Goal: Communication & Community: Answer question/provide support

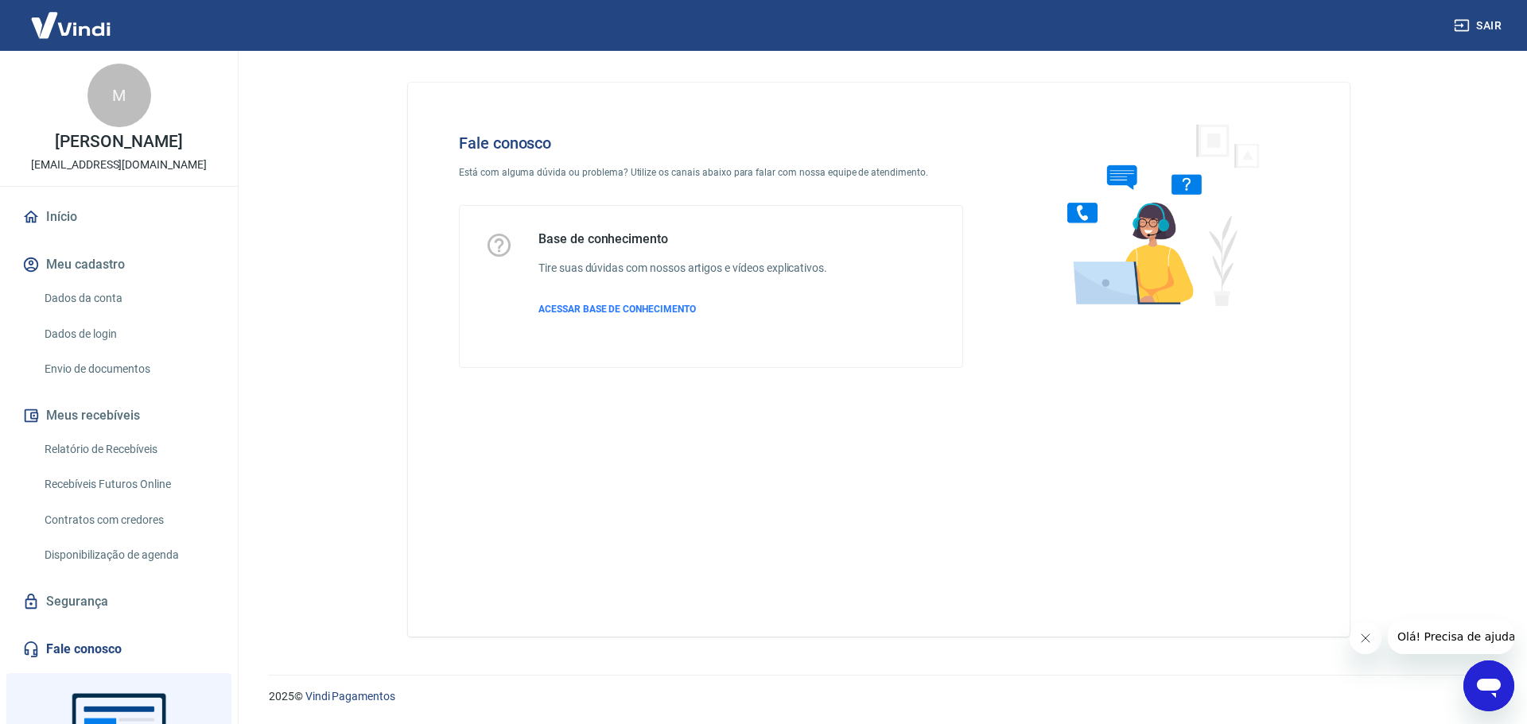
click at [1482, 689] on icon "Abrir janela de mensagens" at bounding box center [1489, 688] width 24 height 19
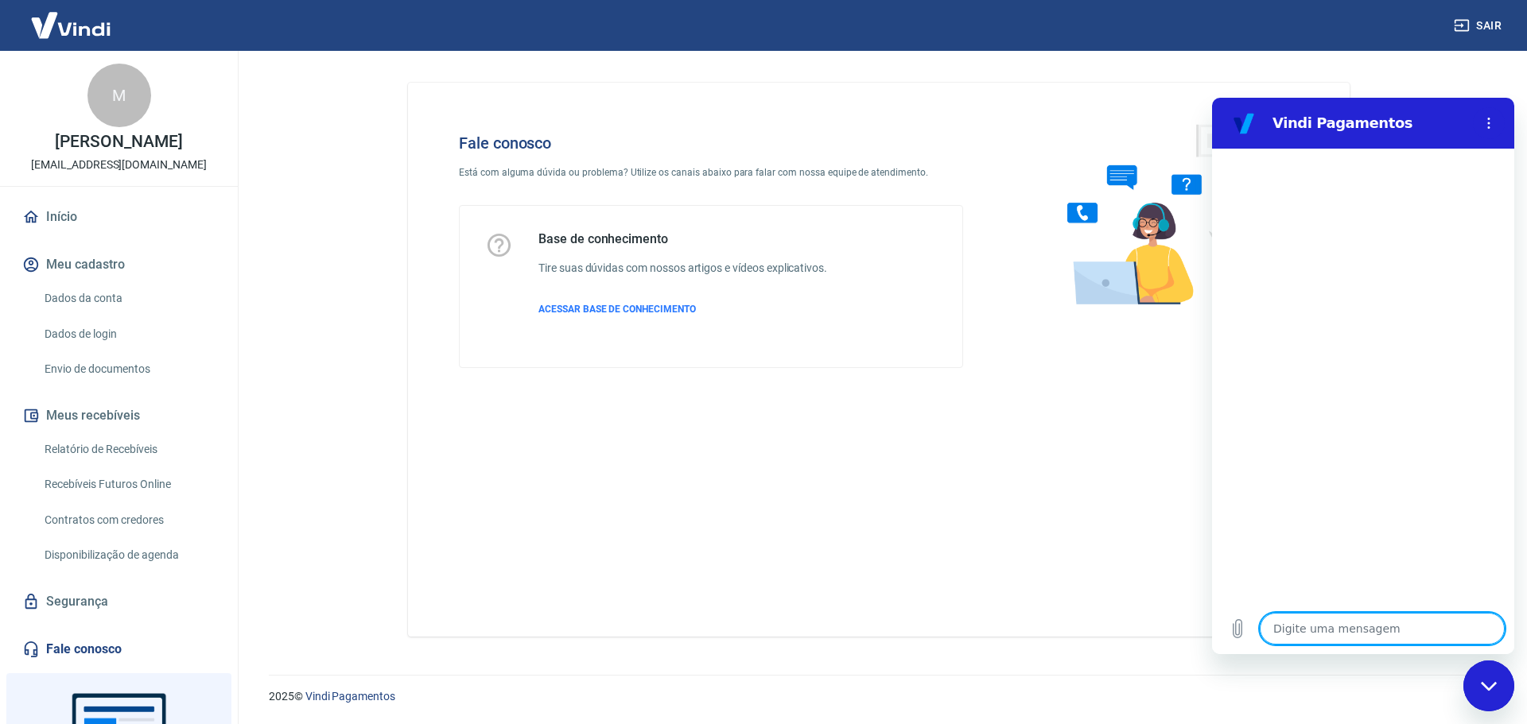
click at [1359, 628] on textarea at bounding box center [1382, 629] width 245 height 32
type textarea "."
type textarea "x"
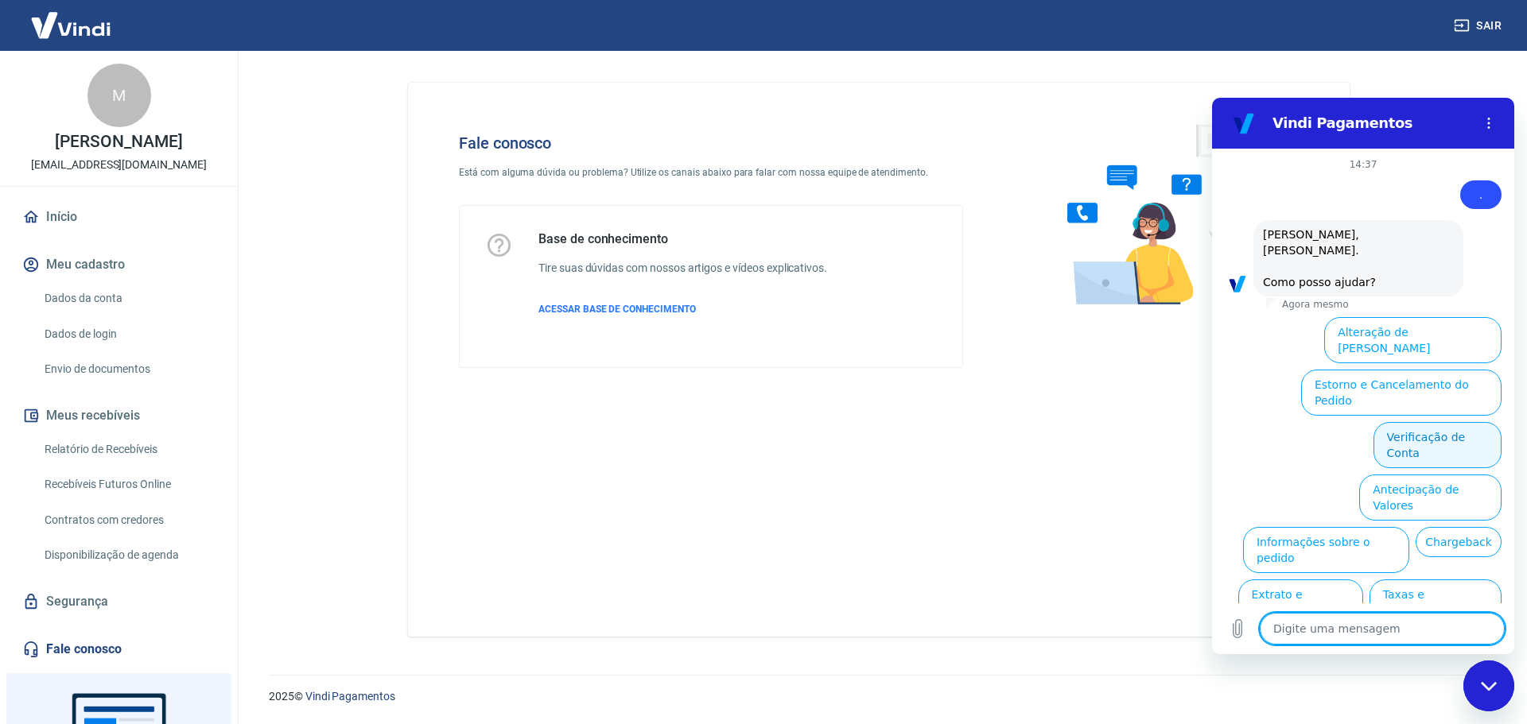
click at [1420, 422] on button "Verificação de Conta" at bounding box center [1437, 445] width 128 height 46
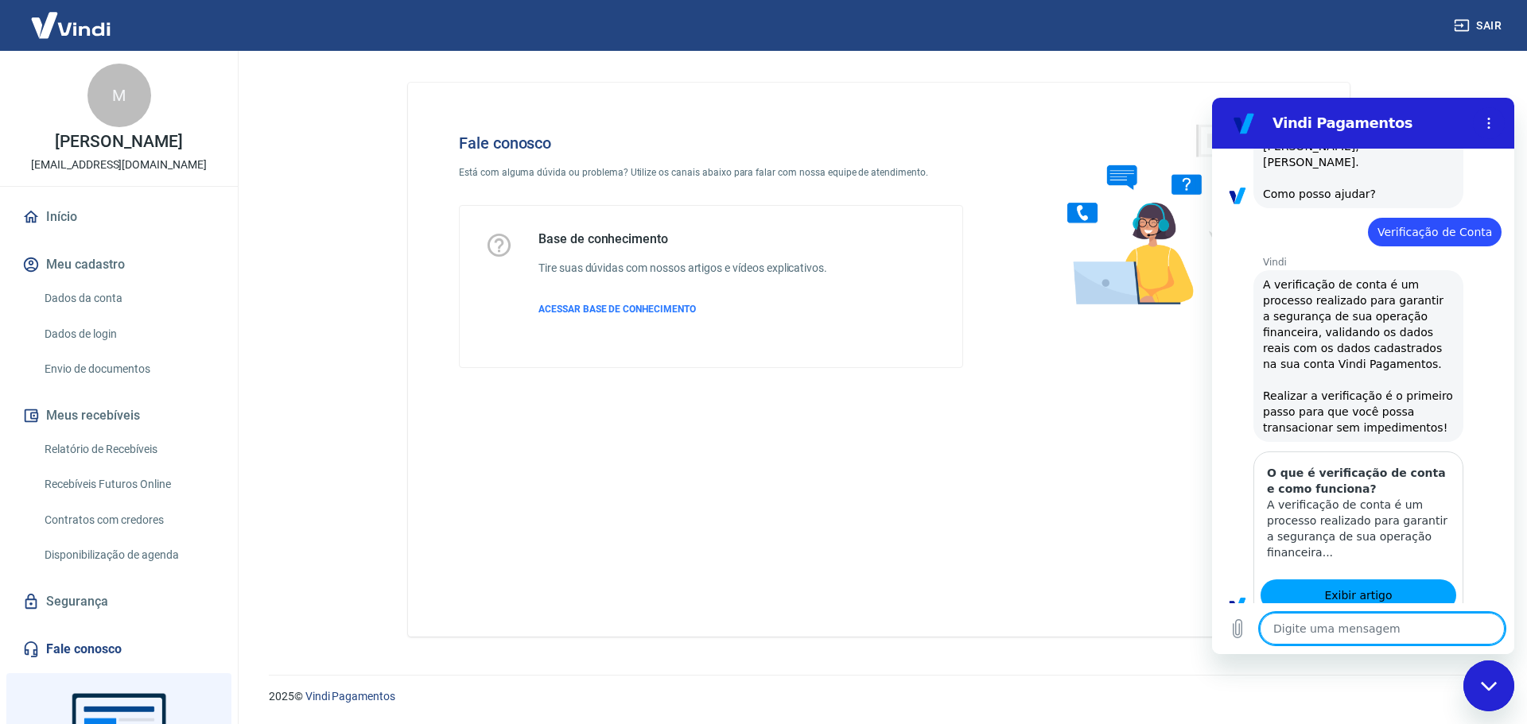
type textarea "x"
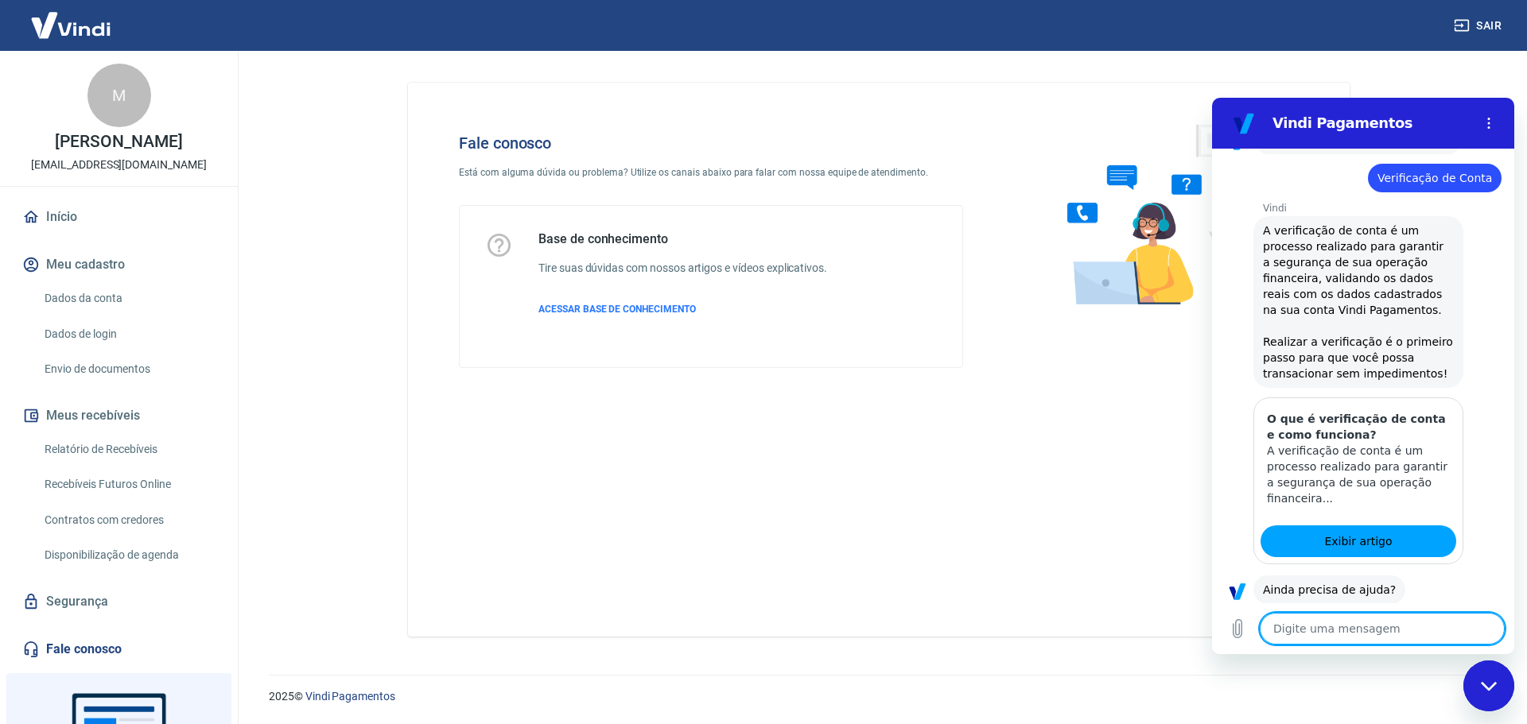
click at [1348, 624] on textarea at bounding box center [1382, 629] width 245 height 32
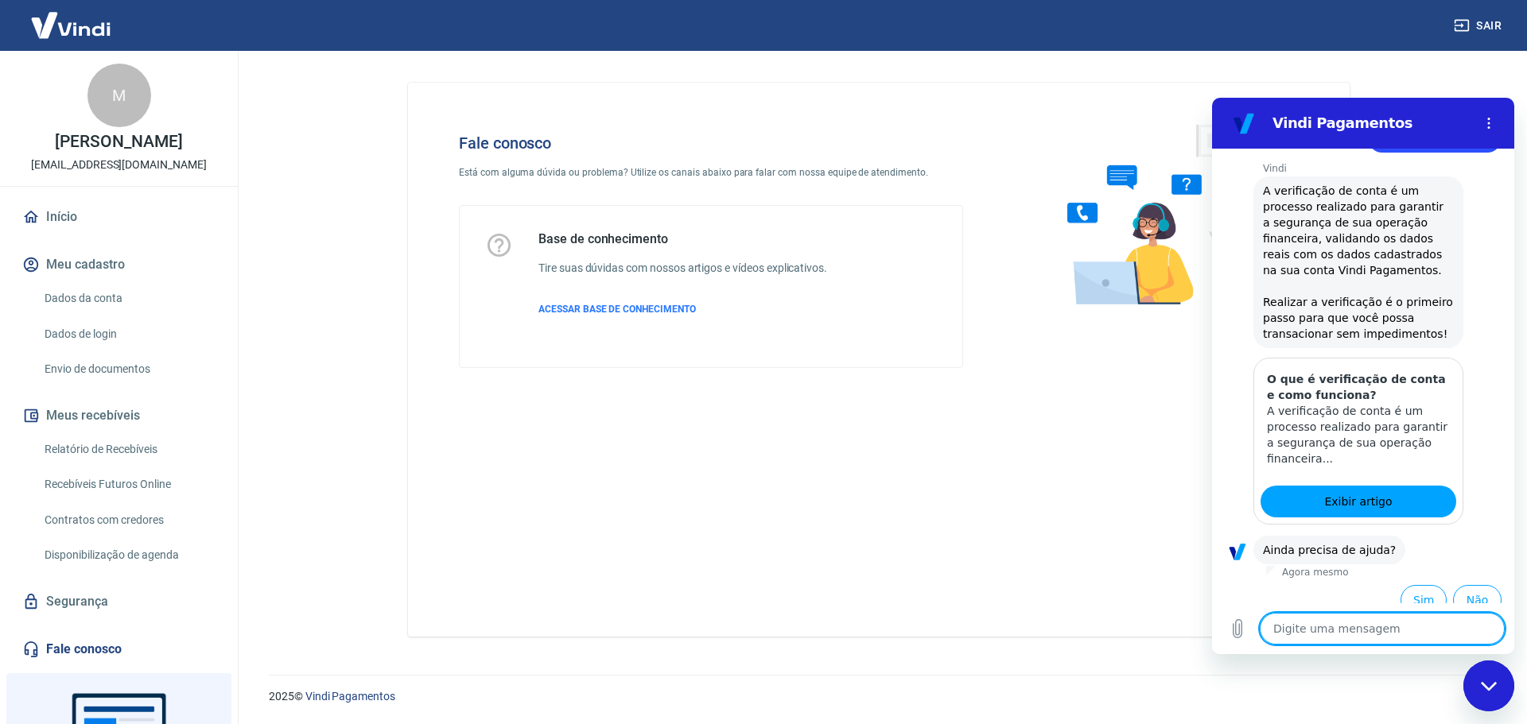
type textarea "F"
type textarea "x"
type textarea "Fa"
type textarea "x"
type textarea "Fal"
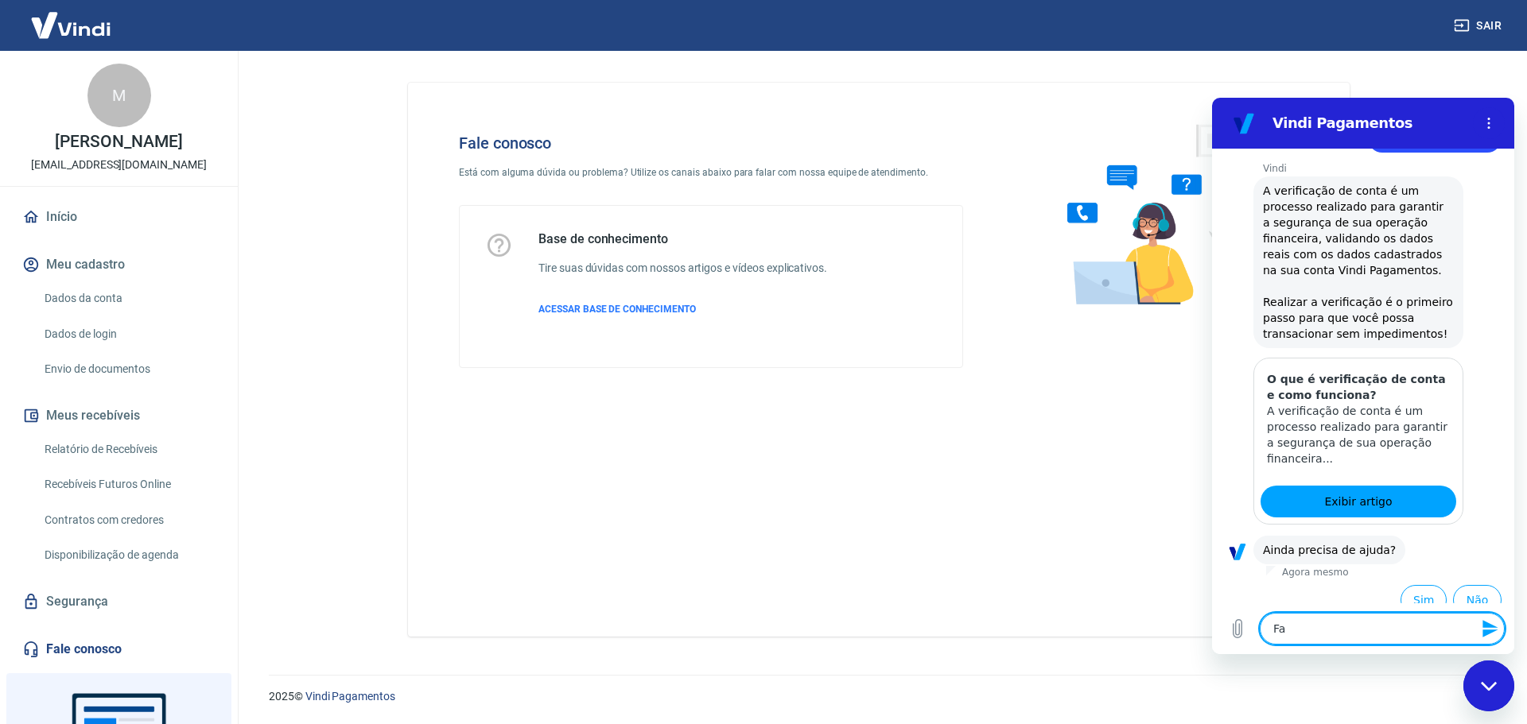
type textarea "x"
type textarea "Fala"
type textarea "x"
type textarea "Falar"
type textarea "x"
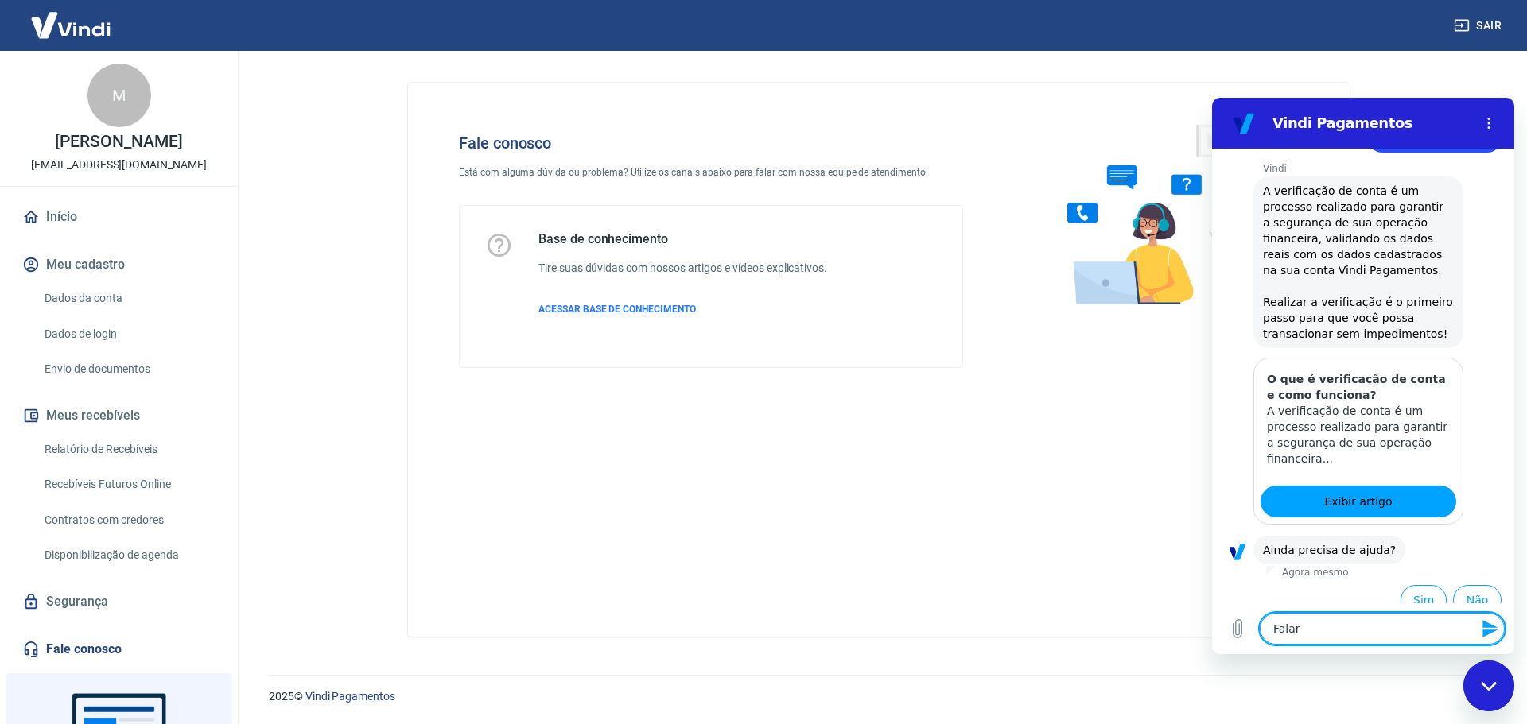
type textarea "Falar"
type textarea "x"
type textarea "Falar c"
type textarea "x"
type textarea "Falar co"
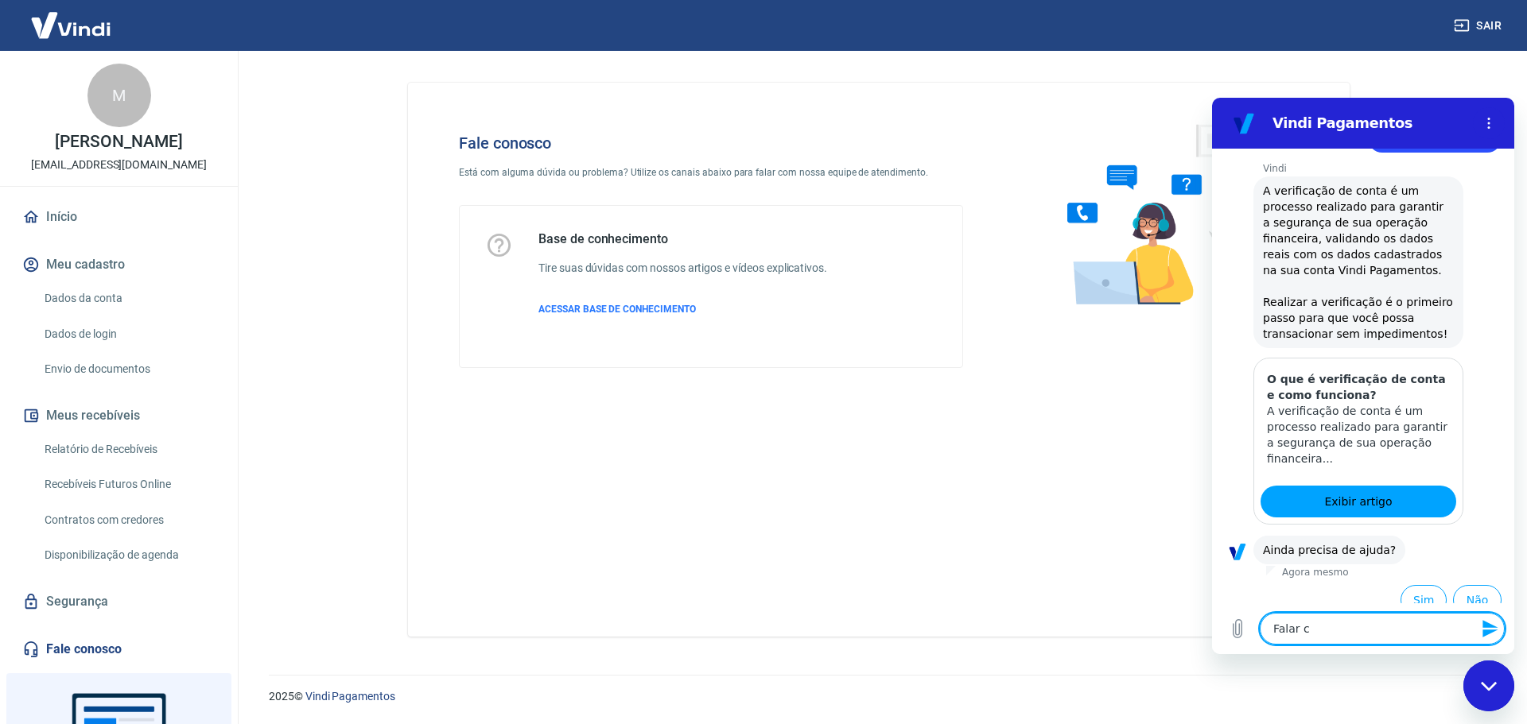
type textarea "x"
type textarea "Falar com"
type textarea "x"
type textarea "Falar com"
type textarea "x"
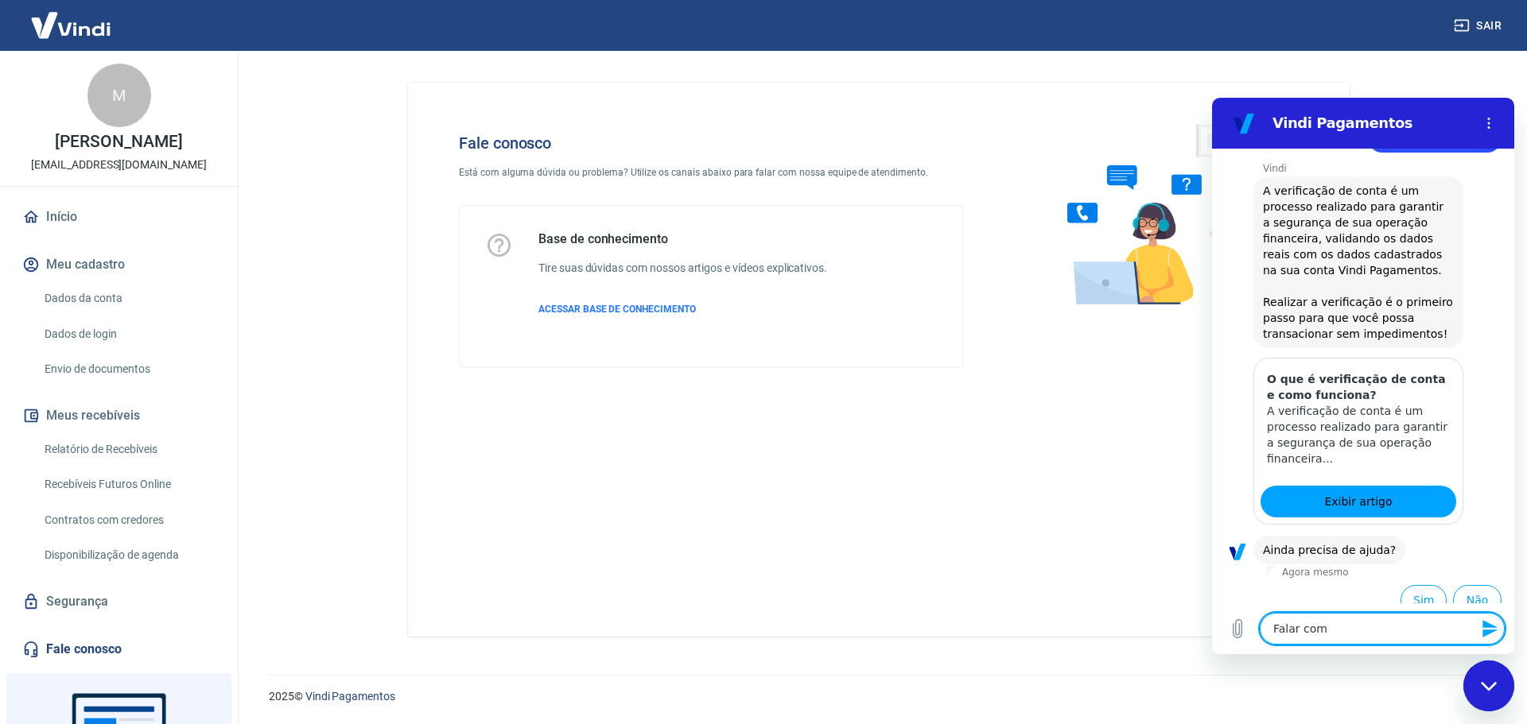
type textarea "Falar com a"
type textarea "x"
type textarea "Falar com at"
type textarea "x"
type textarea "Falar com ate"
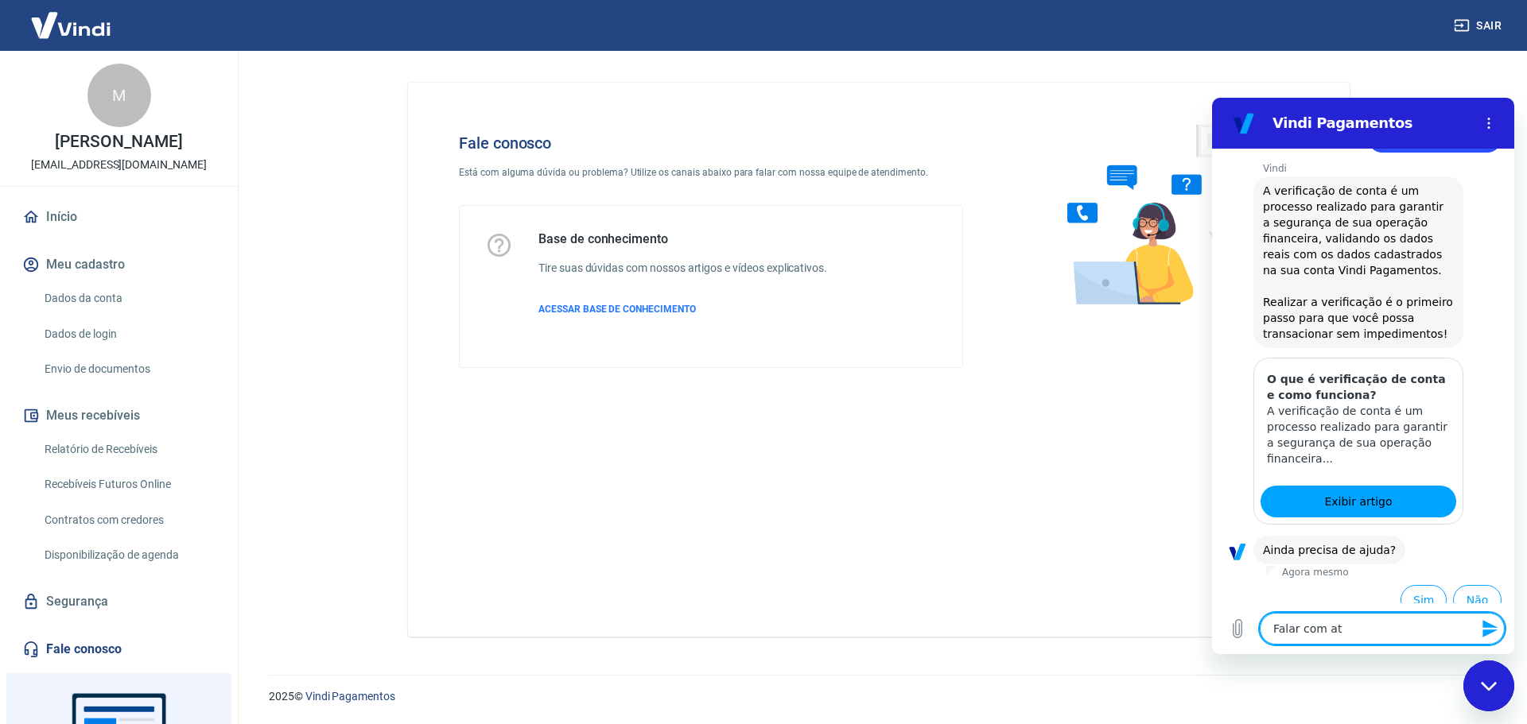
type textarea "x"
type textarea "Falar com aten"
type textarea "x"
type textarea "Falar com atend"
type textarea "x"
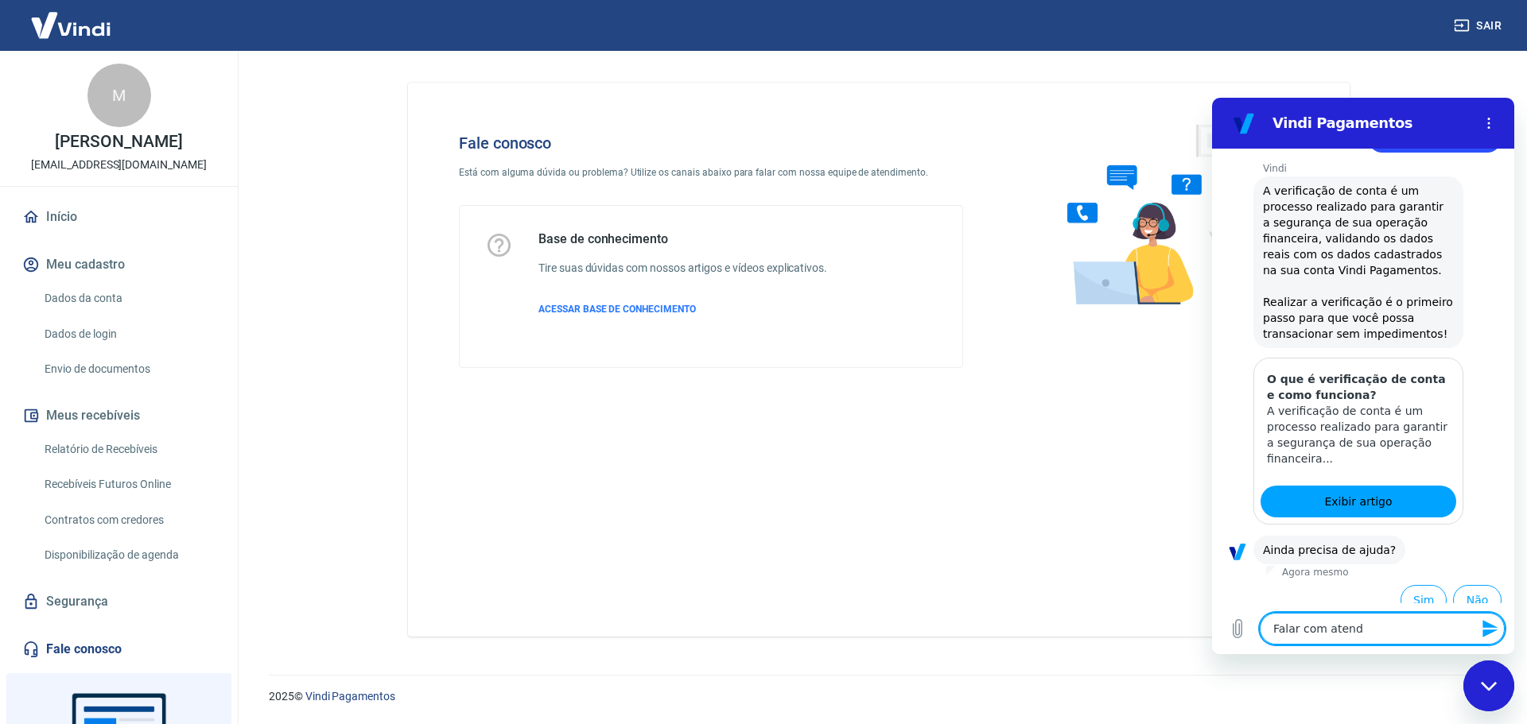
type textarea "Falar com atende"
type textarea "x"
type textarea "Falar com atenden"
type textarea "x"
type textarea "Falar com atendent"
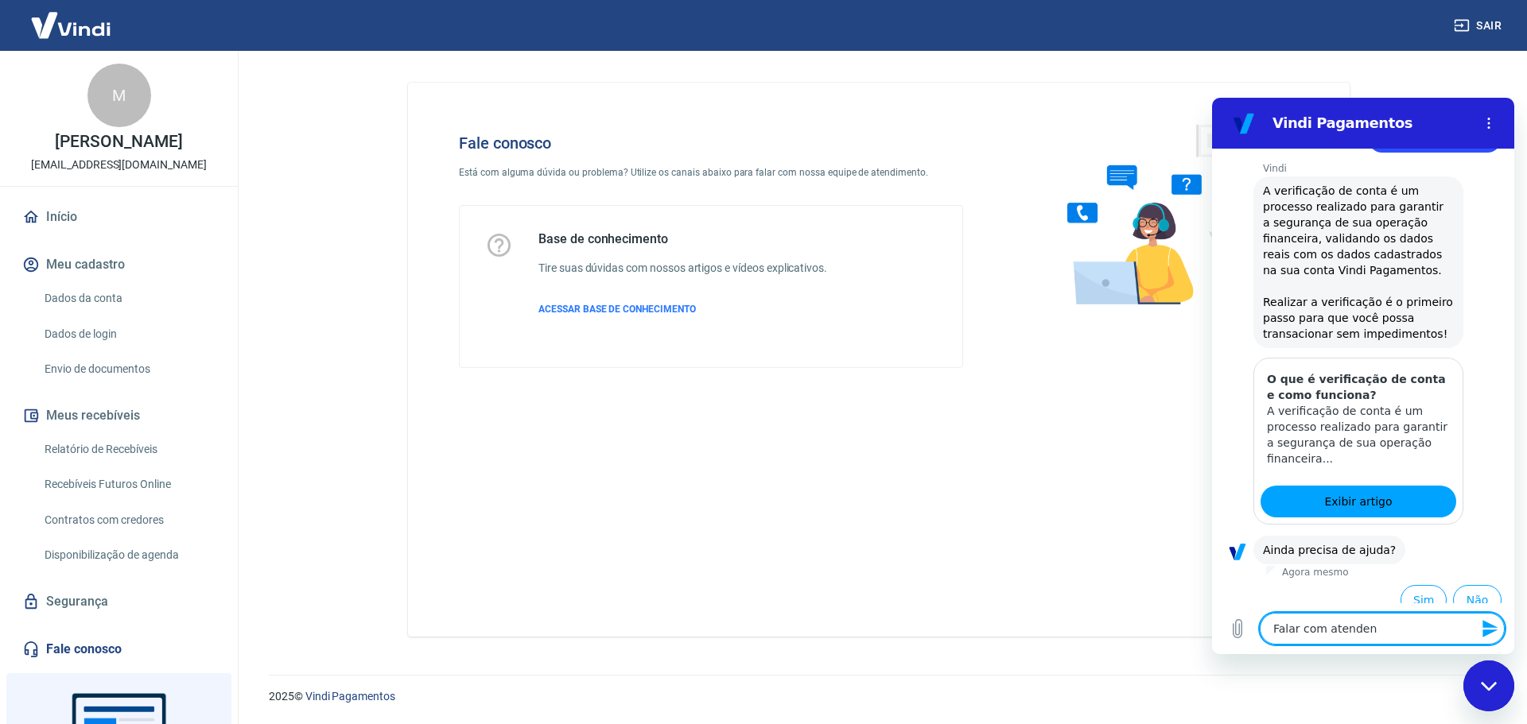
type textarea "x"
type textarea "Falar com atendente"
type textarea "x"
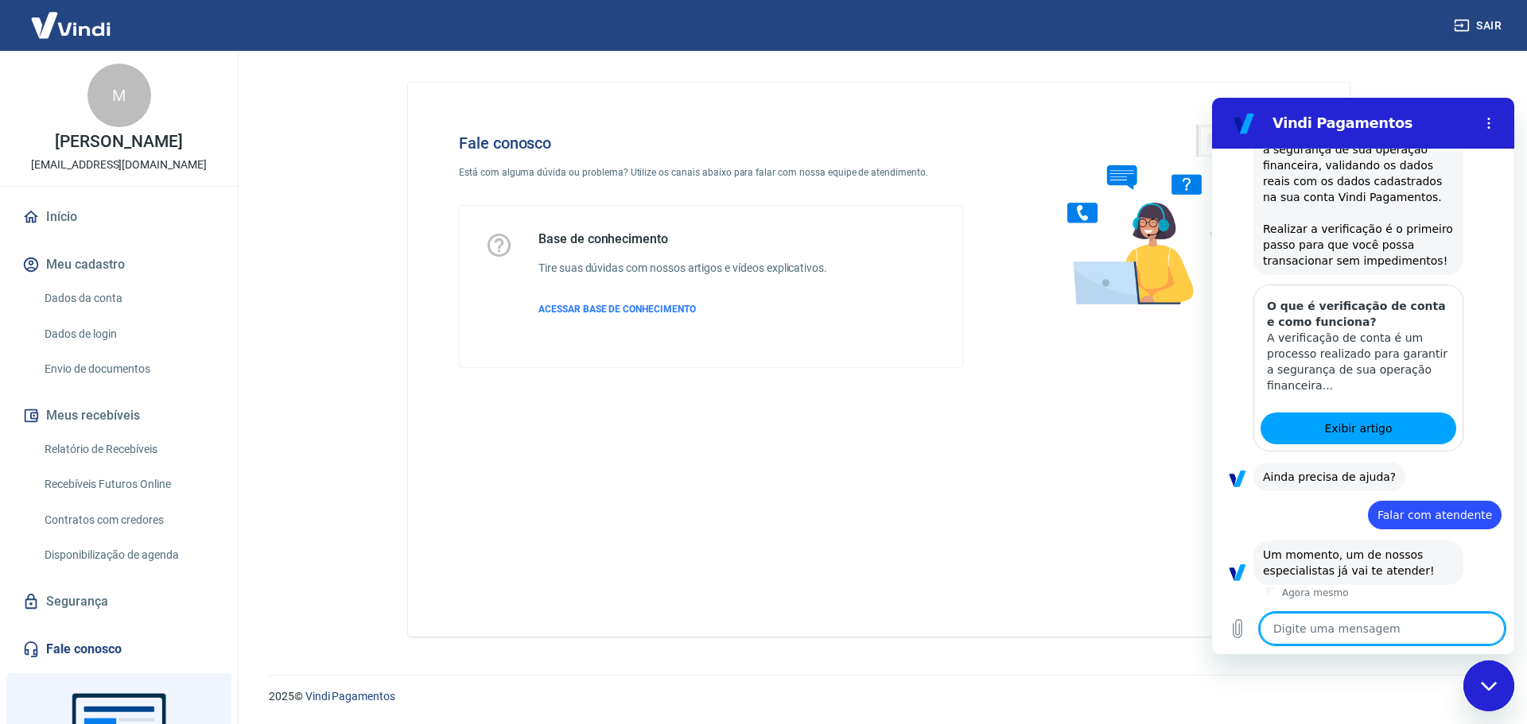
scroll to position [311, 0]
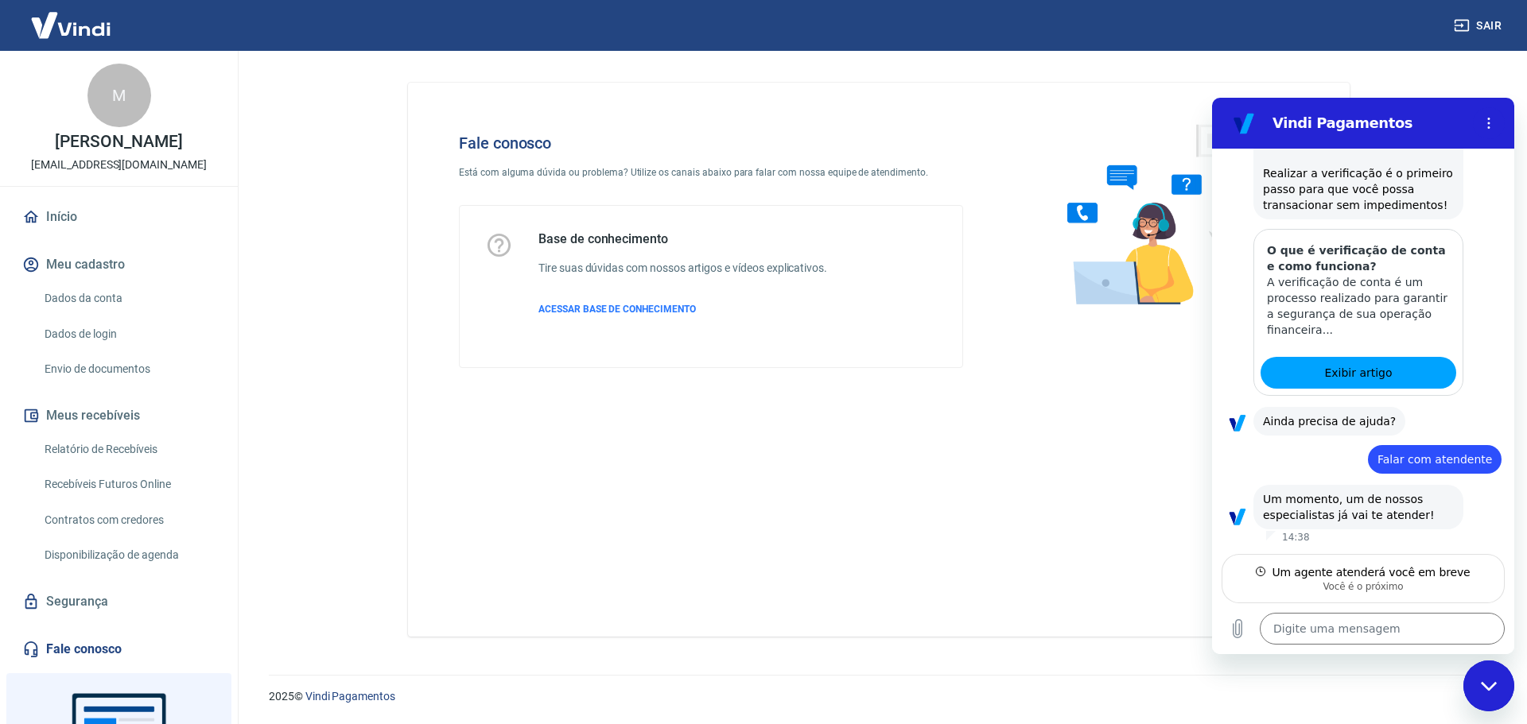
type textarea "x"
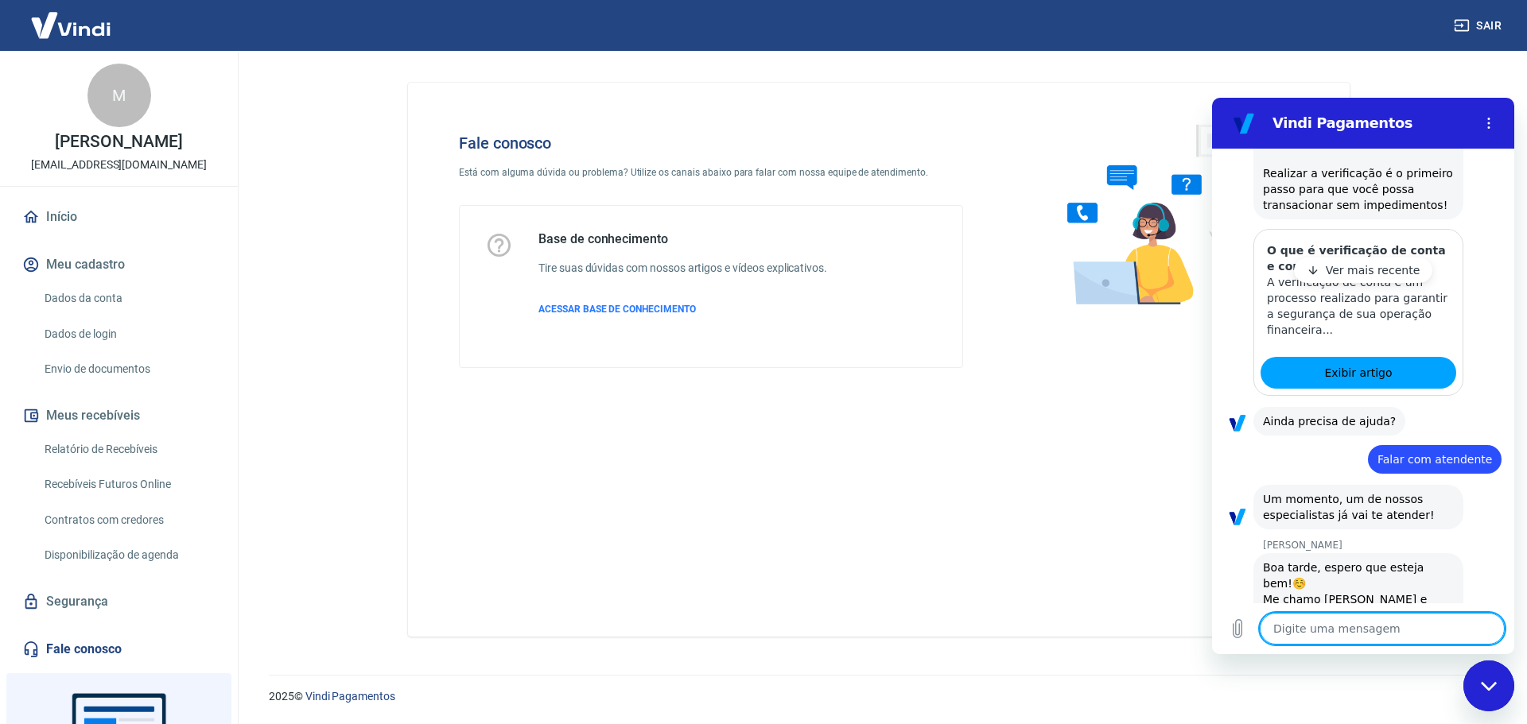
scroll to position [371, 0]
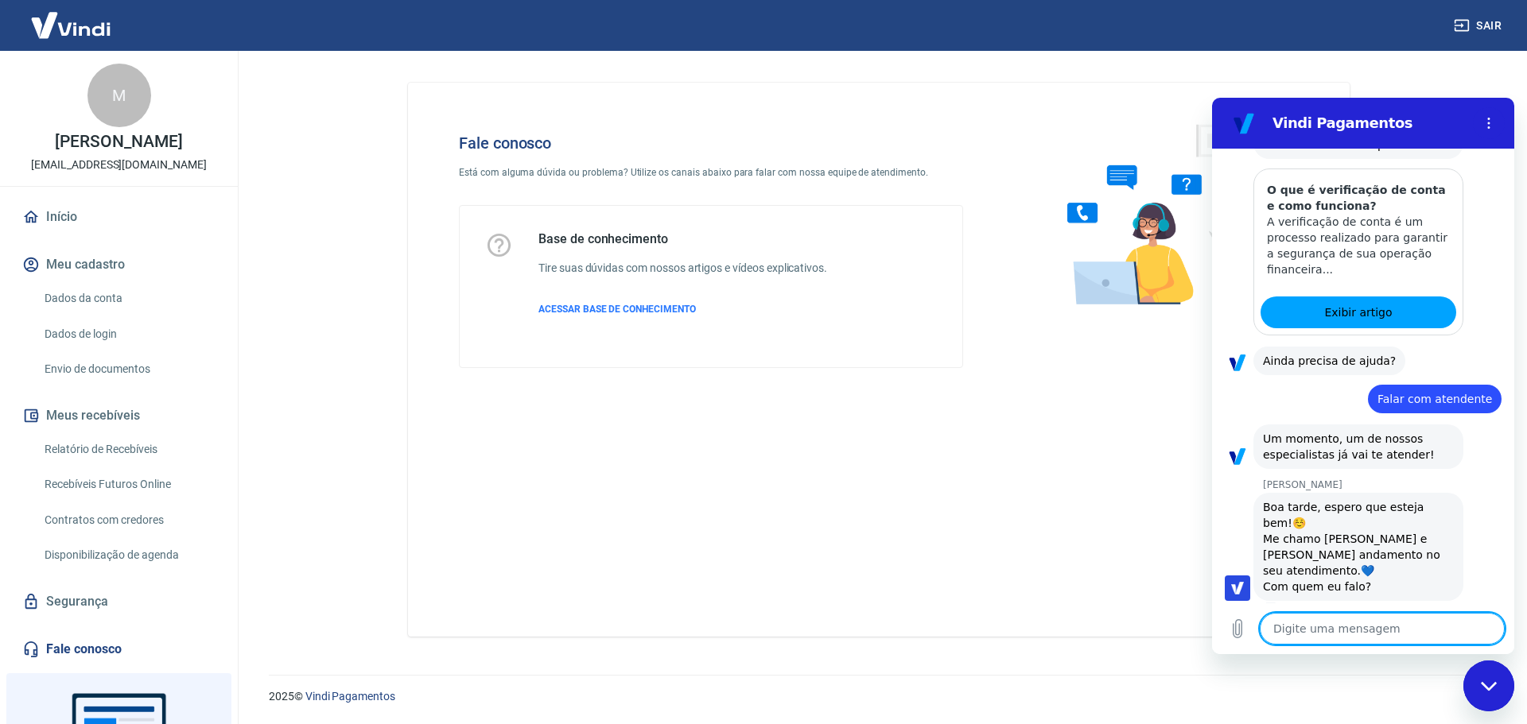
click at [1369, 624] on textarea at bounding box center [1382, 629] width 245 height 32
type textarea "B"
type textarea "x"
type textarea "Bo"
type textarea "x"
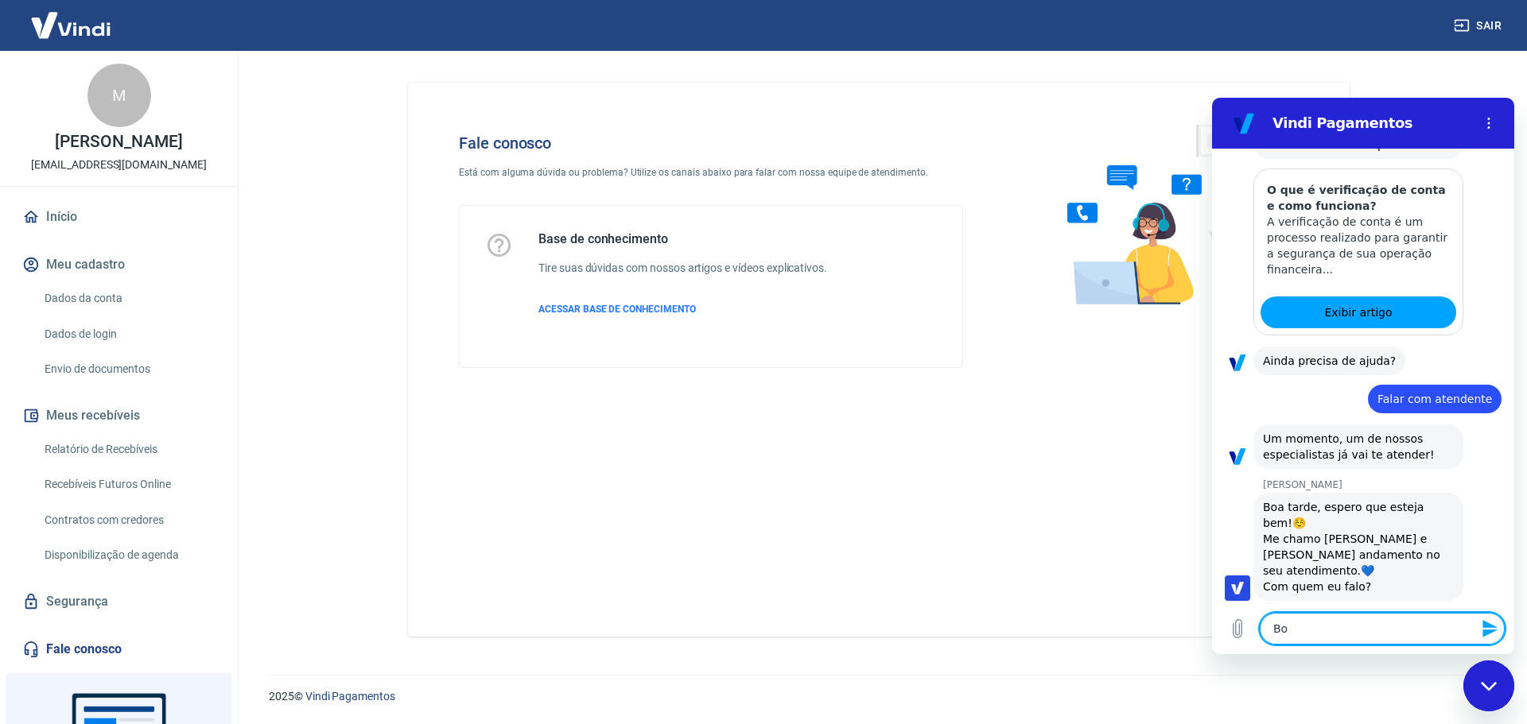
type textarea "Boa"
type textarea "x"
type textarea "Boa"
type textarea "x"
type textarea "Boa t"
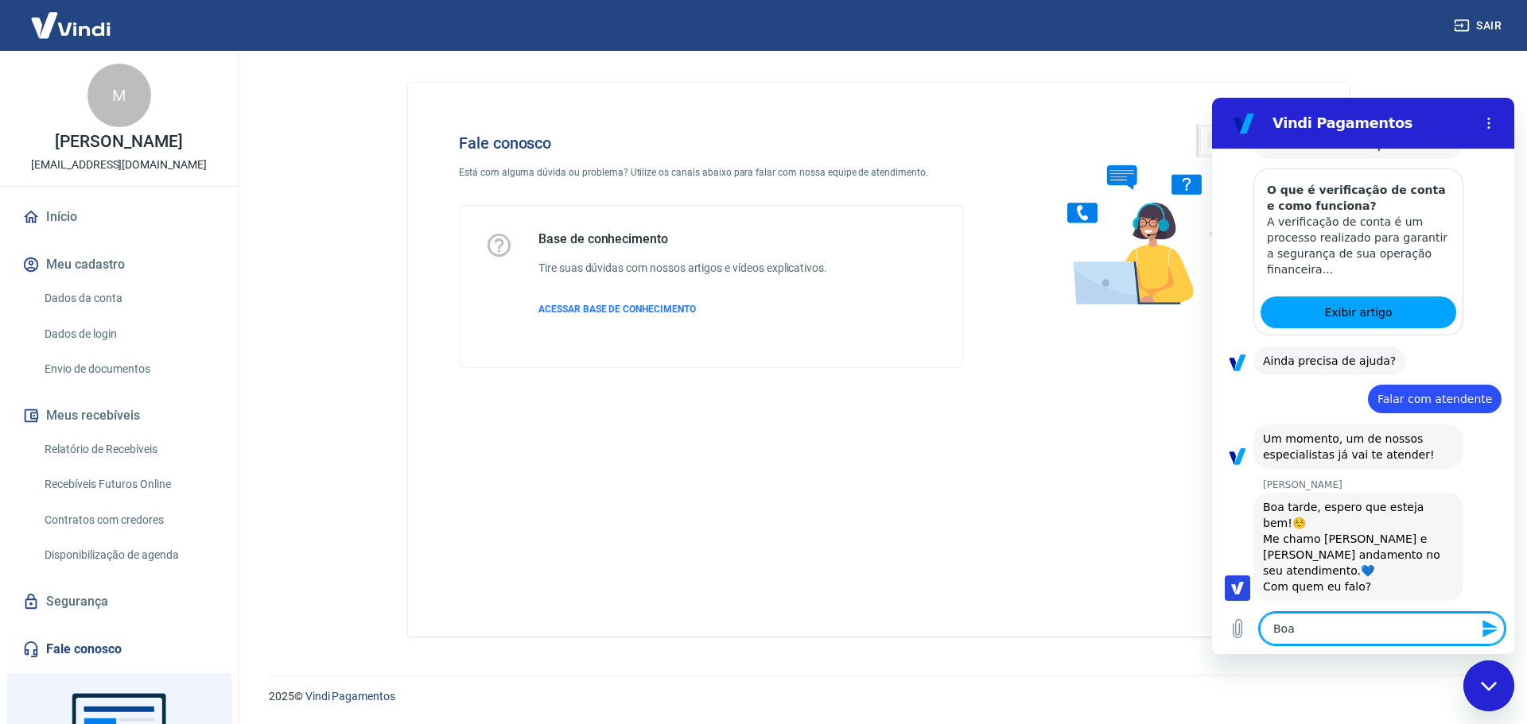
type textarea "x"
type textarea "Boa ta"
type textarea "x"
type textarea "Boa tar"
type textarea "x"
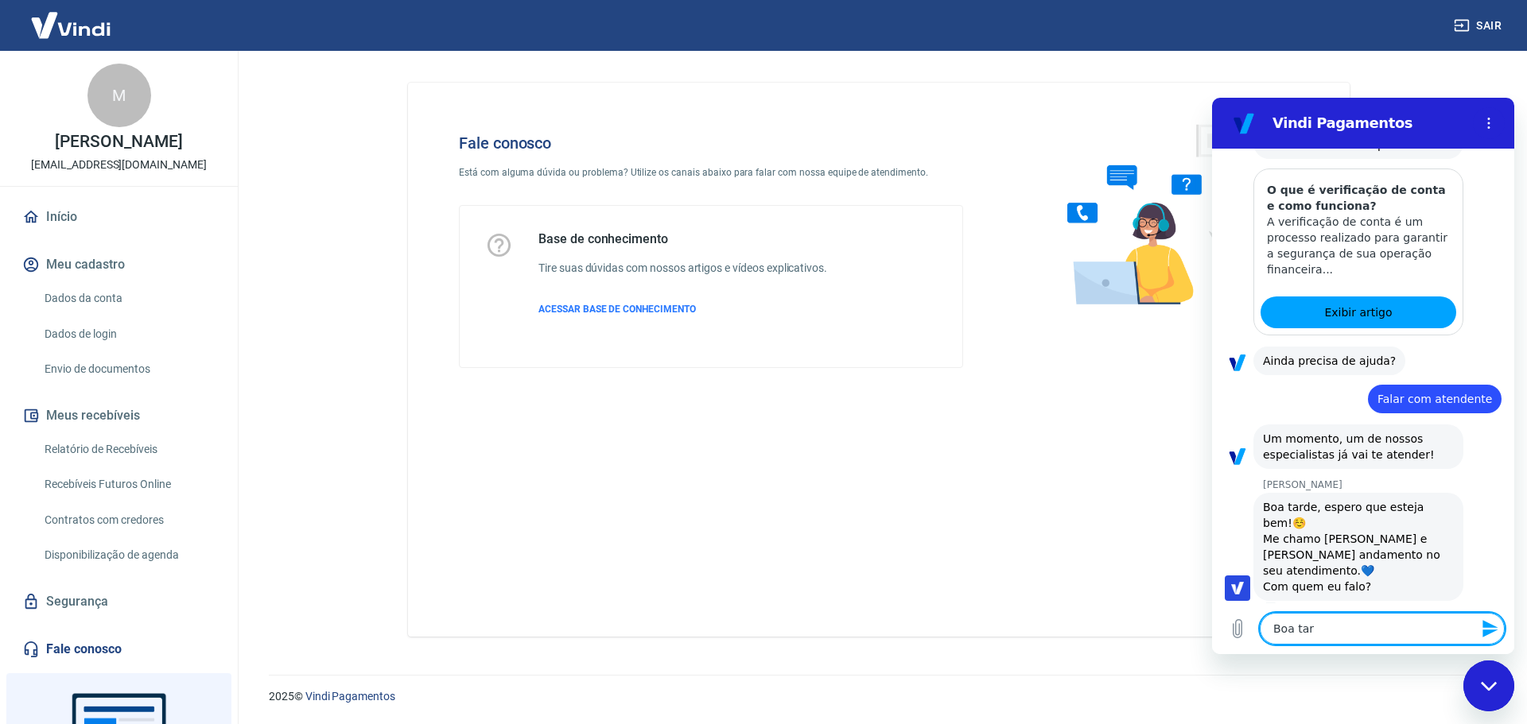
type textarea "Boa tard"
type textarea "x"
type textarea "Boa tarde"
type textarea "x"
type textarea "Boa tarde,"
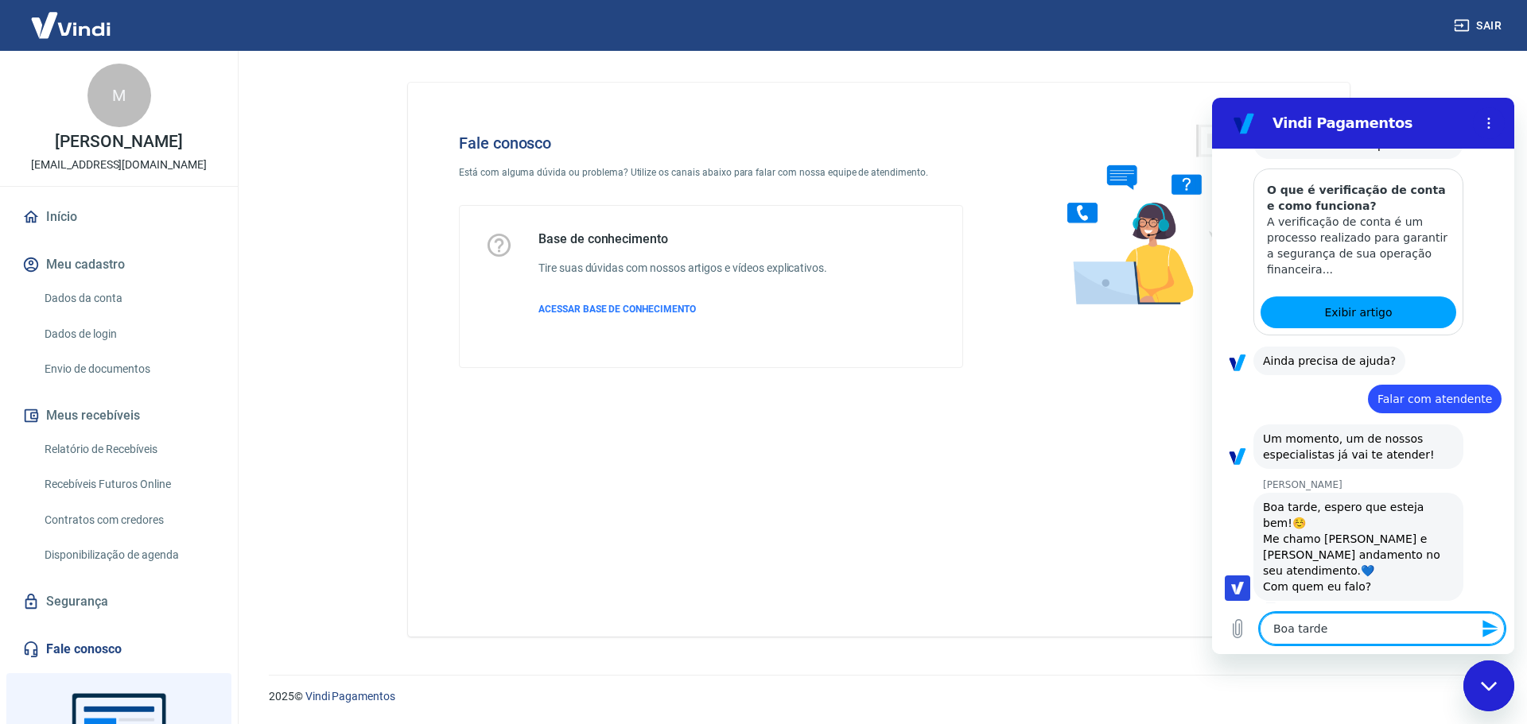
type textarea "x"
type textarea "Boa tarde,"
type textarea "x"
type textarea "Boa tarde, g"
type textarea "x"
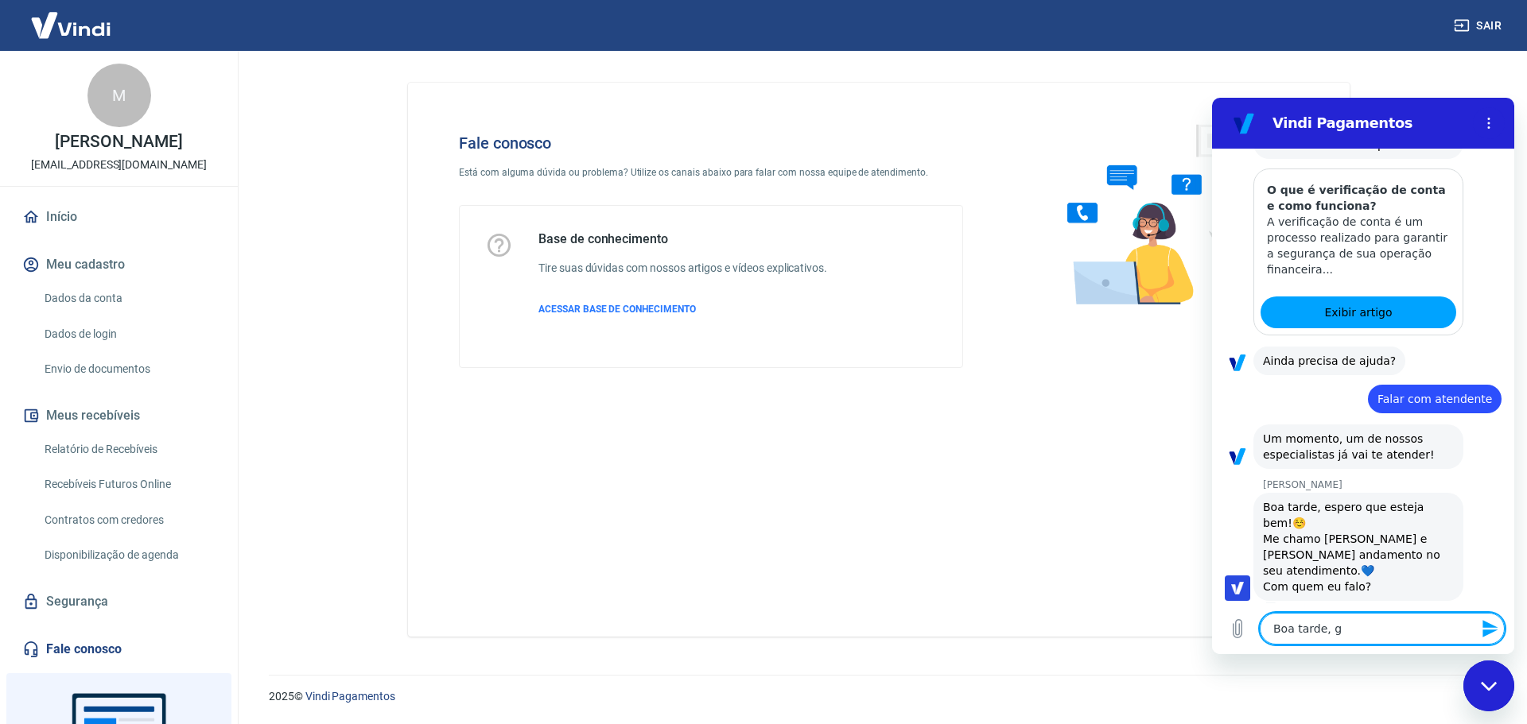
type textarea "Boa tarde, gA"
type textarea "x"
type textarea "Boa tarde, gAB"
type textarea "x"
type textarea "Boa tarde, gABR"
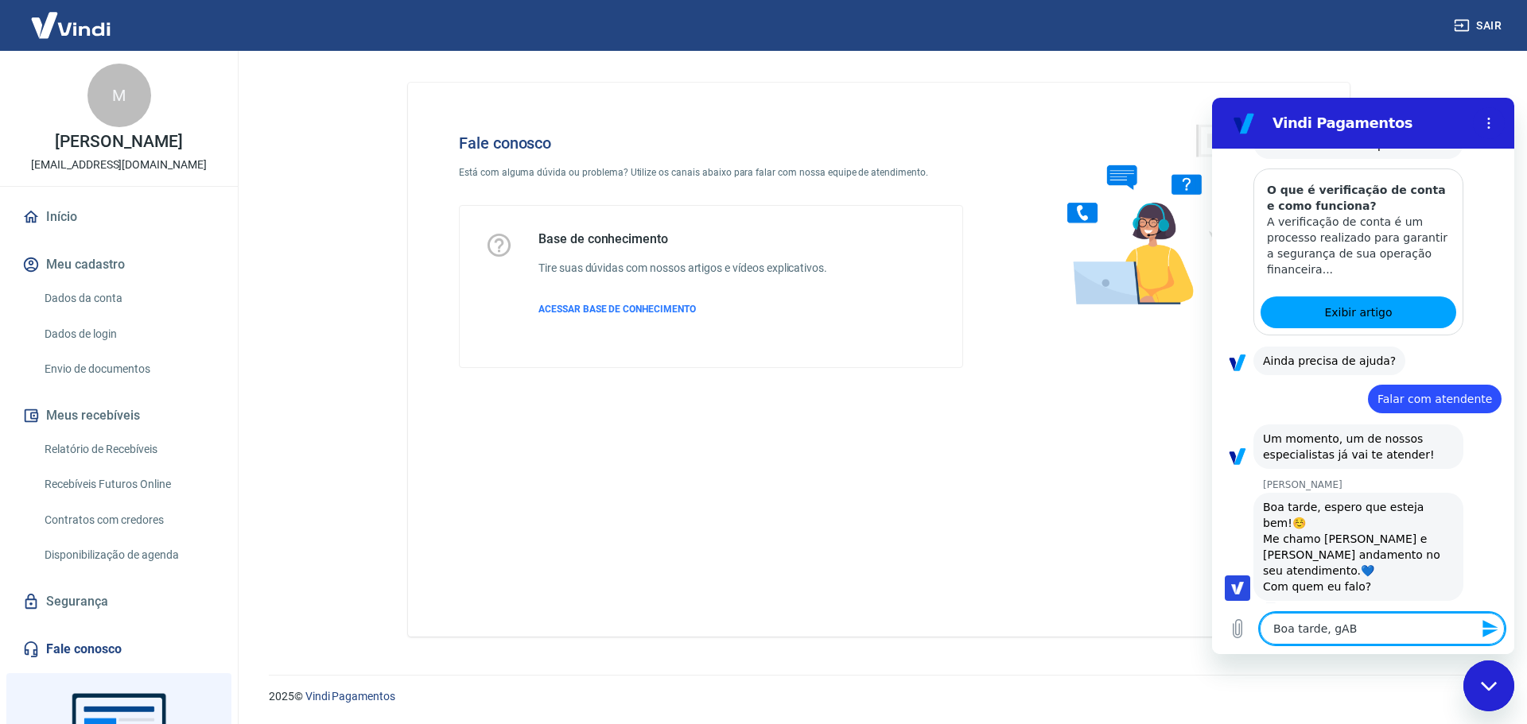
type textarea "x"
type textarea "Boa tarde, gAB"
type textarea "x"
type textarea "Boa tarde, gA"
type textarea "x"
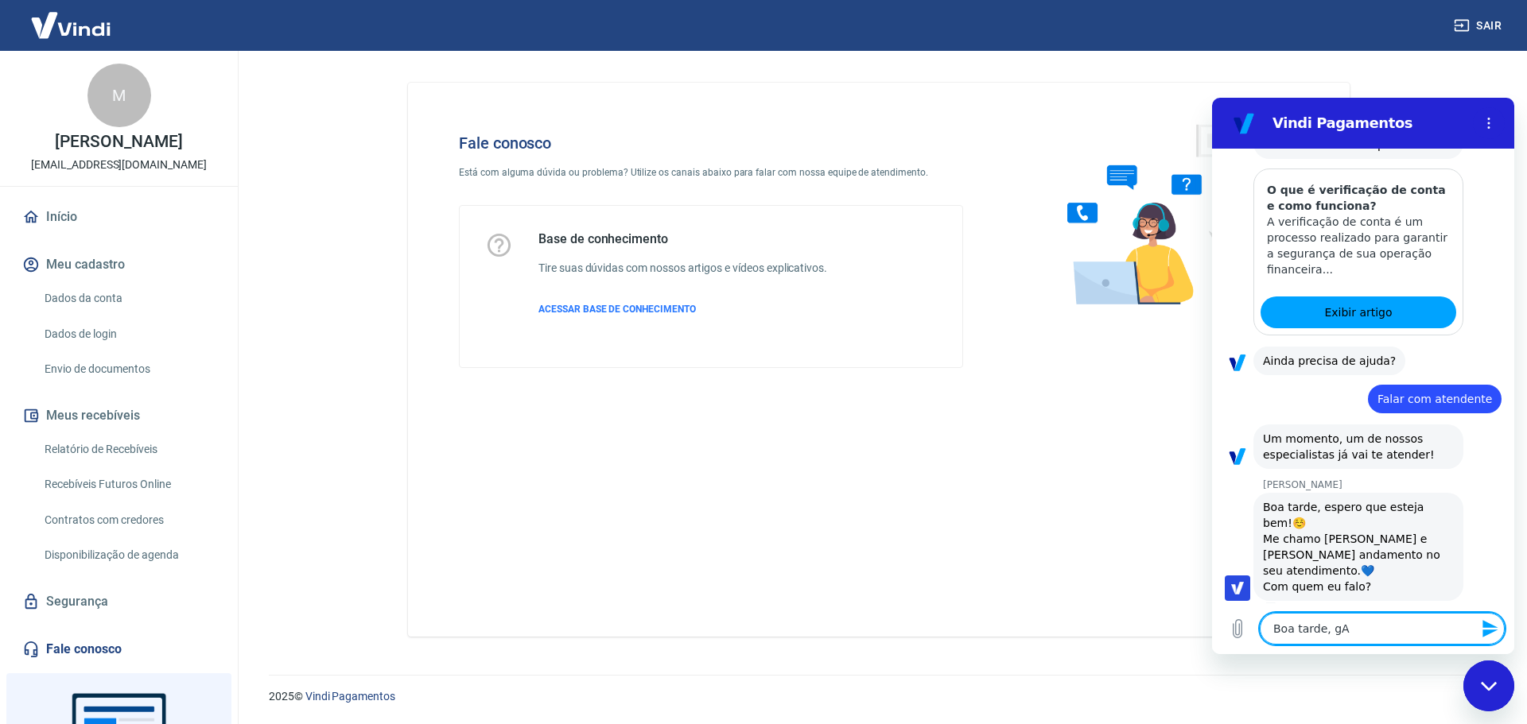
type textarea "Boa tarde, g"
type textarea "x"
type textarea "Boa tarde,"
type textarea "x"
type textarea "Boa tarde, G"
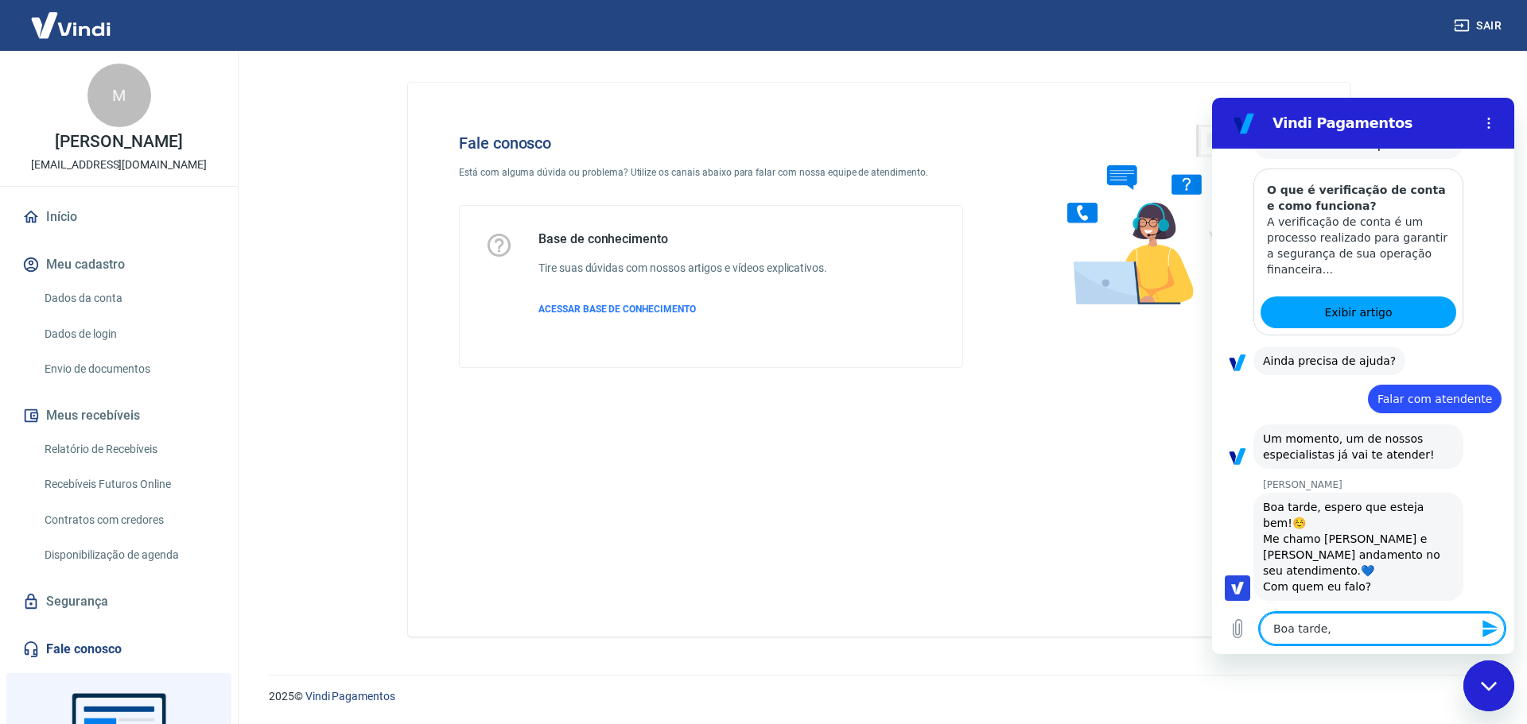
type textarea "x"
type textarea "Boa tarde, Ga"
type textarea "x"
type textarea "Boa tarde, Gab"
type textarea "x"
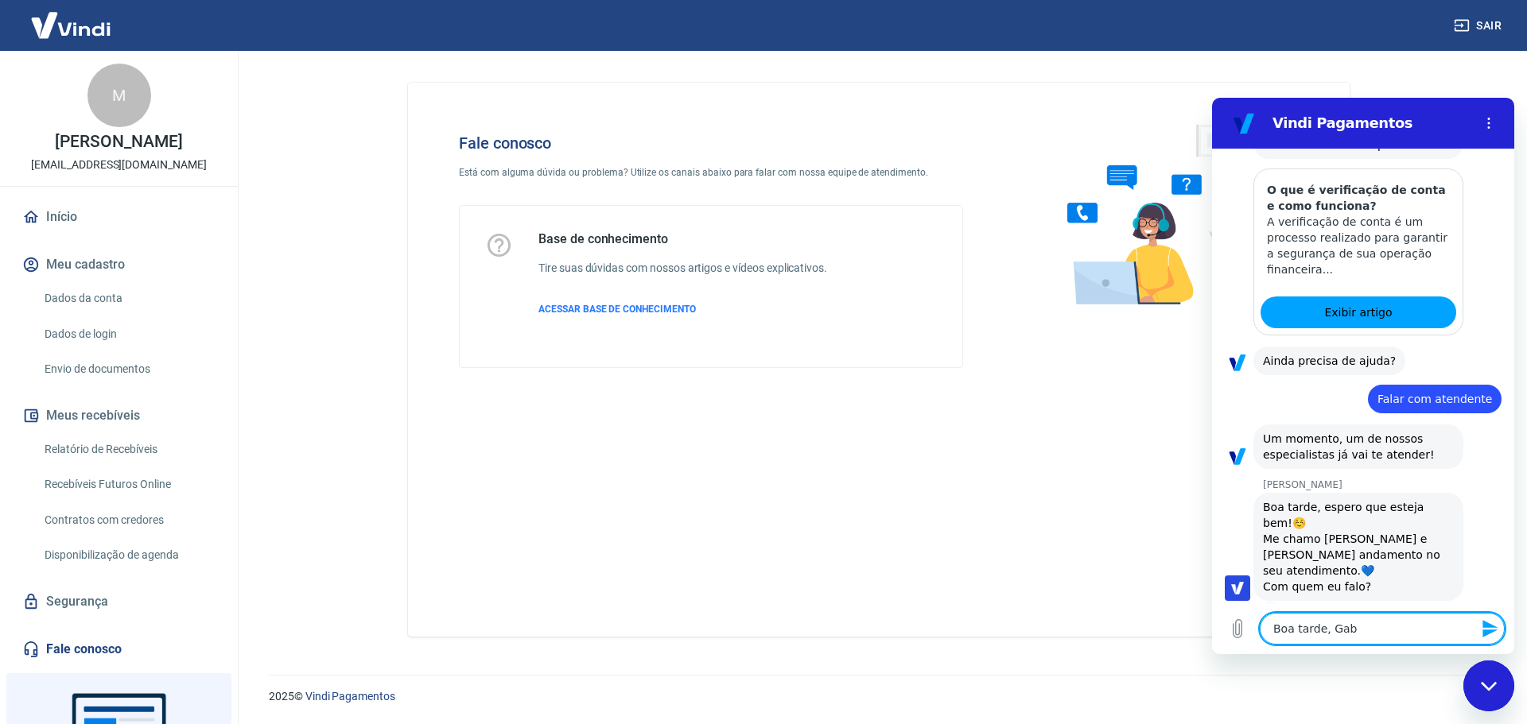
type textarea "Boa tarde, Gabr"
type textarea "x"
type textarea "Boa tarde, Gabri"
type textarea "x"
type textarea "Boa tarde, Gabrie"
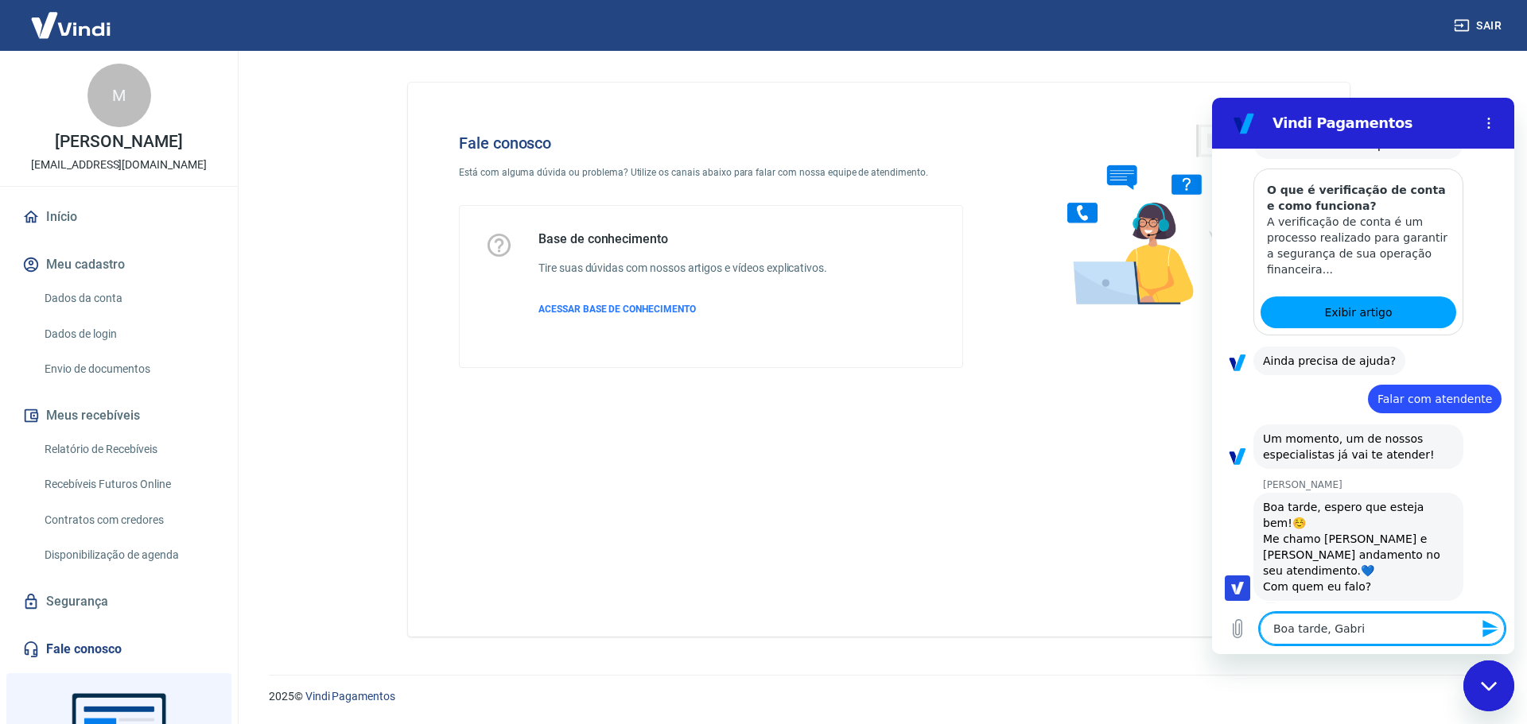
type textarea "x"
type textarea "Boa tarde, Gabriel"
type textarea "x"
type textarea "Boa tarde, Gabriell"
type textarea "x"
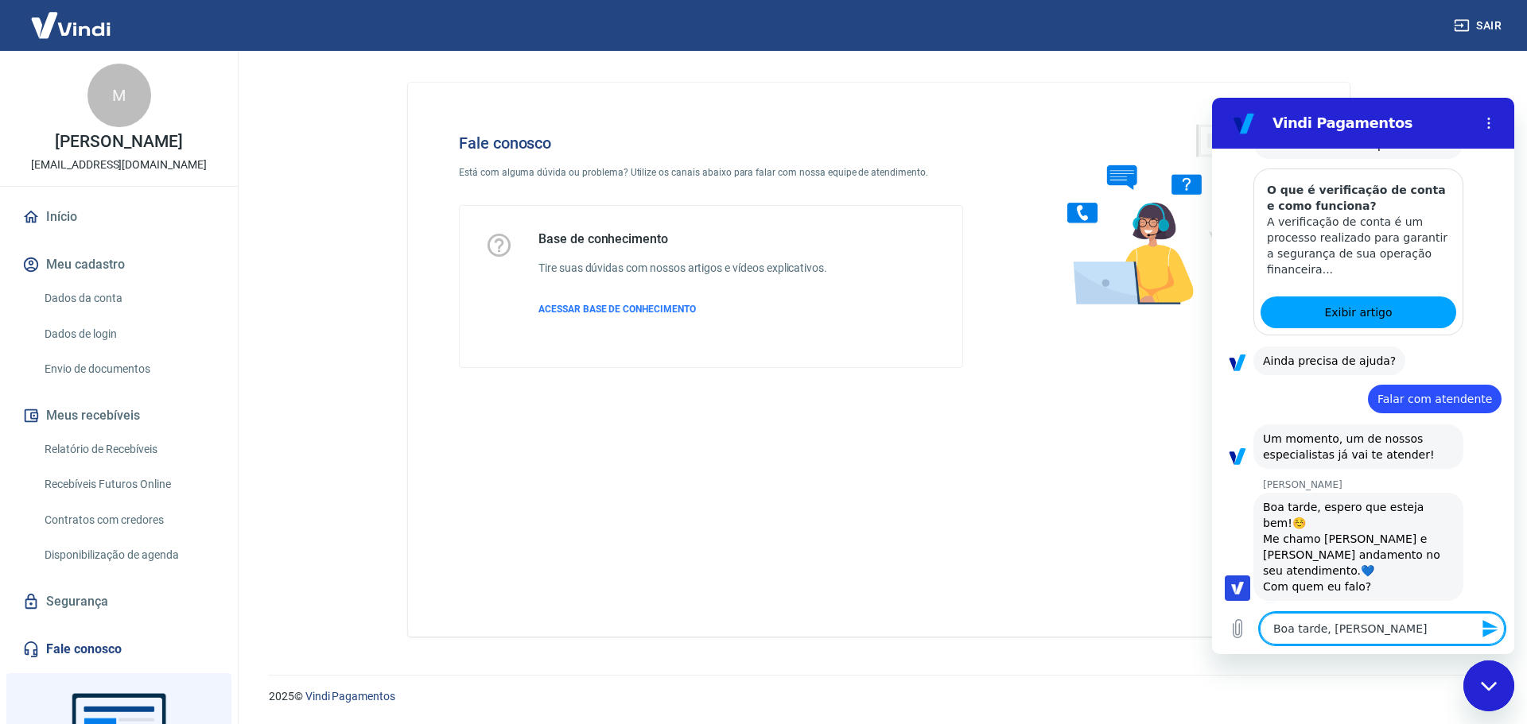
type textarea "Boa tarde, Gabrielle"
type textarea "x"
type textarea "Boa tarde, Gabrielle."
type textarea "x"
type textarea "Boa tarde, Gabrielle."
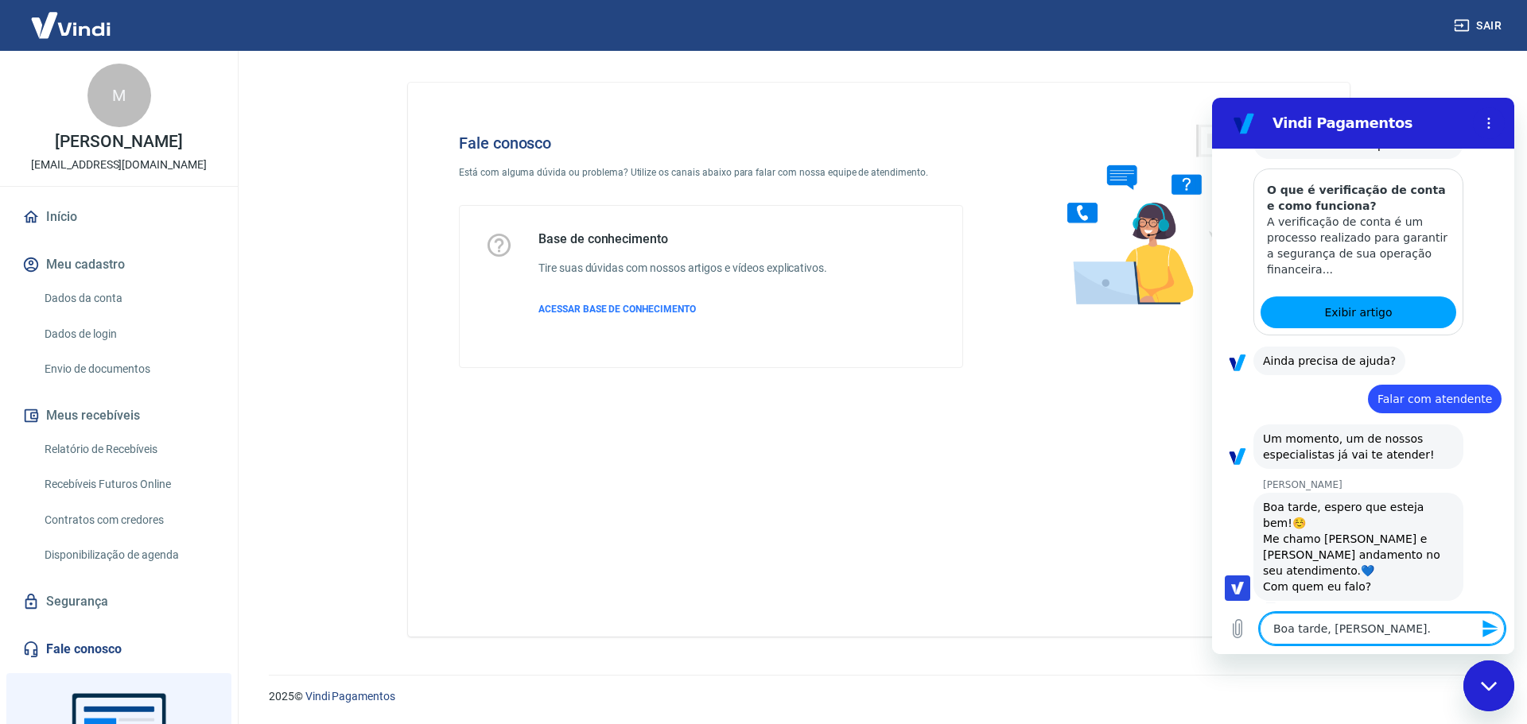
type textarea "x"
type textarea "Boa tarde, Gabrielle. M"
type textarea "x"
type textarea "Boa tarde, Gabrielle. Me"
type textarea "x"
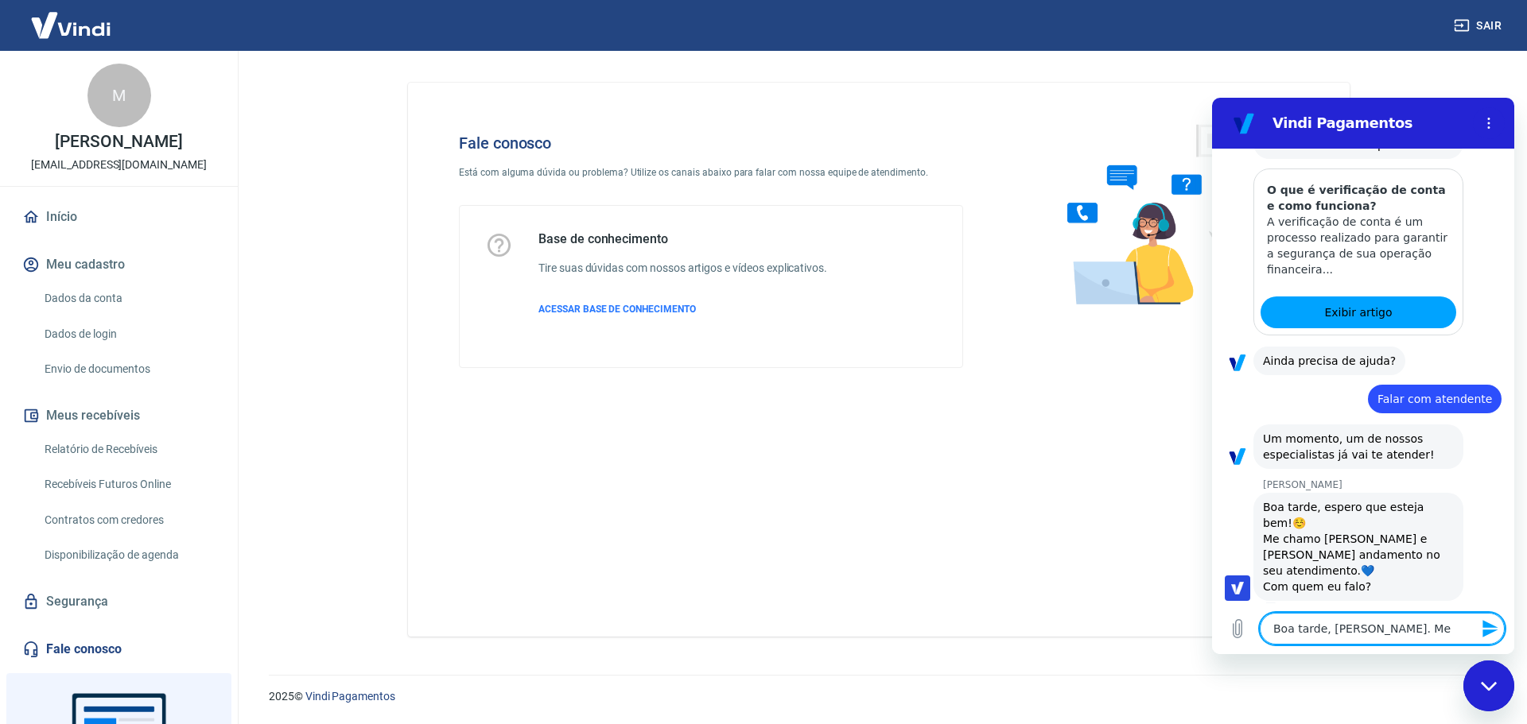
type textarea "Boa tarde, Gabrielle. Meu"
type textarea "x"
type textarea "Boa tarde, Gabrielle. Meu"
type textarea "x"
type textarea "Boa tarde, Gabrielle. Meu n"
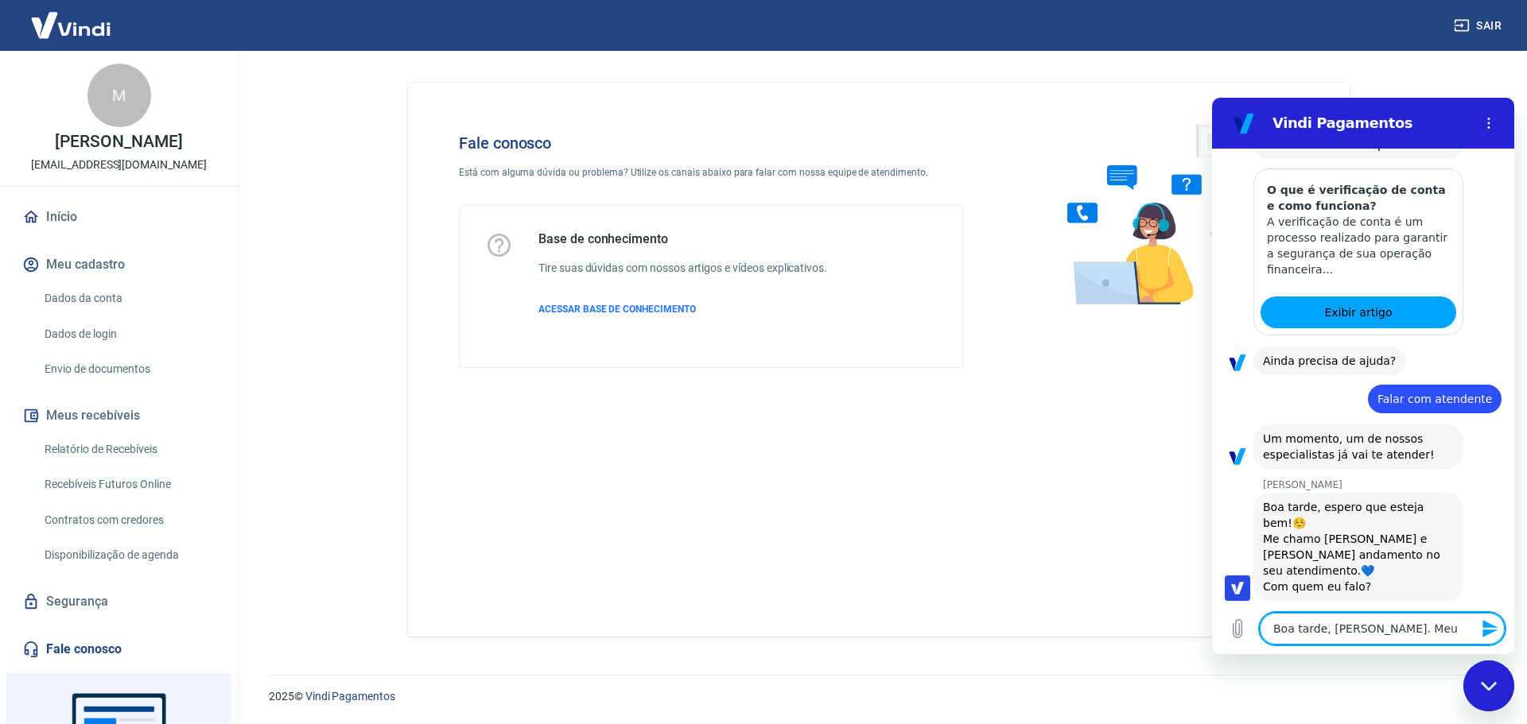
type textarea "x"
type textarea "Boa tarde, Gabrielle. Meu no"
type textarea "x"
type textarea "Boa tarde, Gabrielle. Meu nom"
type textarea "x"
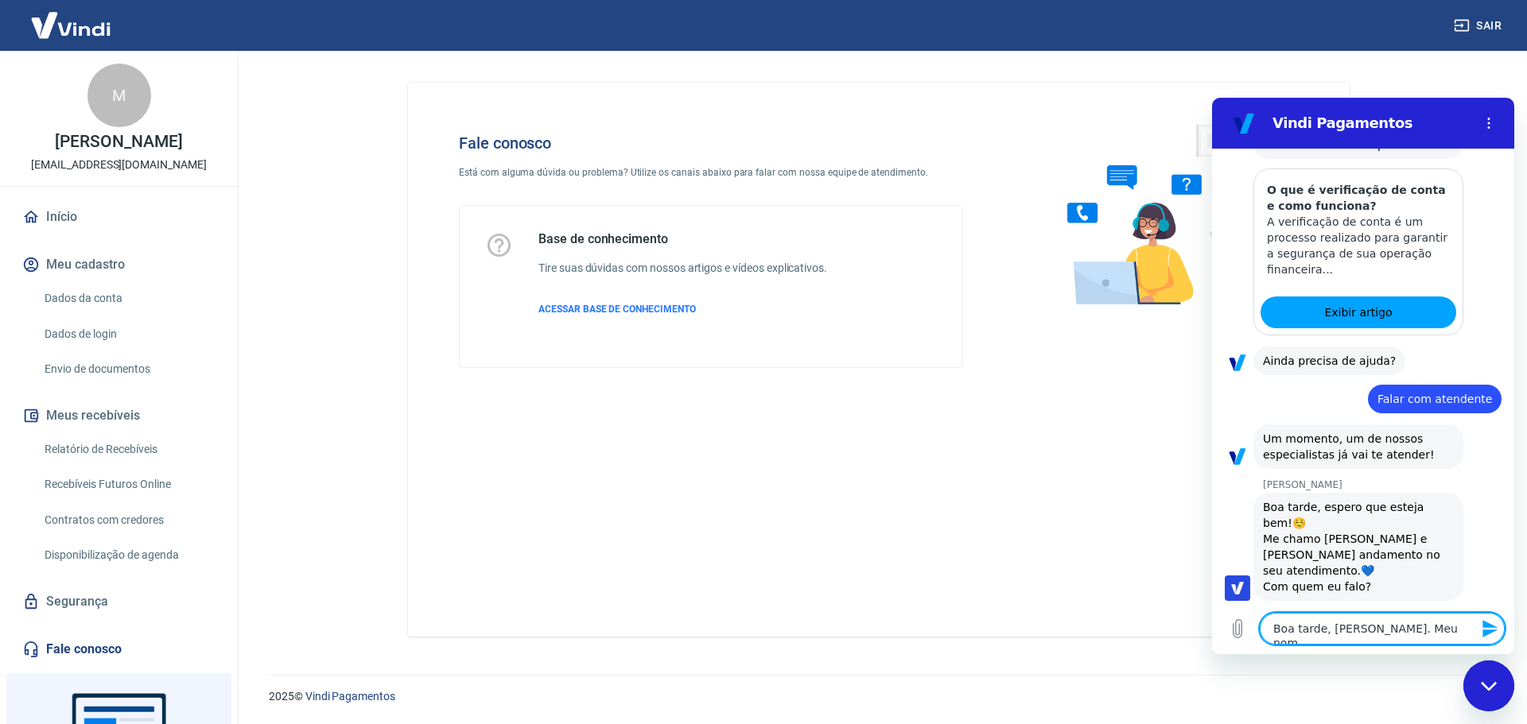
type textarea "Boa tarde, Gabrielle. Meu nome"
type textarea "x"
type textarea "Boa tarde, Gabrielle. Meu nome"
type textarea "x"
type textarea "Boa tarde, Gabrielle. Meu nome é"
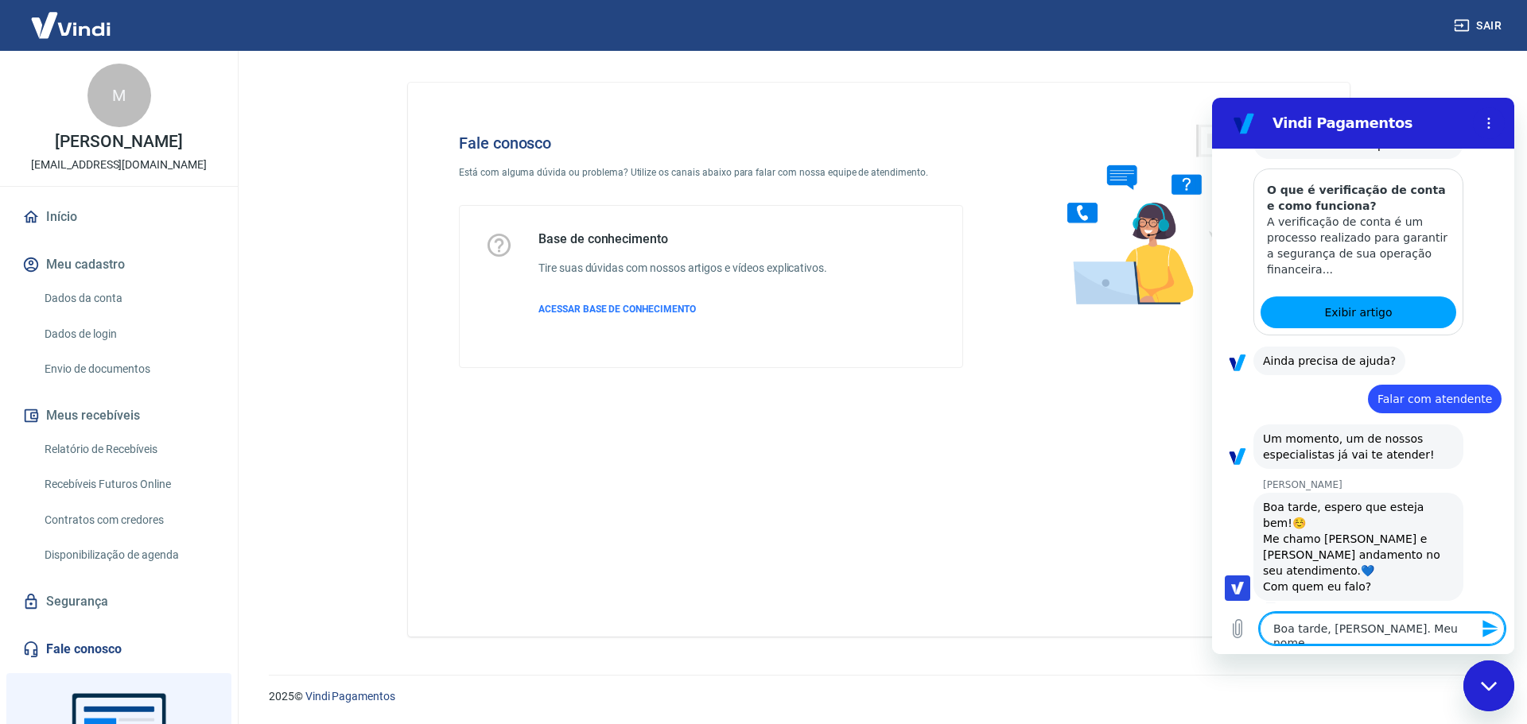
type textarea "x"
type textarea "Boa tarde, Gabrielle. Meu nome é"
type textarea "x"
type textarea "Boa tarde, Gabrielle. Meu nome é P"
type textarea "x"
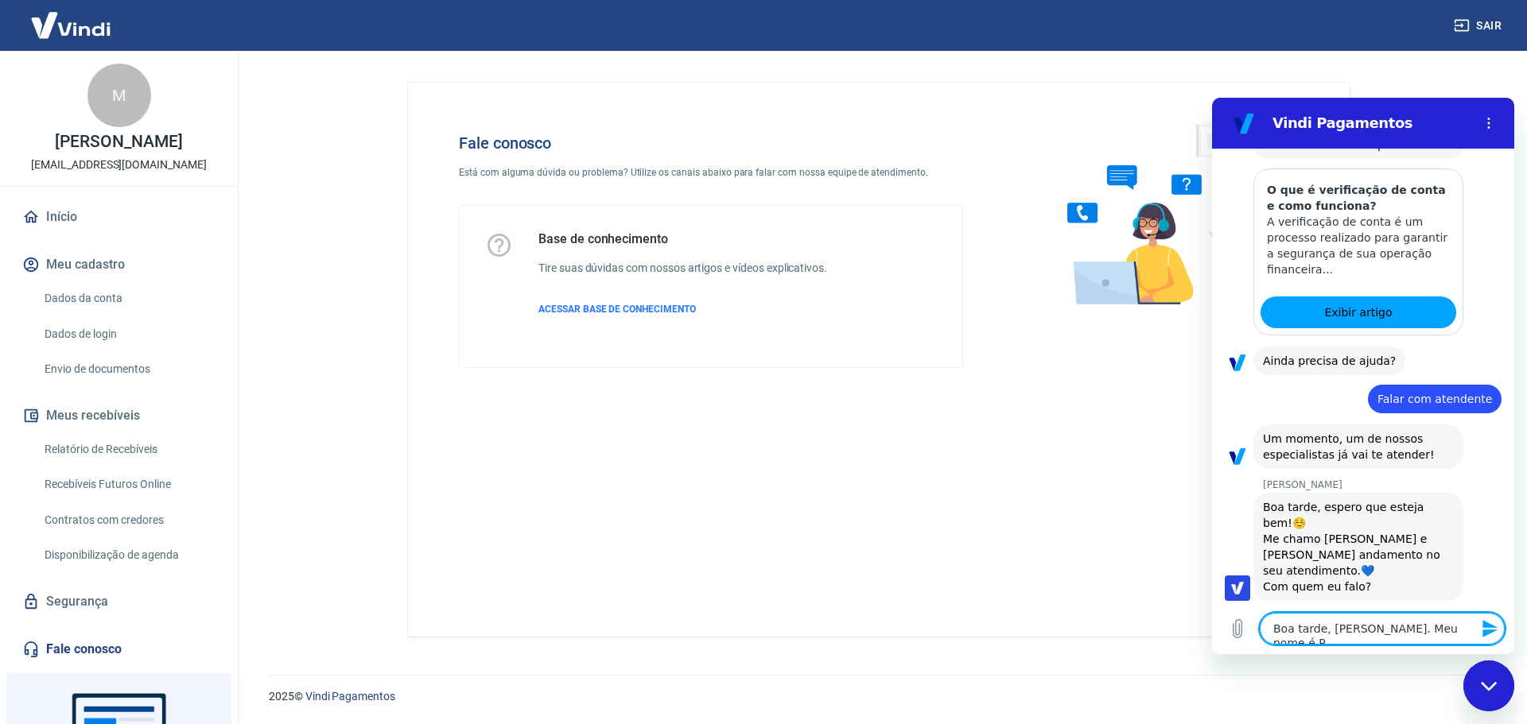
type textarea "Boa tarde, Gabrielle. Meu nome é Po"
type textarea "x"
type textarea "Boa tarde, Gabrielle. Meu nome é Pon"
type textarea "x"
type textarea "Boa tarde, Gabrielle. Meu nome é Ponc"
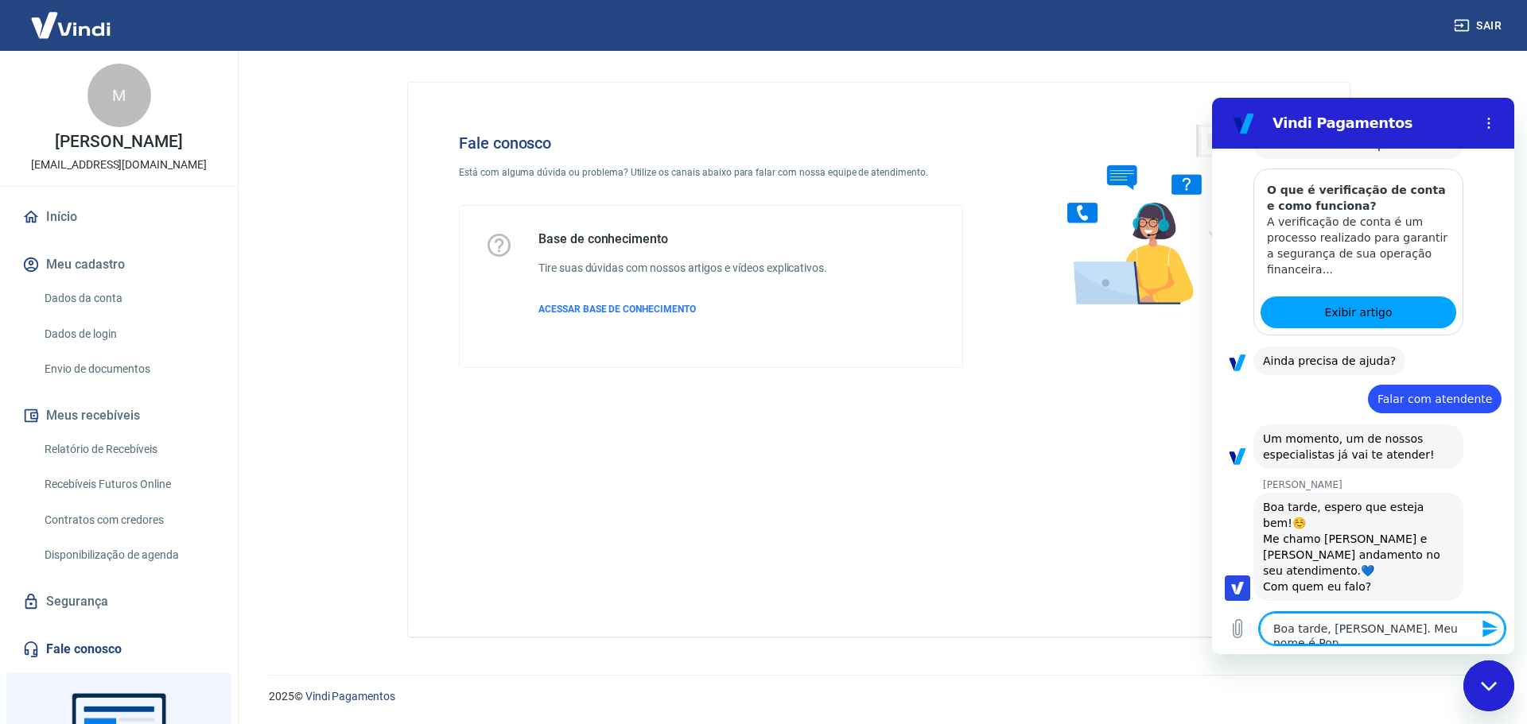
type textarea "x"
type textarea "Boa tarde, Gabrielle. Meu nome é Ponci"
type textarea "x"
type textarea "Boa tarde, Gabrielle. Meu nome é Poncia"
type textarea "x"
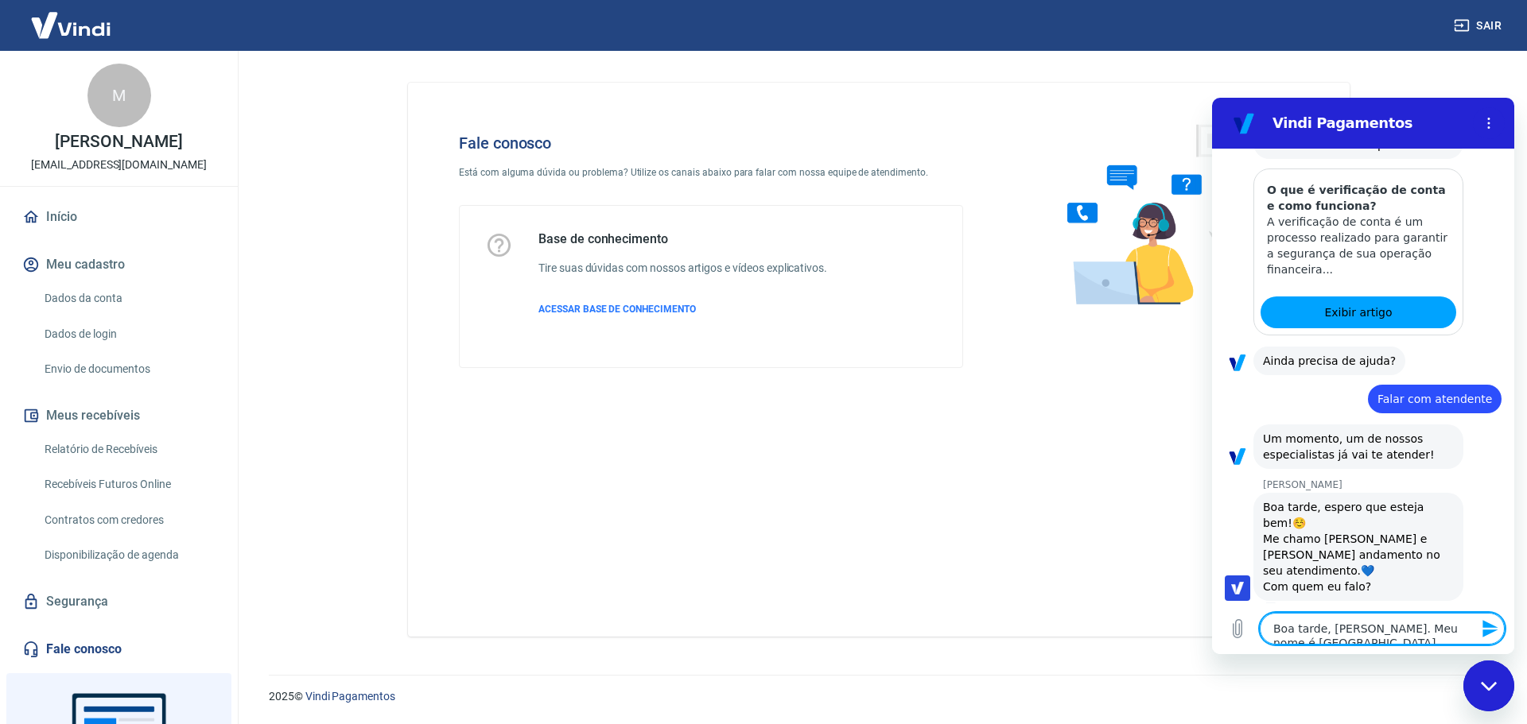
type textarea "Boa tarde, Gabrielle. Meu nome é Poncian"
type textarea "x"
type textarea "Boa tarde, [PERSON_NAME]. Meu nome é [GEOGRAPHIC_DATA]"
type textarea "x"
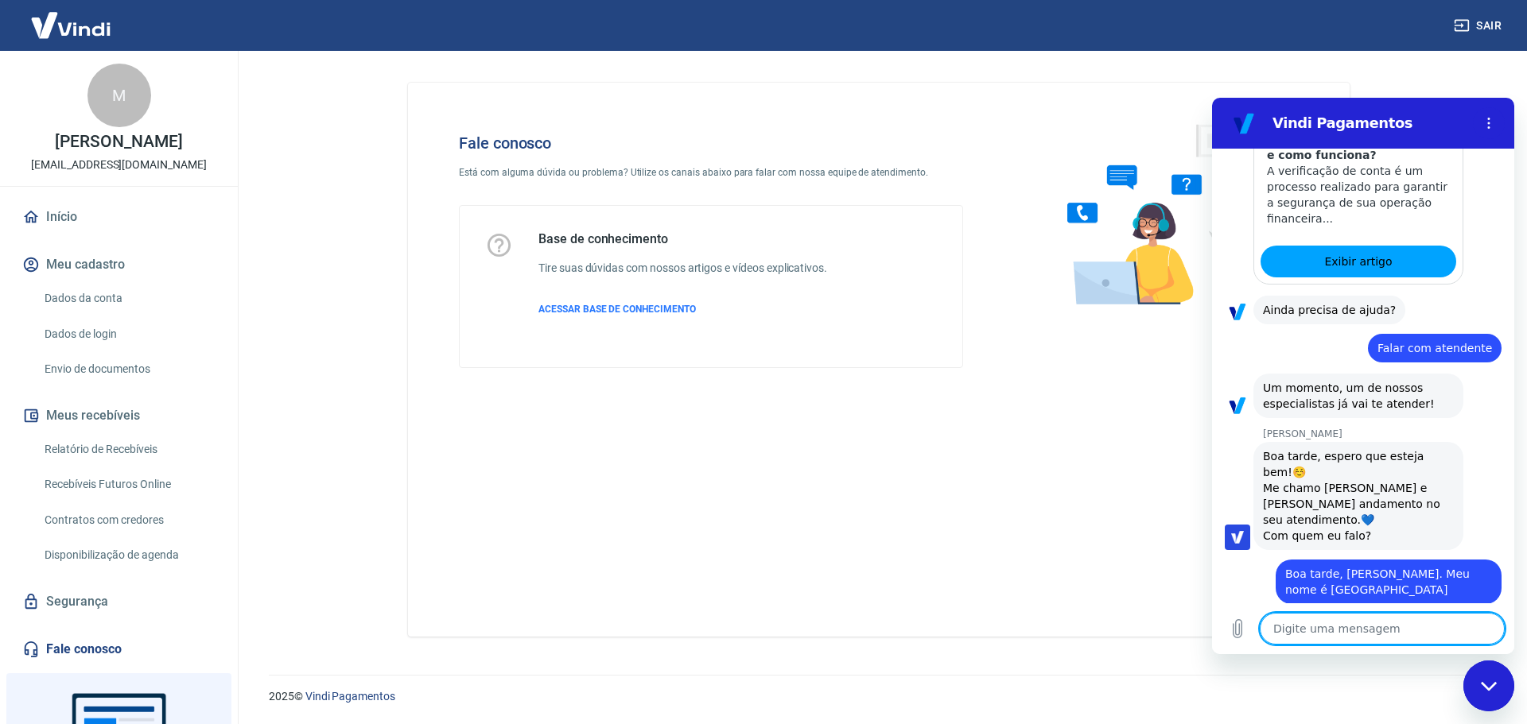
scroll to position [425, 0]
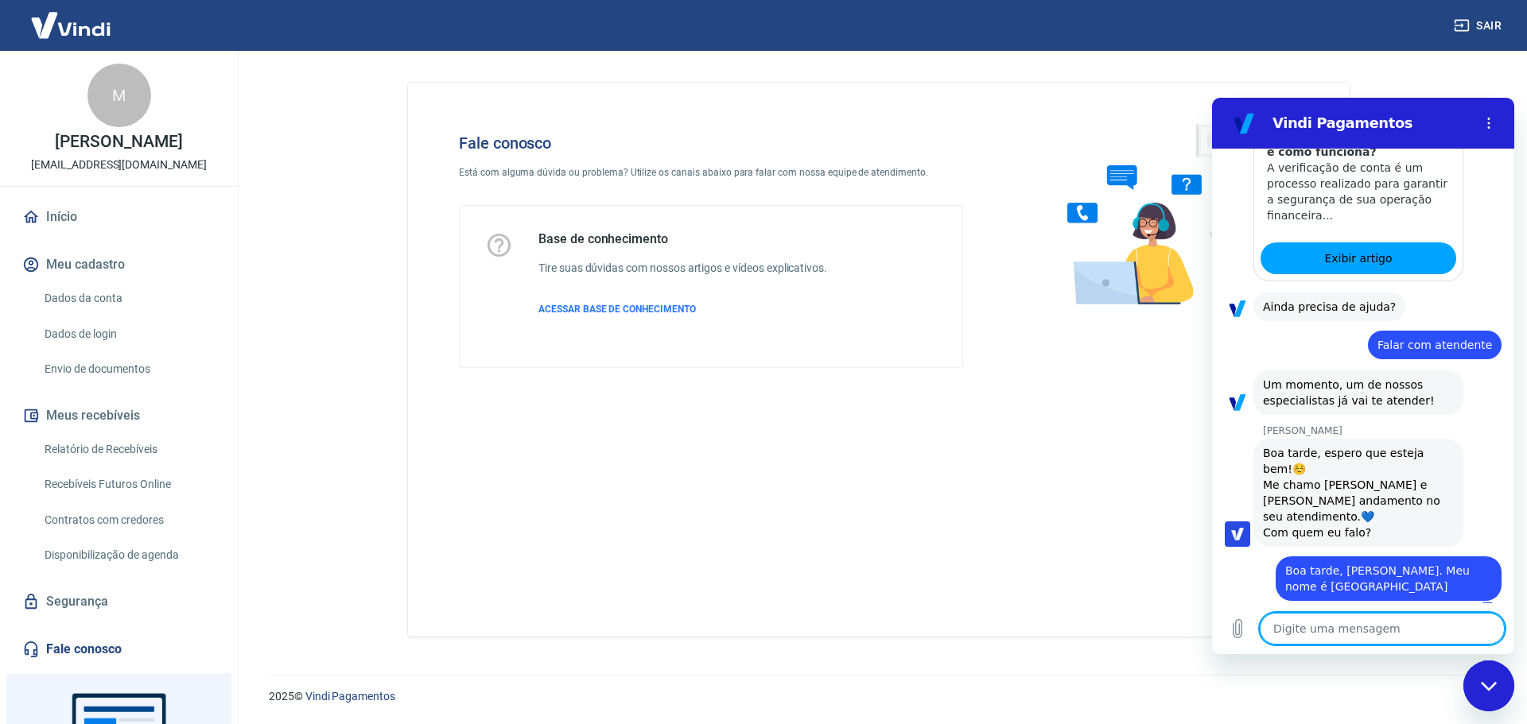
click at [1333, 640] on textarea at bounding box center [1382, 629] width 245 height 32
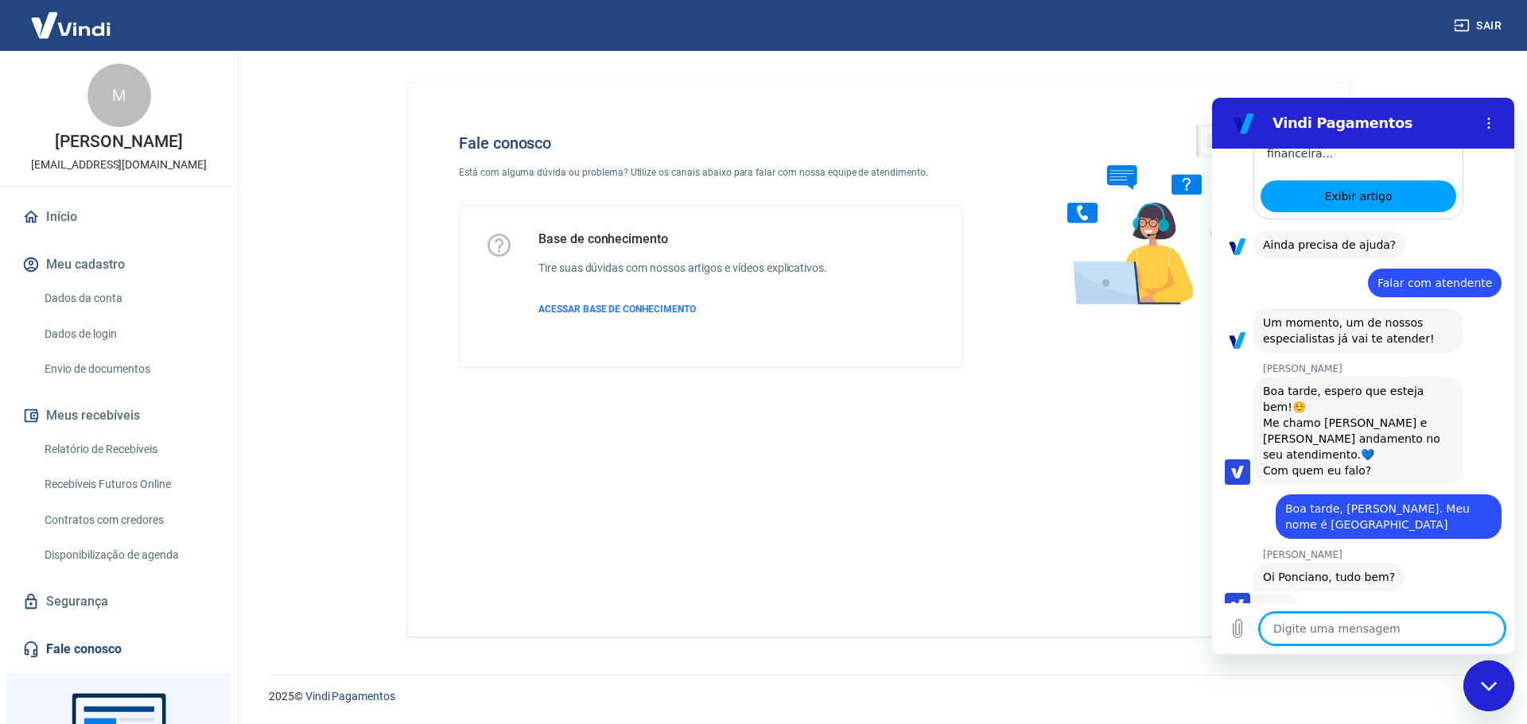
scroll to position [486, 0]
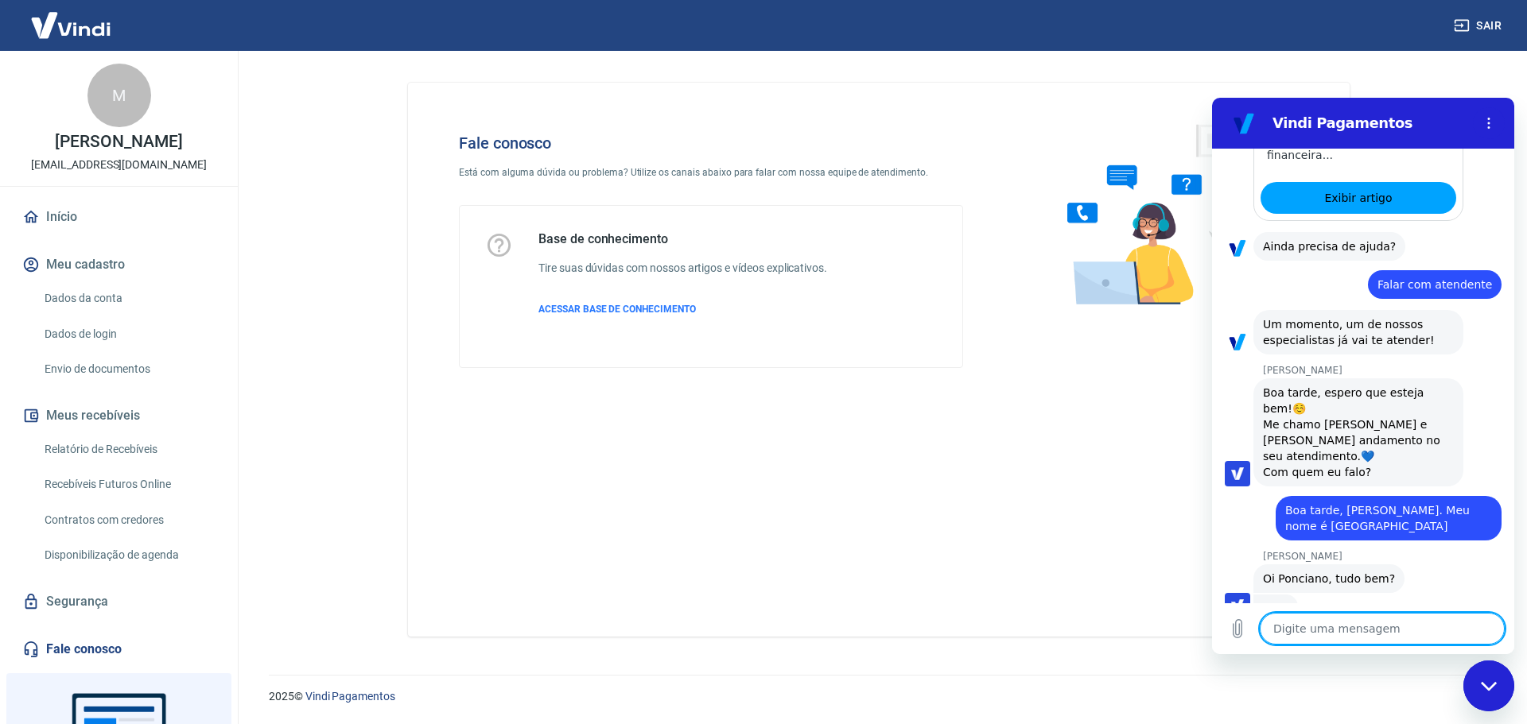
click at [1344, 631] on textarea at bounding box center [1382, 629] width 245 height 32
type textarea "x"
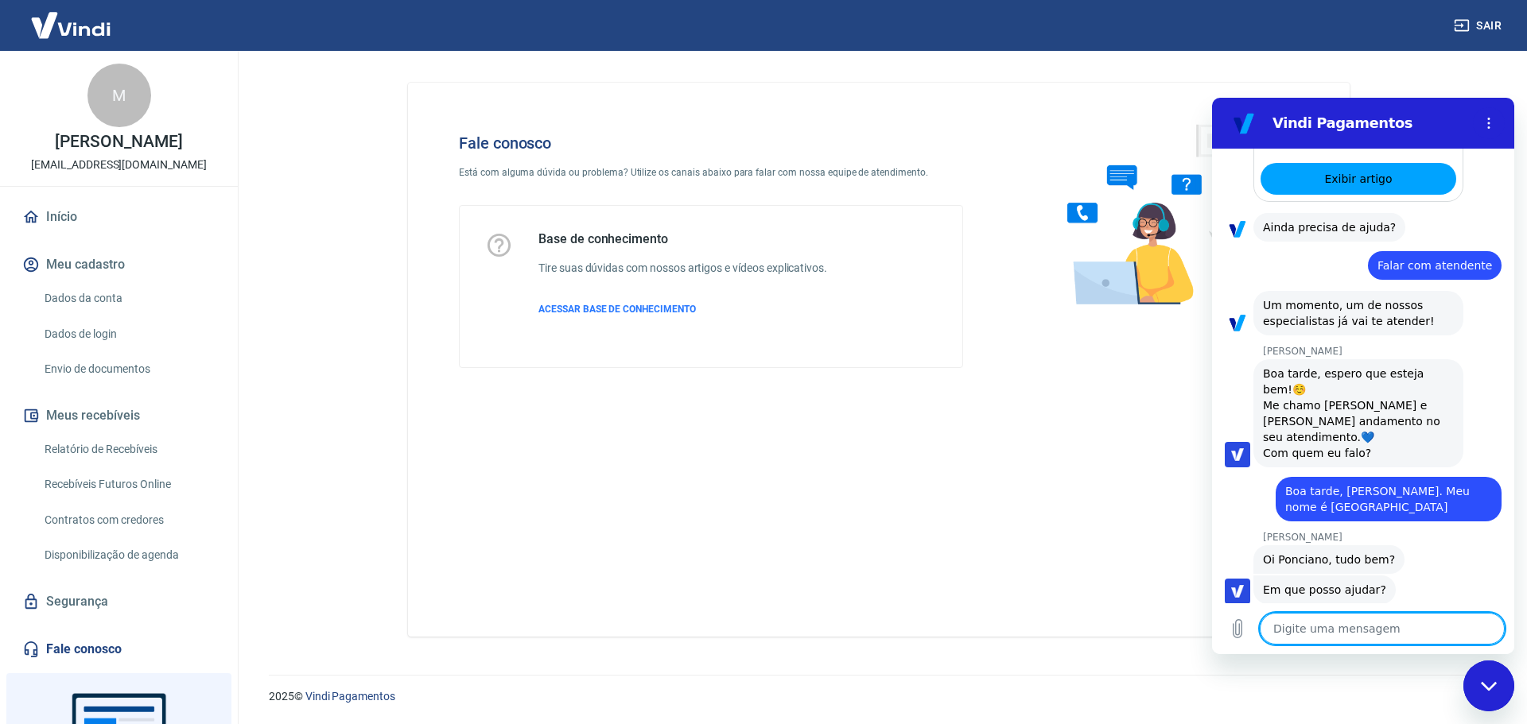
type textarea "T"
type textarea "x"
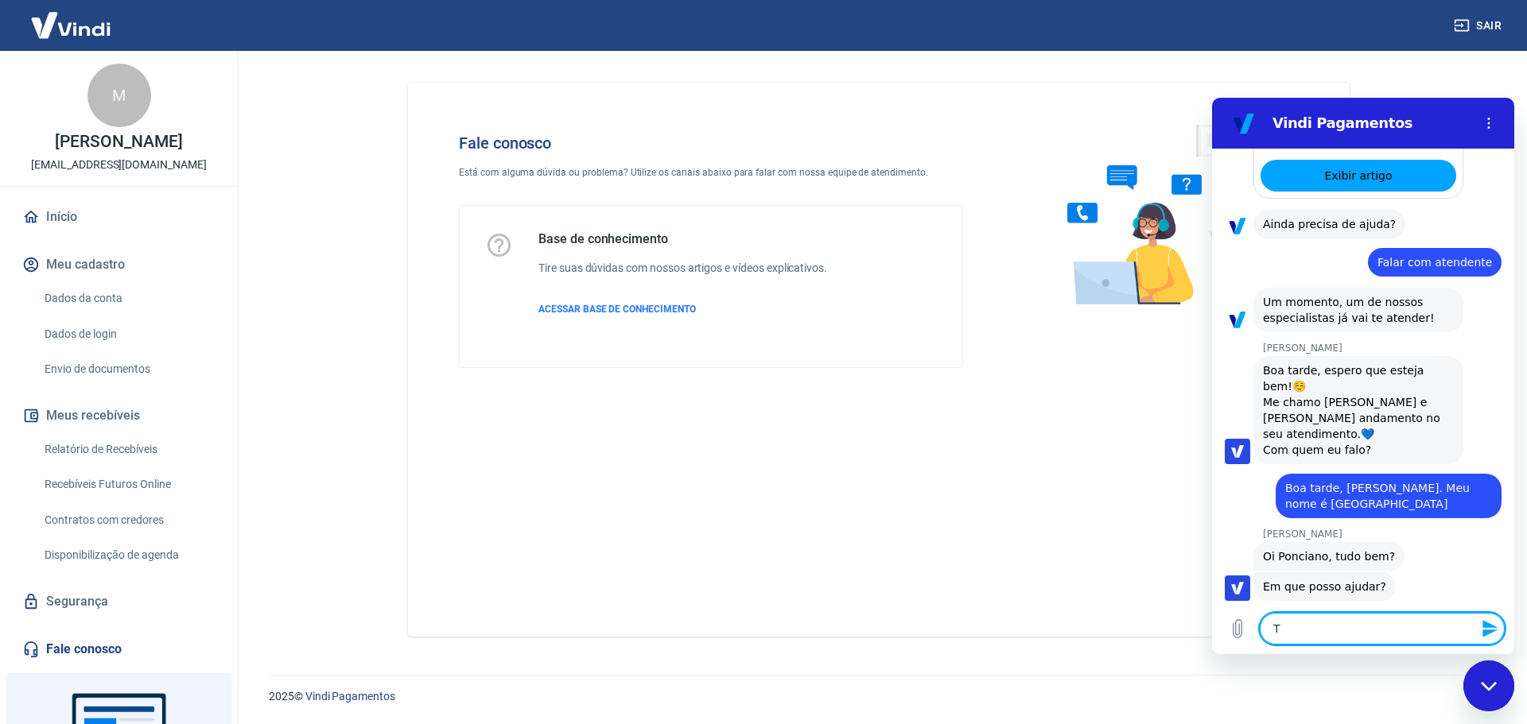
type textarea "Tu"
type textarea "x"
type textarea "Tud"
type textarea "x"
type textarea "Tud"
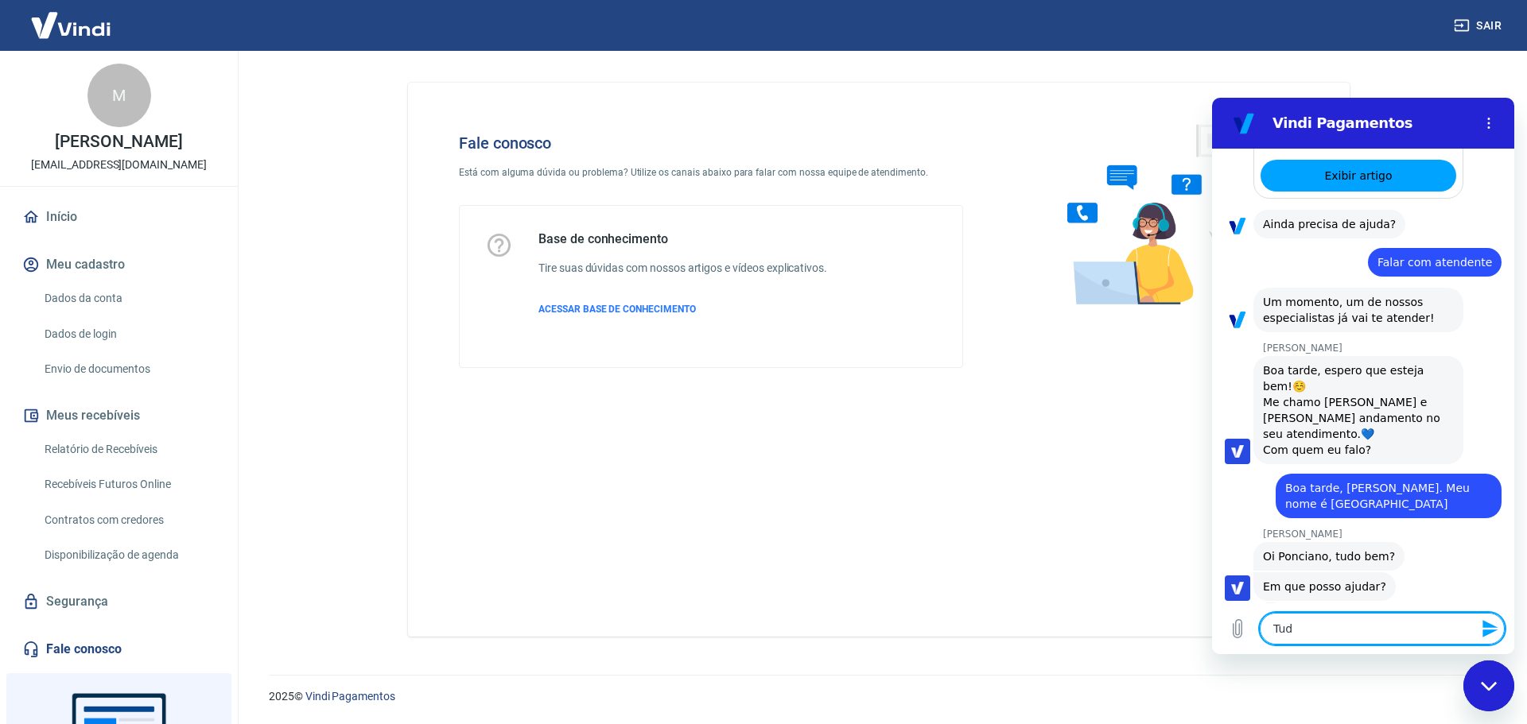
type textarea "x"
type textarea "Tud"
type textarea "x"
type textarea "Tudo"
type textarea "x"
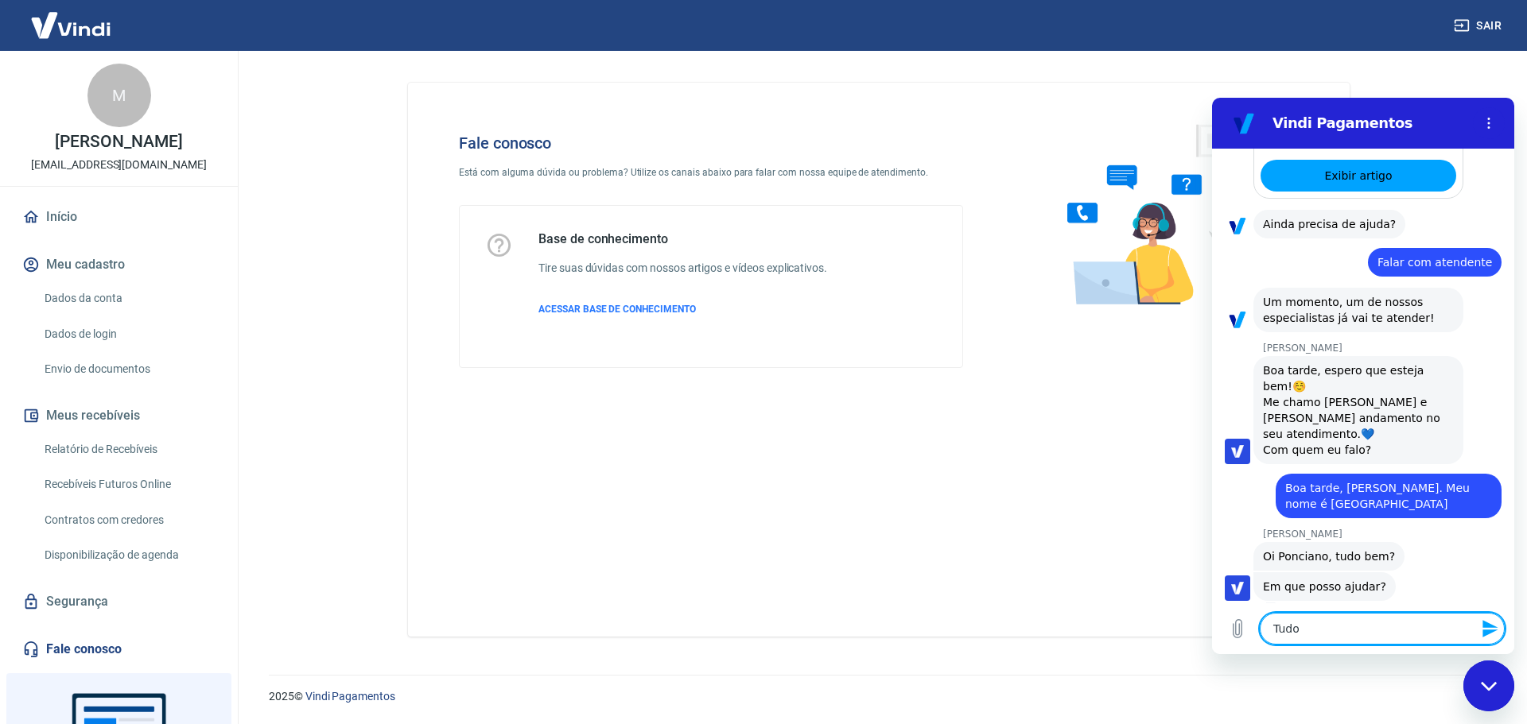
type textarea "Tudo"
type textarea "x"
type textarea "Tudo c"
type textarea "x"
type textarea "Tudo ce"
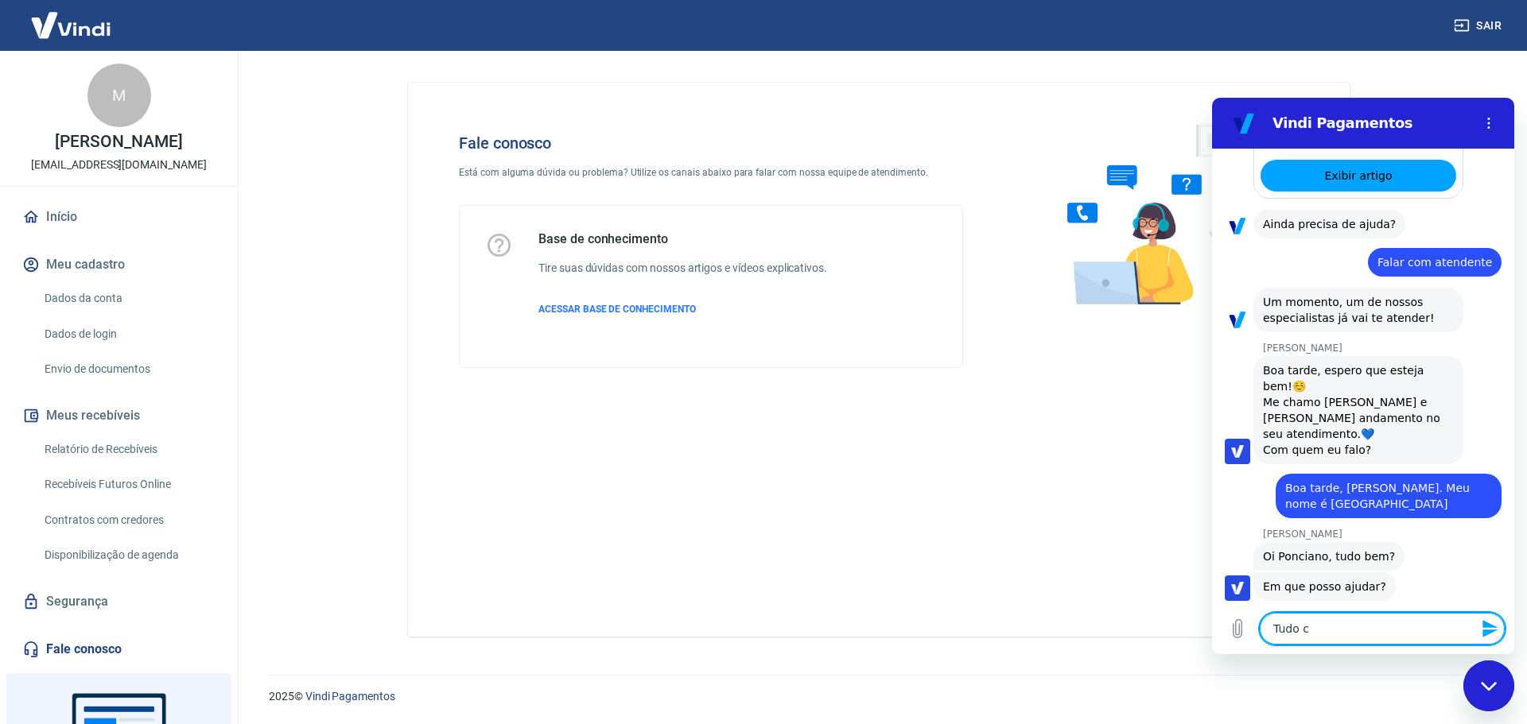
type textarea "x"
type textarea "Tudo cer"
type textarea "x"
type textarea "Tudo cert"
type textarea "x"
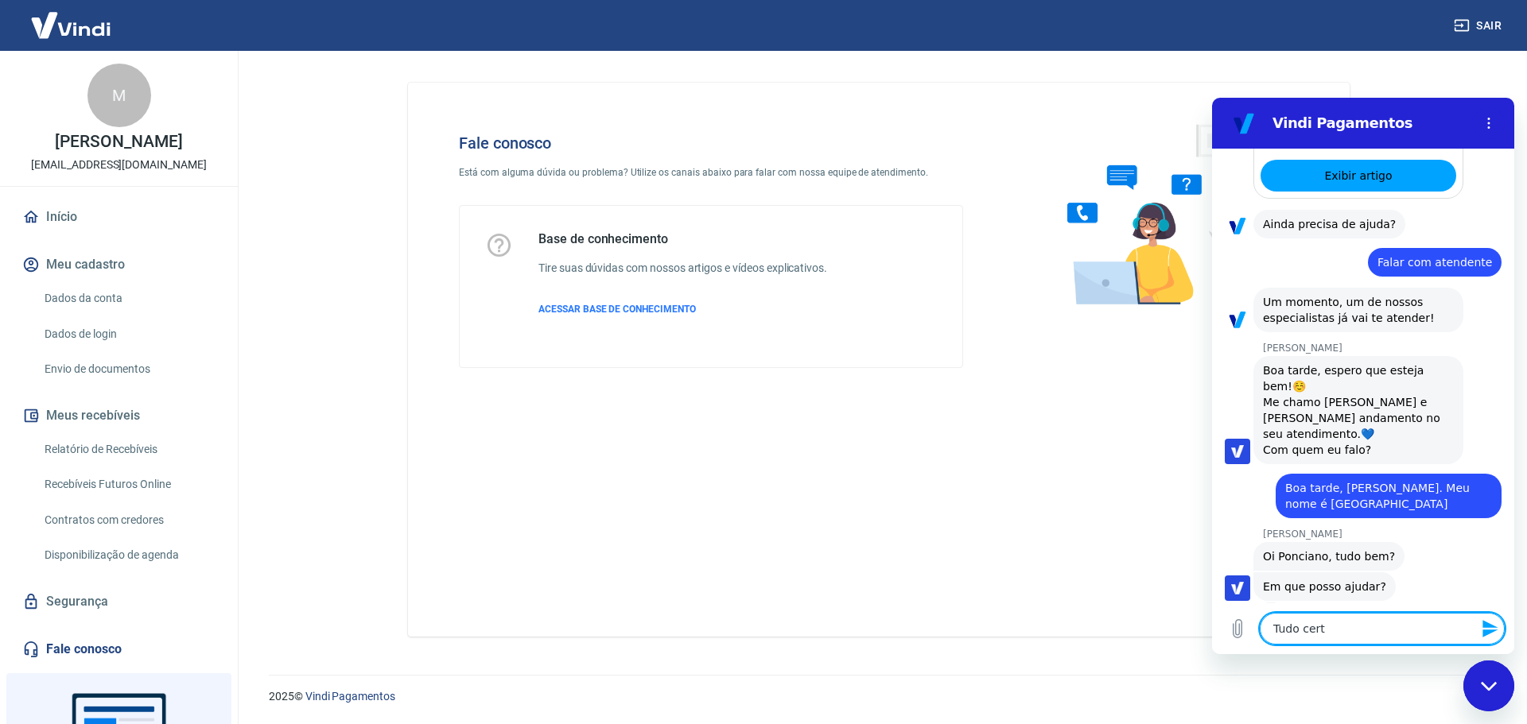
type textarea "Tudo certo"
type textarea "x"
type textarea "Tudo certo."
type textarea "x"
type textarea "Tudo certo."
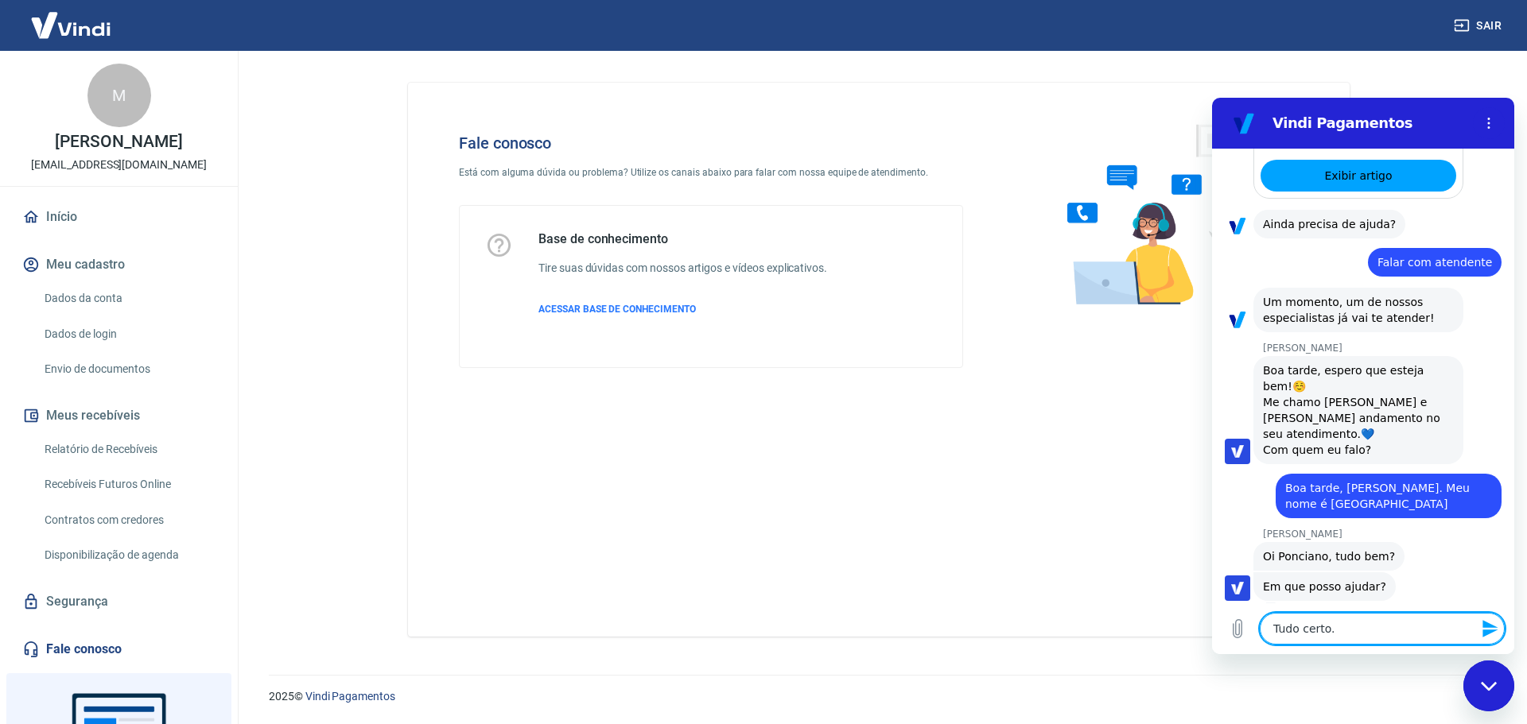
type textarea "x"
type textarea "Tudo certo. E"
type textarea "x"
type textarea "Tudo certo. Es"
type textarea "x"
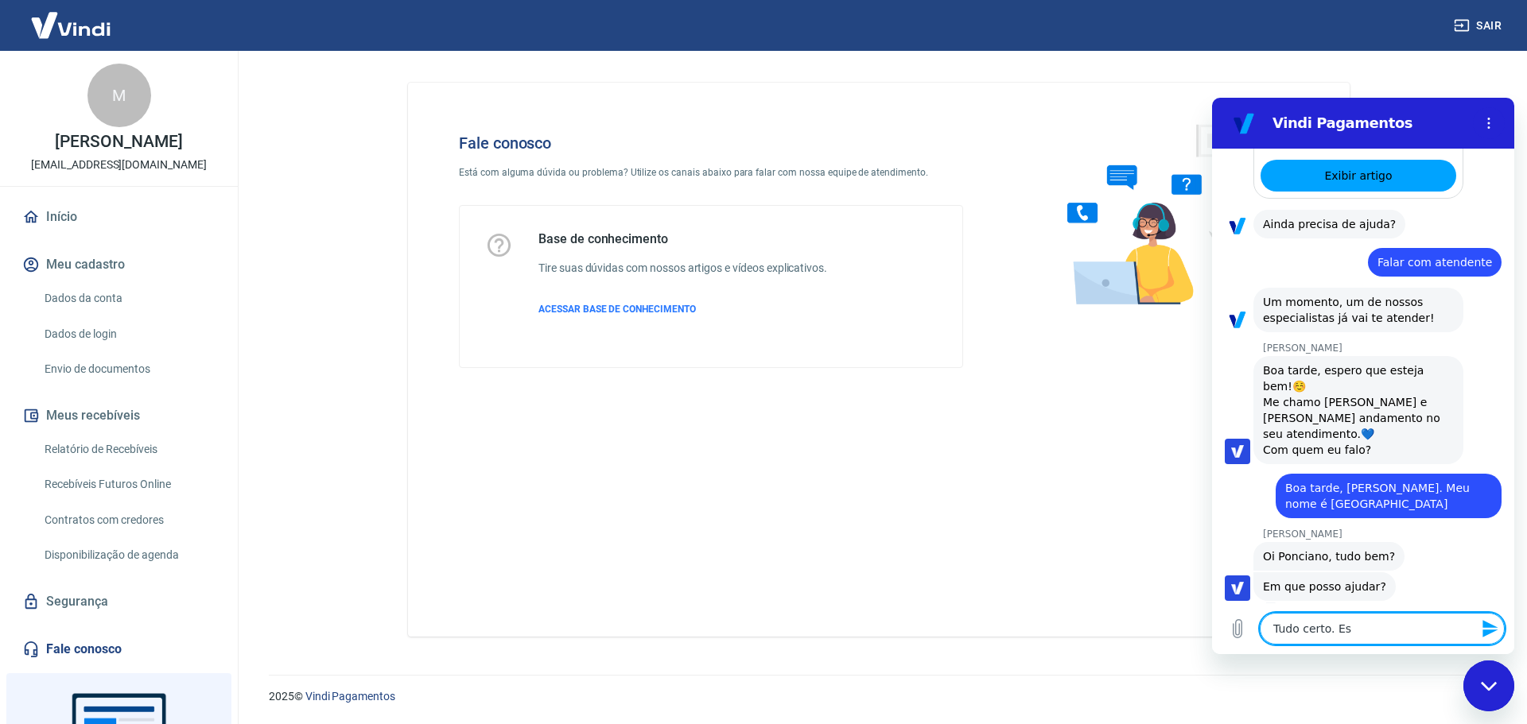
type textarea "Tudo certo. Est"
type textarea "x"
type textarea "Tudo certo. Esto"
type textarea "x"
type textarea "Tudo certo. Estou"
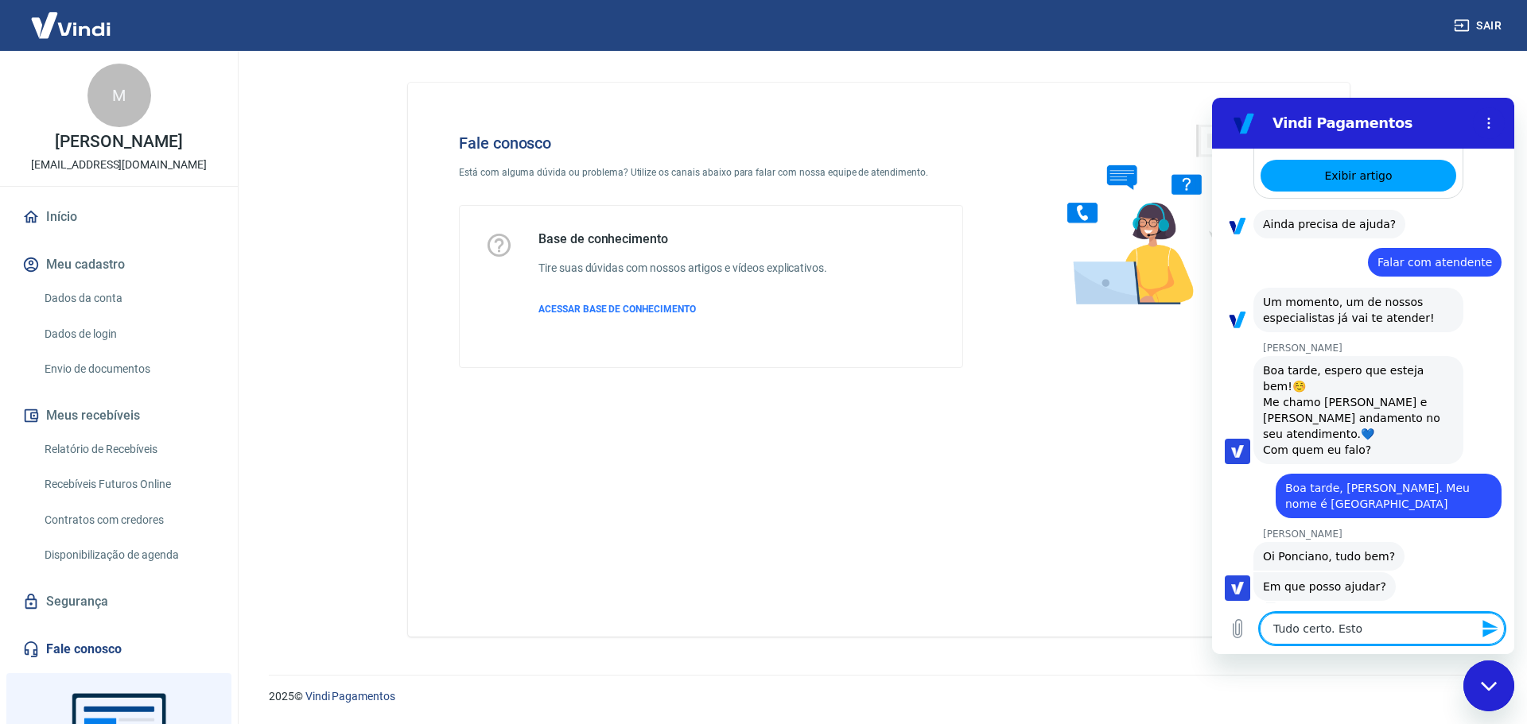
type textarea "x"
type textarea "Tudo certo. Estou"
type textarea "x"
type textarea "Tudo certo. Estou a"
type textarea "x"
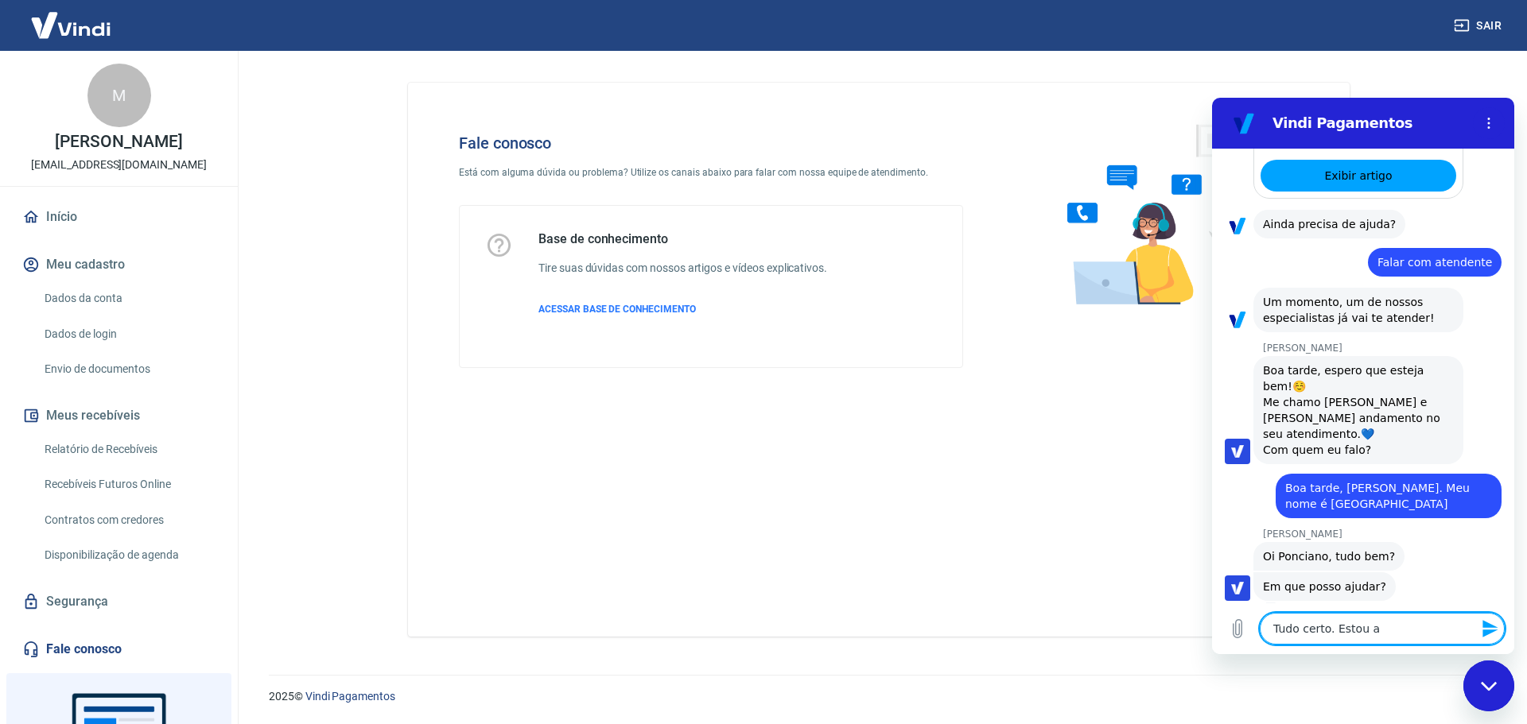
type textarea "Tudo certo. Estou aj"
type textarea "x"
type textarea "Tudo certo. Estou aju"
type textarea "x"
type textarea "Tudo certo. Estou ajud"
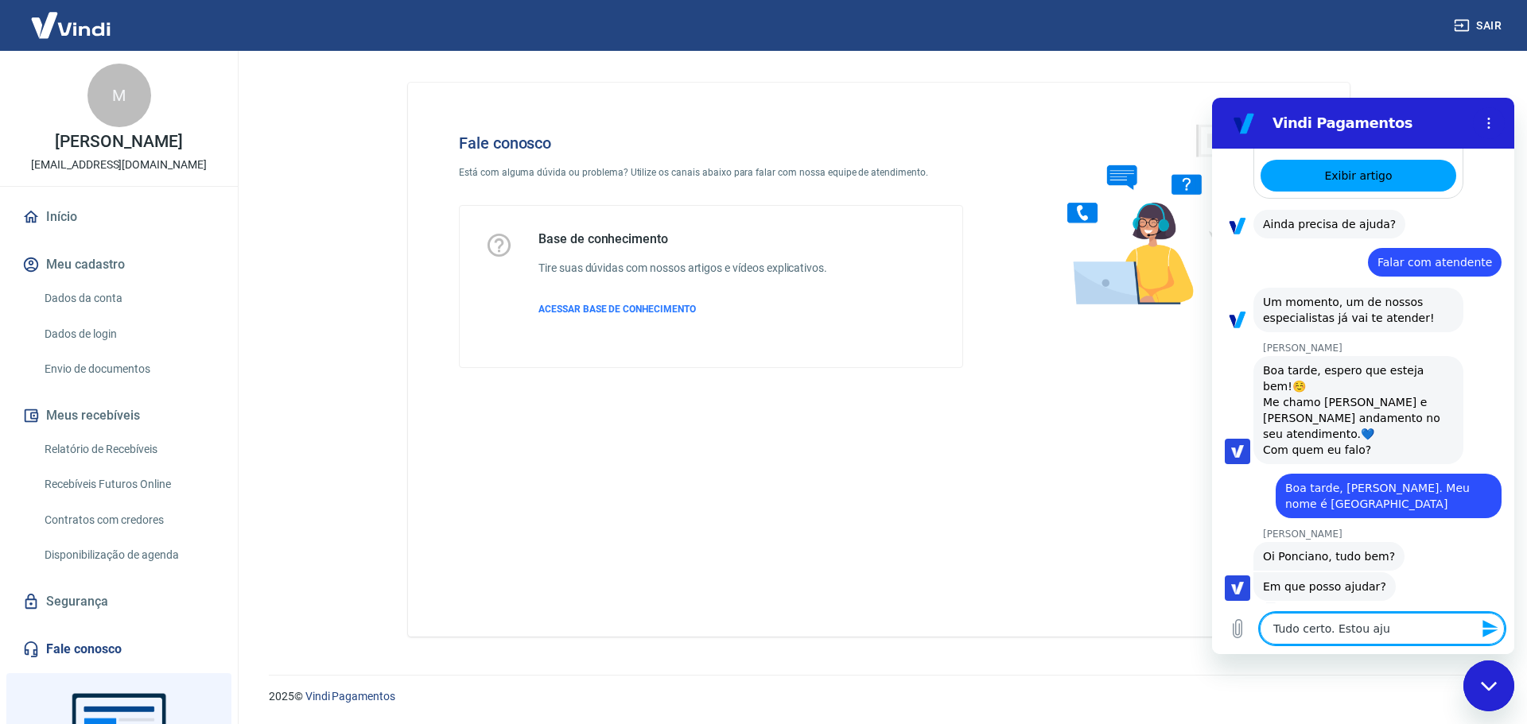
type textarea "x"
type textarea "Tudo certo. Estou ajuda"
type textarea "x"
type textarea "Tudo certo. Estou ajudan"
type textarea "x"
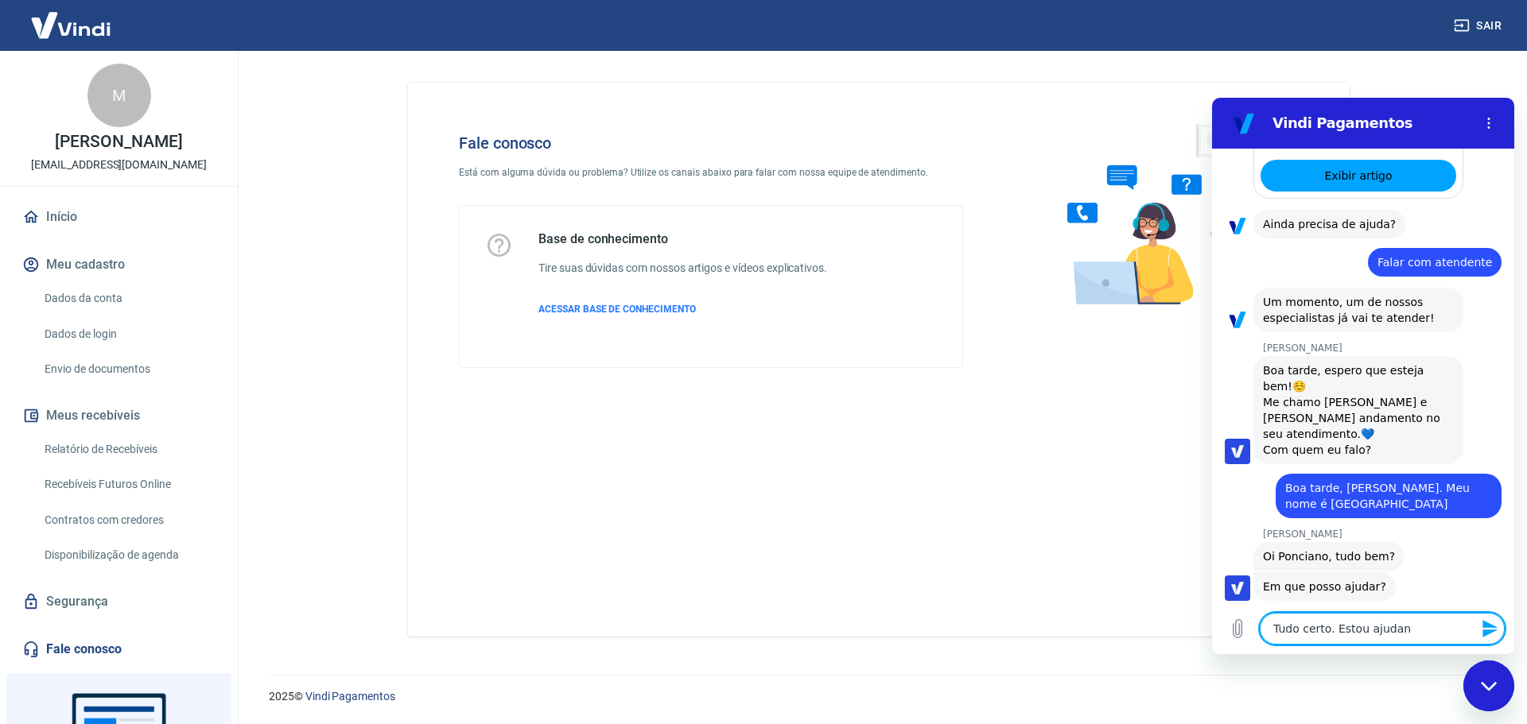
type textarea "Tudo certo. Estou ajudand"
type textarea "x"
type textarea "Tudo certo. Estou ajudando"
type textarea "x"
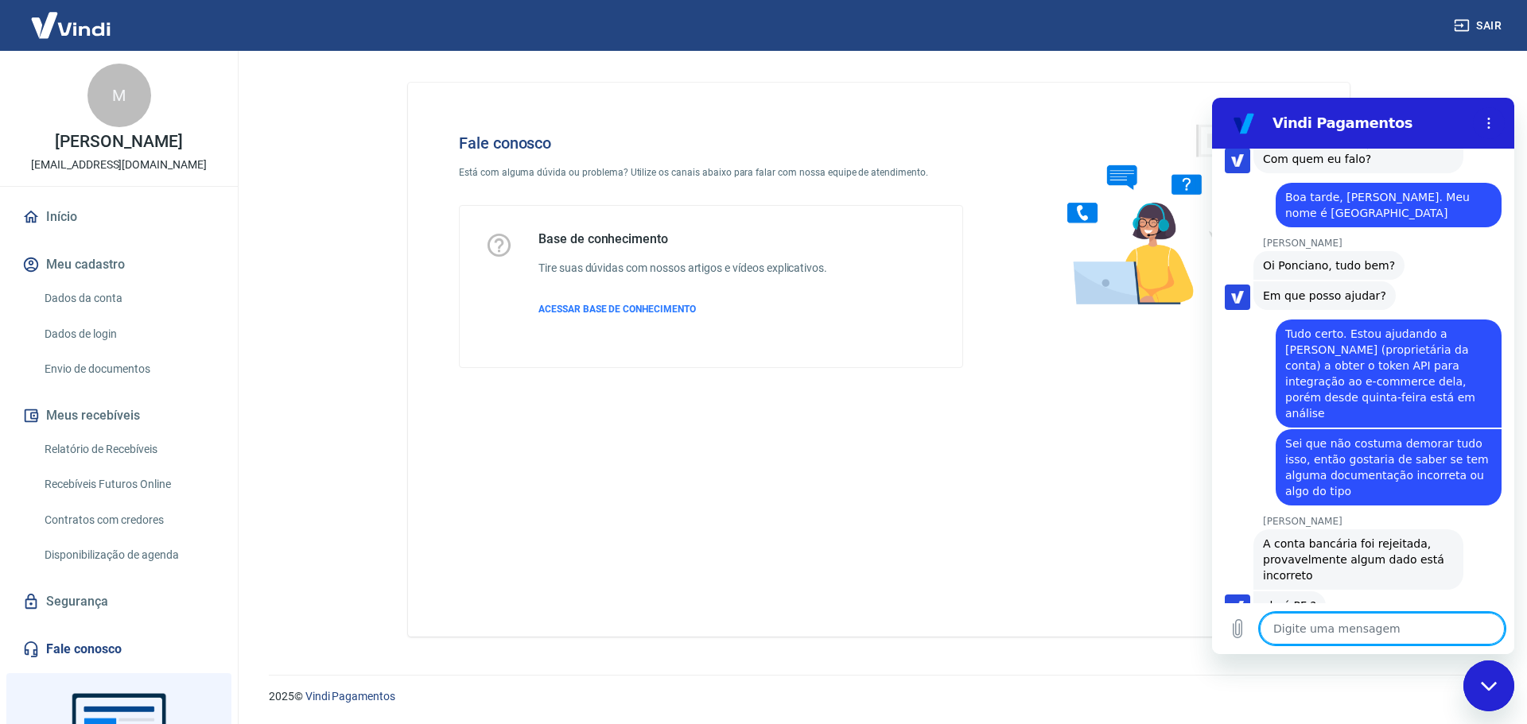
scroll to position [802, 0]
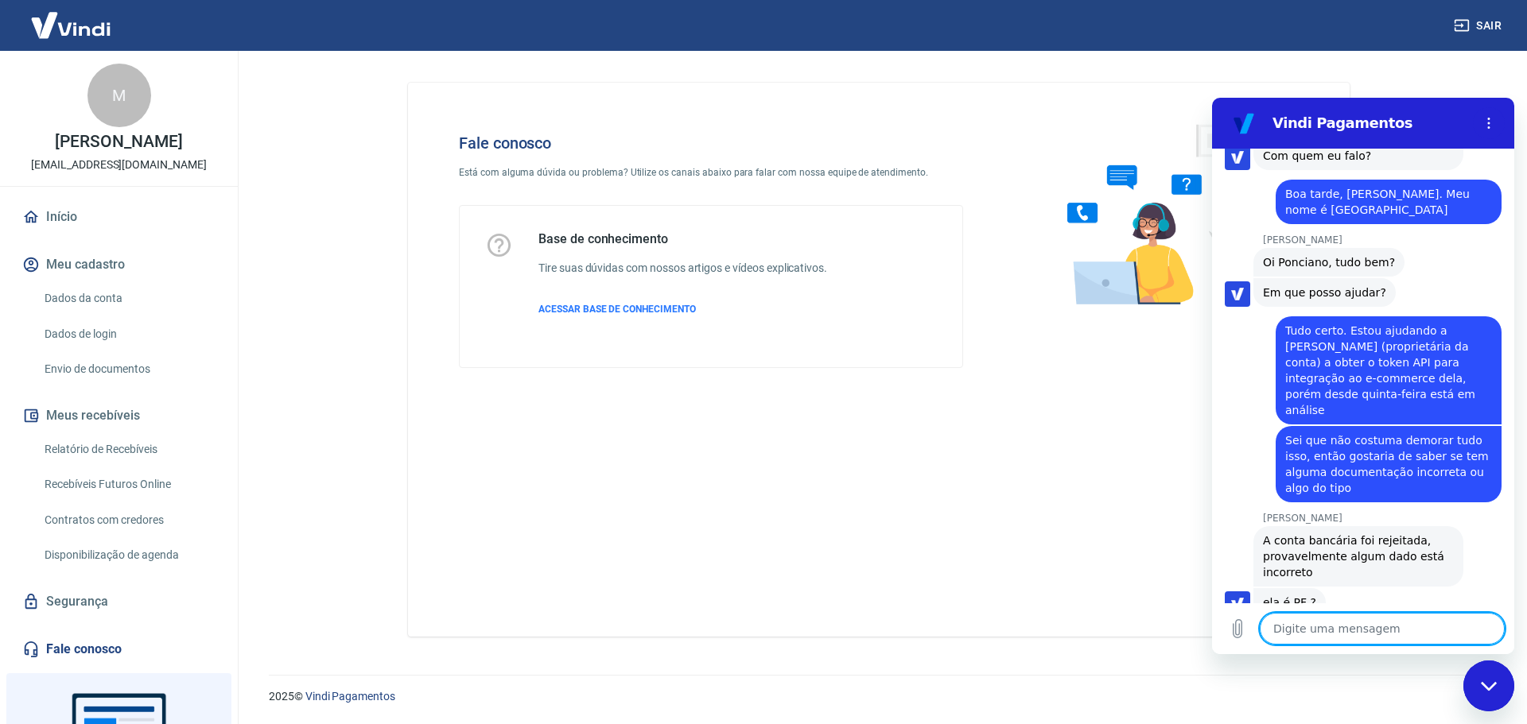
click at [1373, 636] on textarea at bounding box center [1382, 629] width 245 height 32
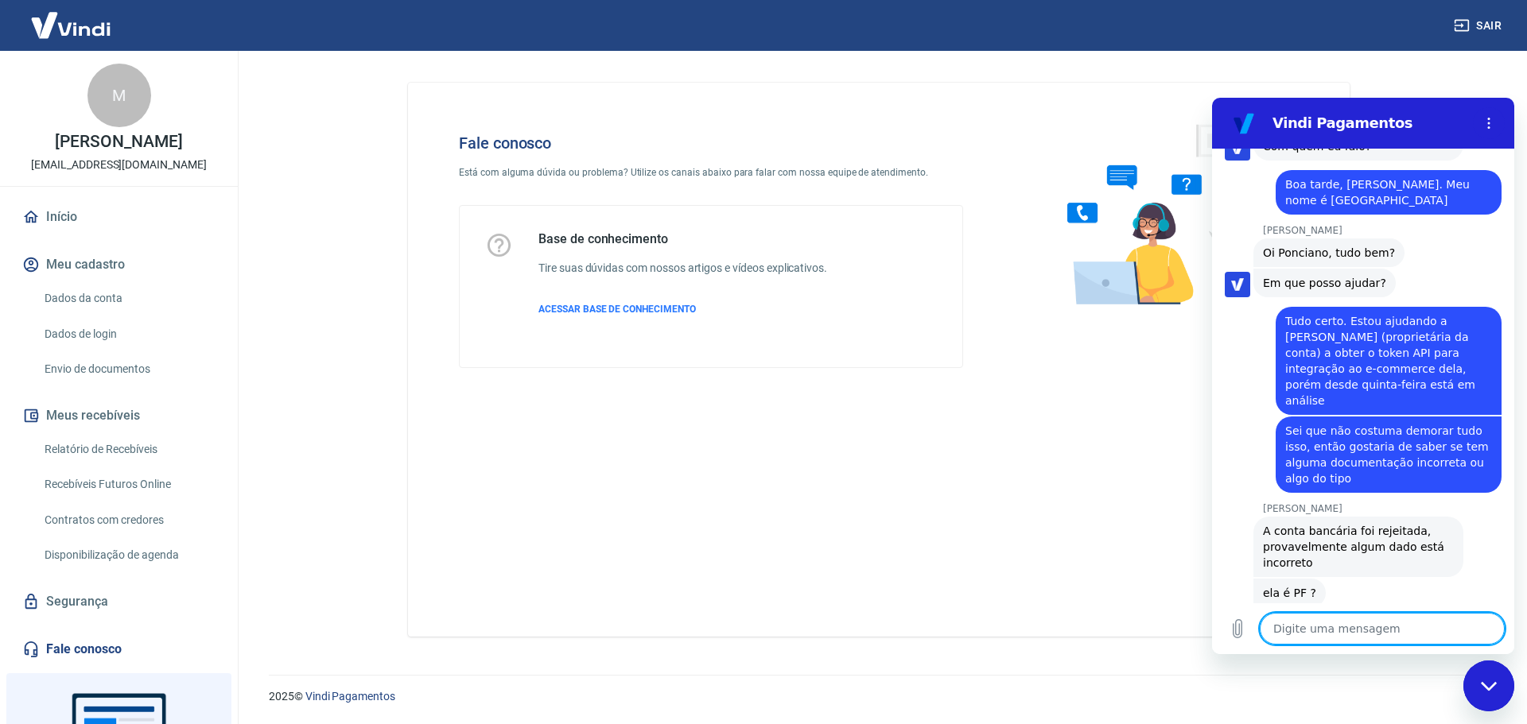
scroll to position [810, 0]
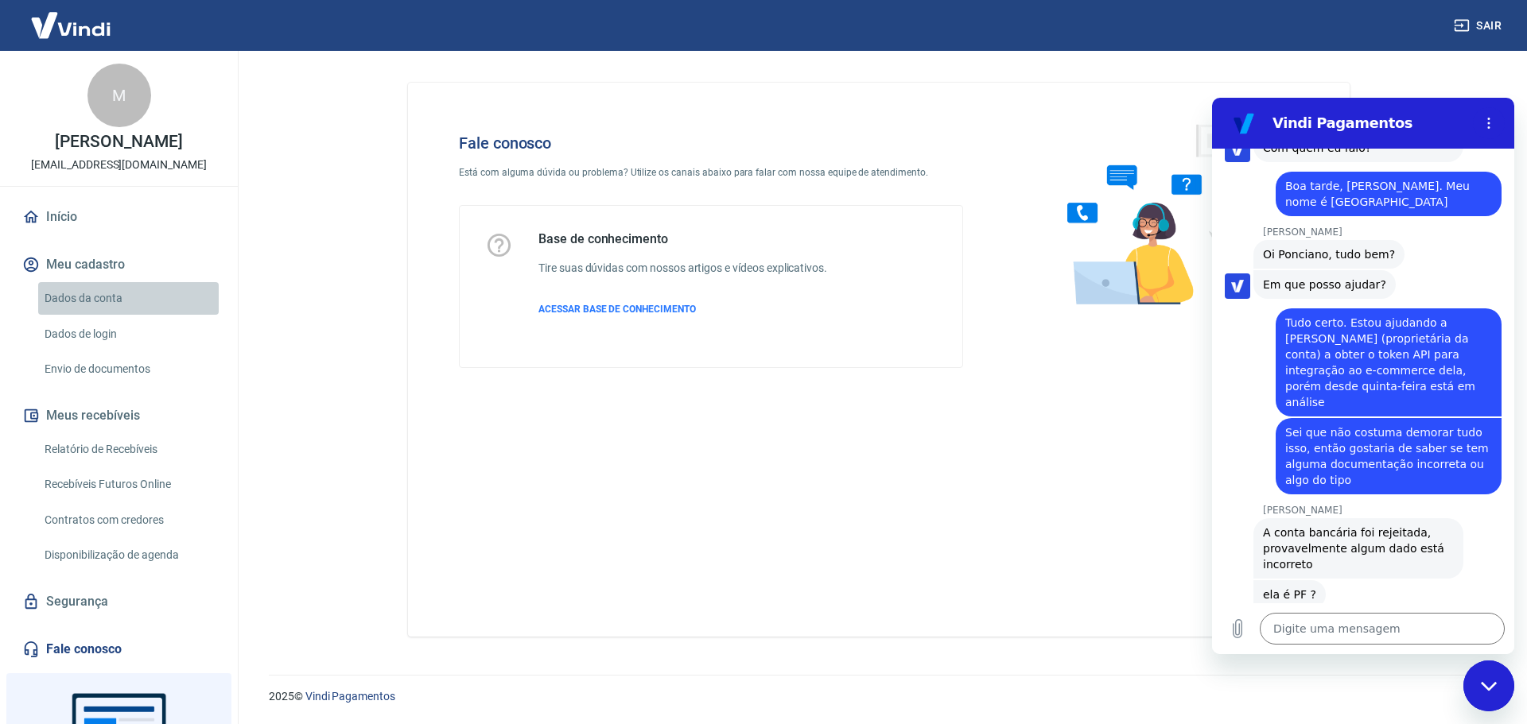
click at [133, 299] on link "Dados da conta" at bounding box center [128, 298] width 181 height 33
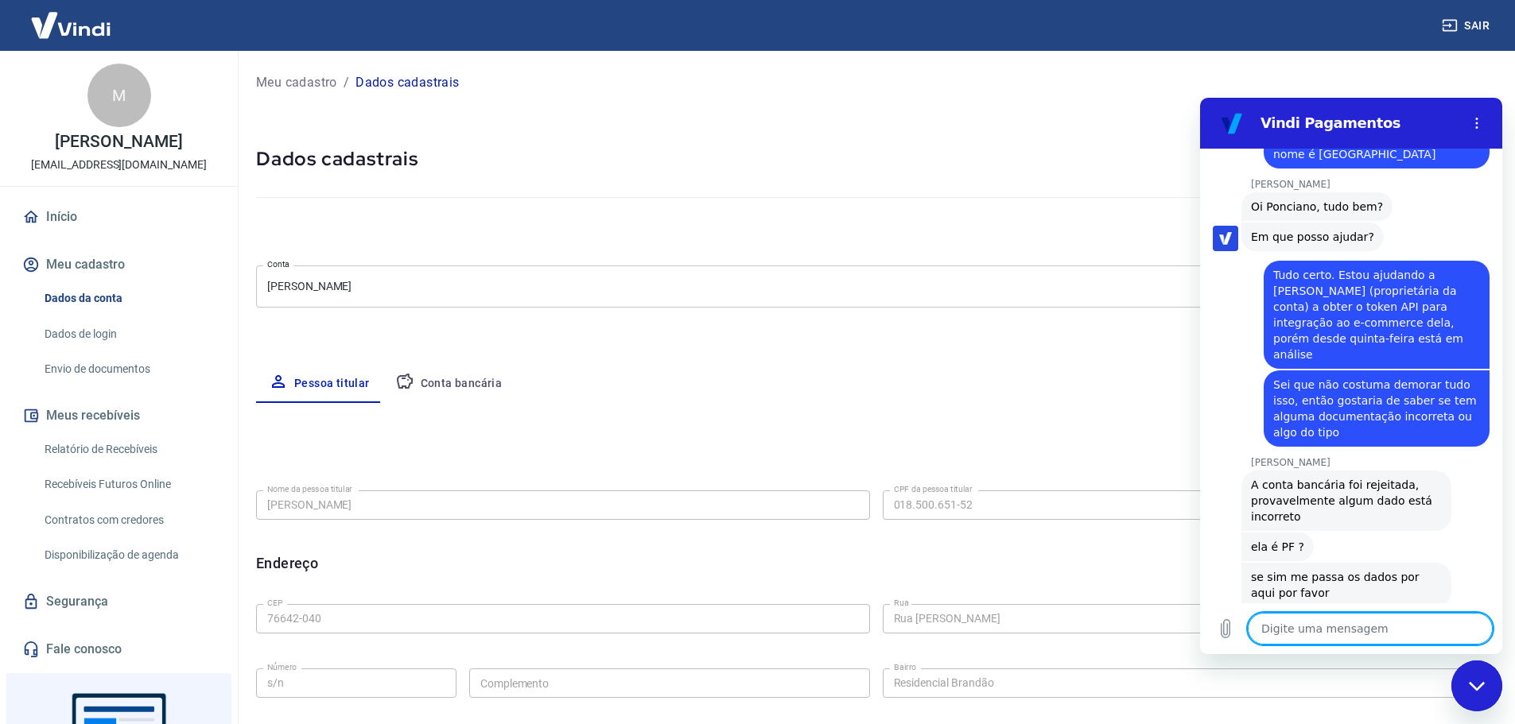
scroll to position [856, 0]
click at [469, 386] on button "Conta bancária" at bounding box center [449, 384] width 133 height 38
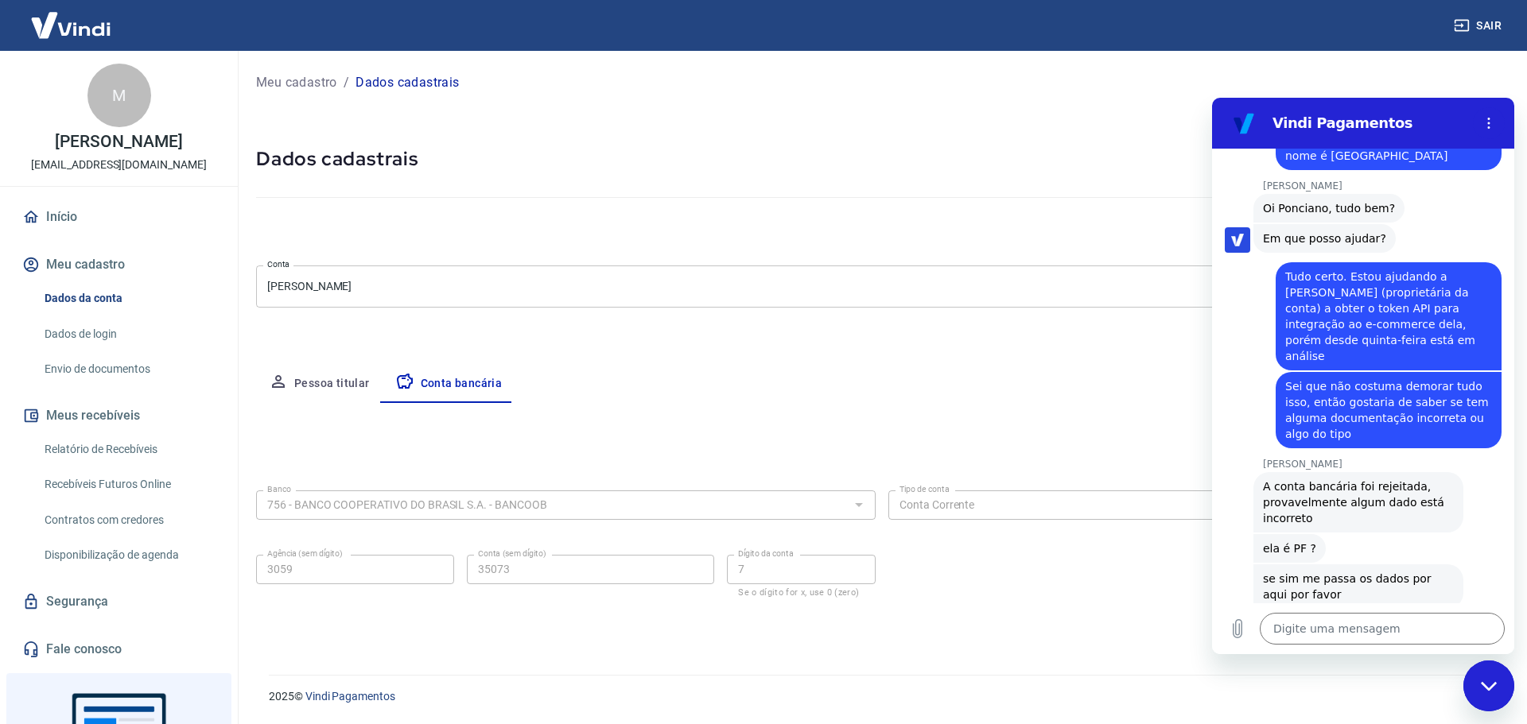
click at [312, 375] on button "Pessoa titular" at bounding box center [319, 384] width 126 height 38
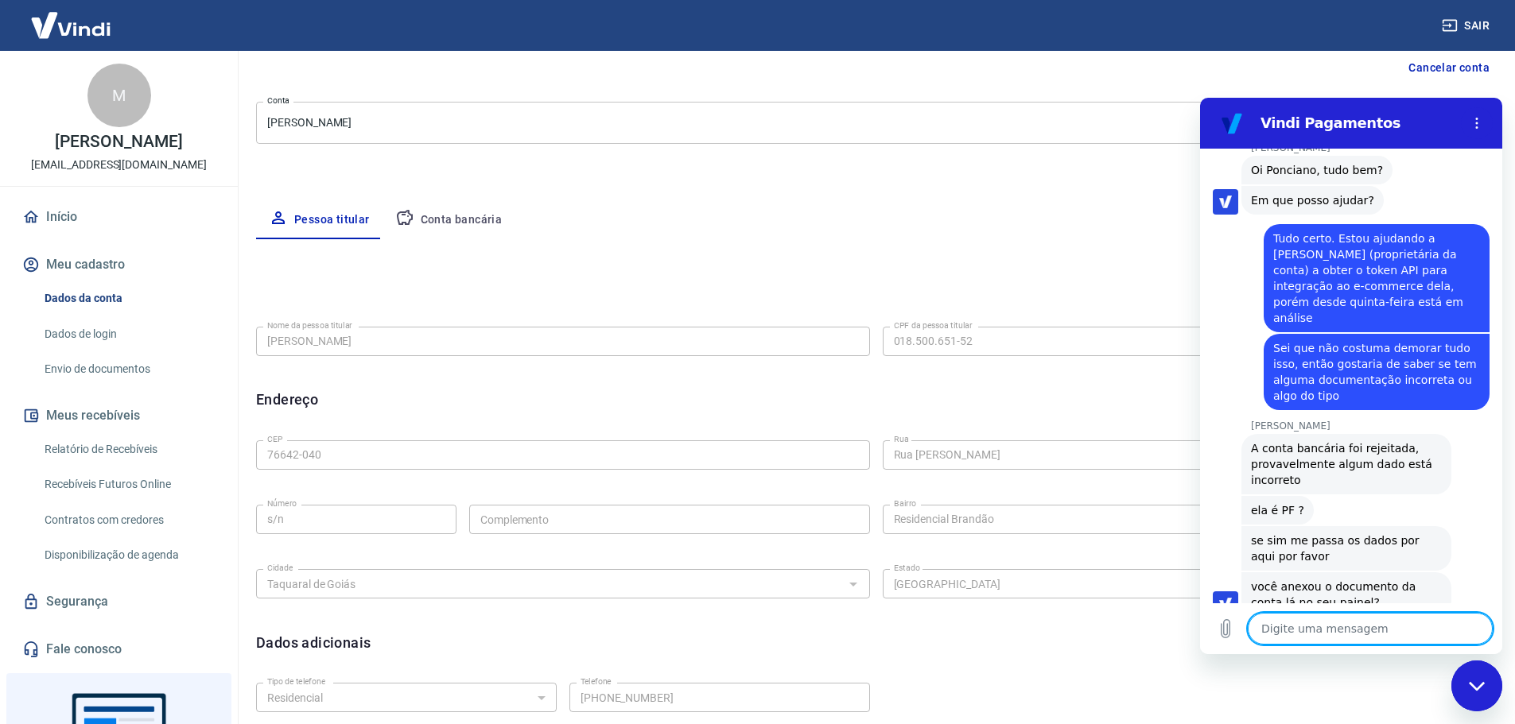
scroll to position [293, 0]
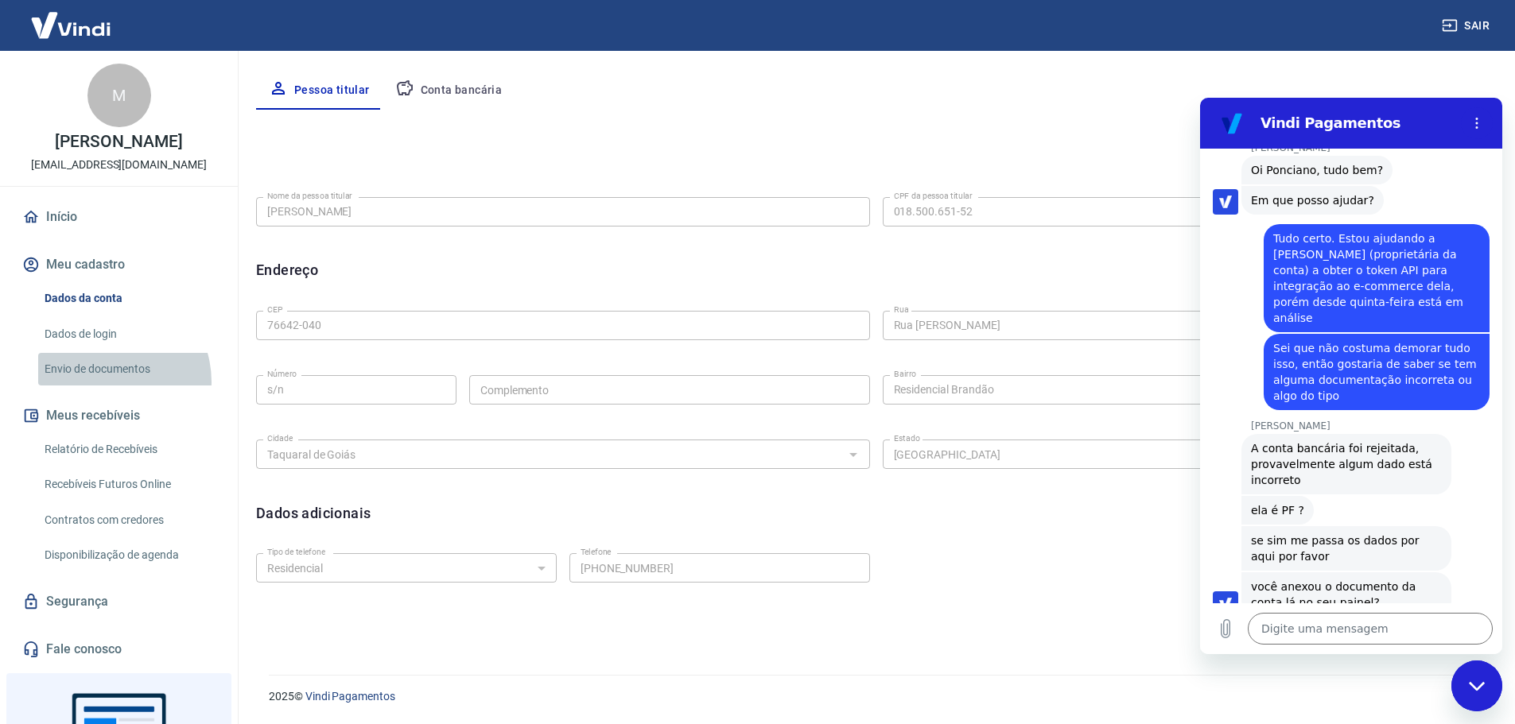
click at [107, 382] on link "Envio de documentos" at bounding box center [128, 369] width 181 height 33
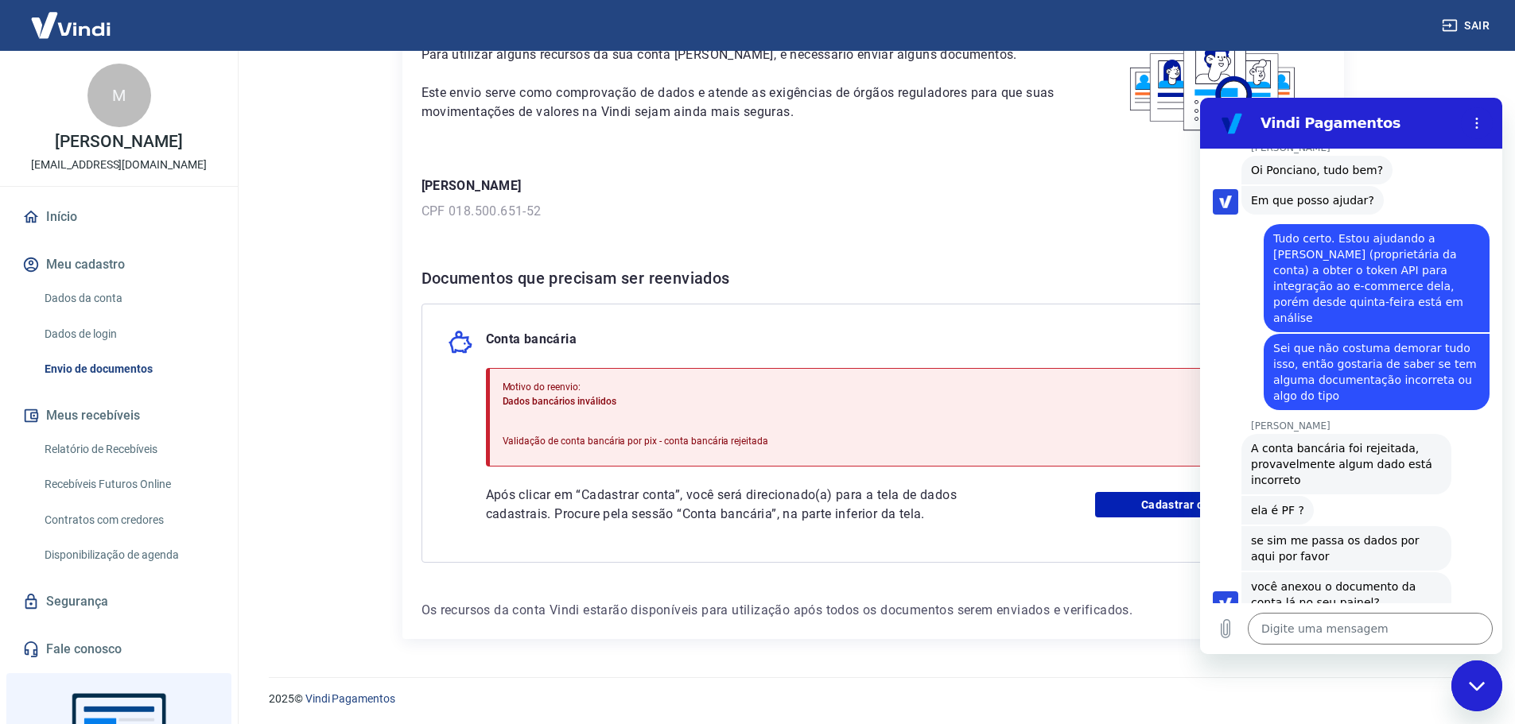
scroll to position [122, 0]
click at [1342, 634] on textarea at bounding box center [1370, 629] width 245 height 32
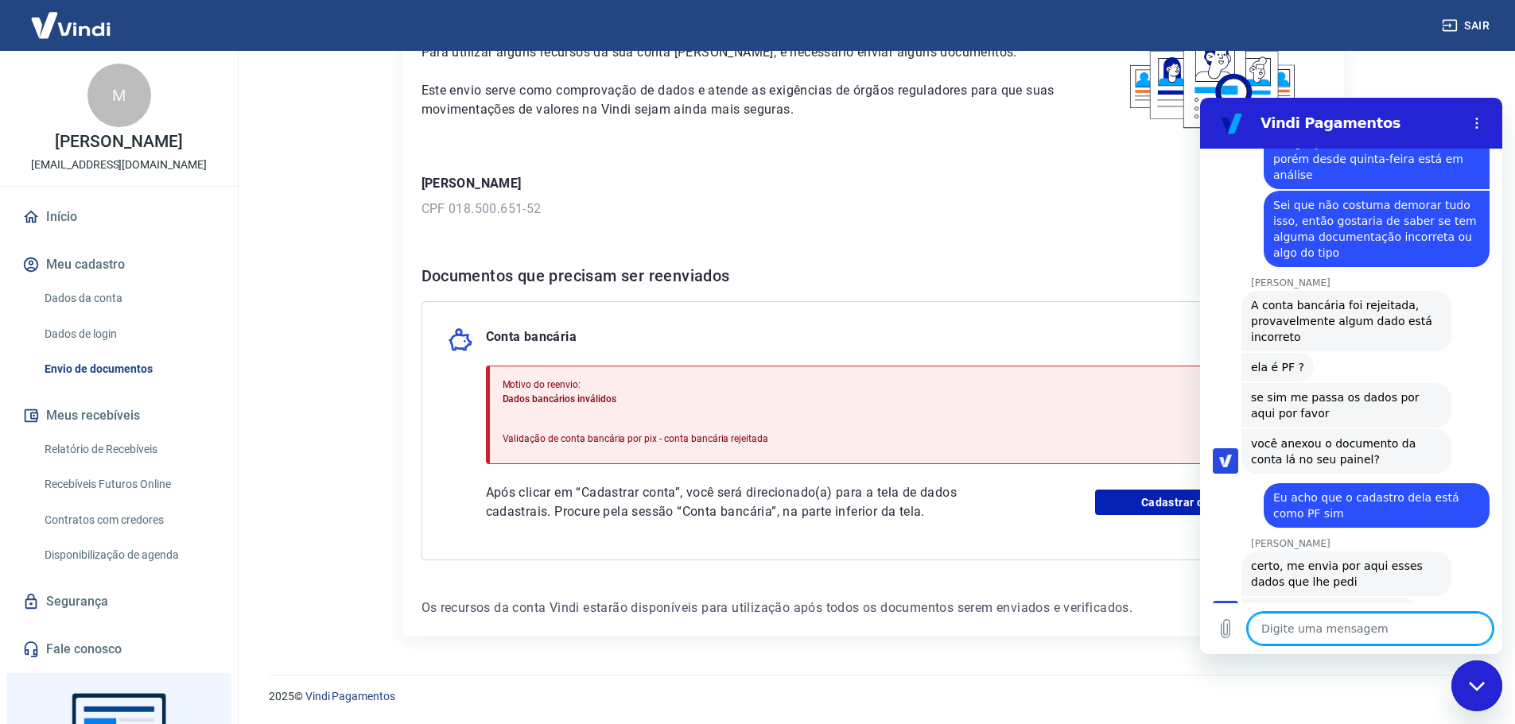
scroll to position [1047, 0]
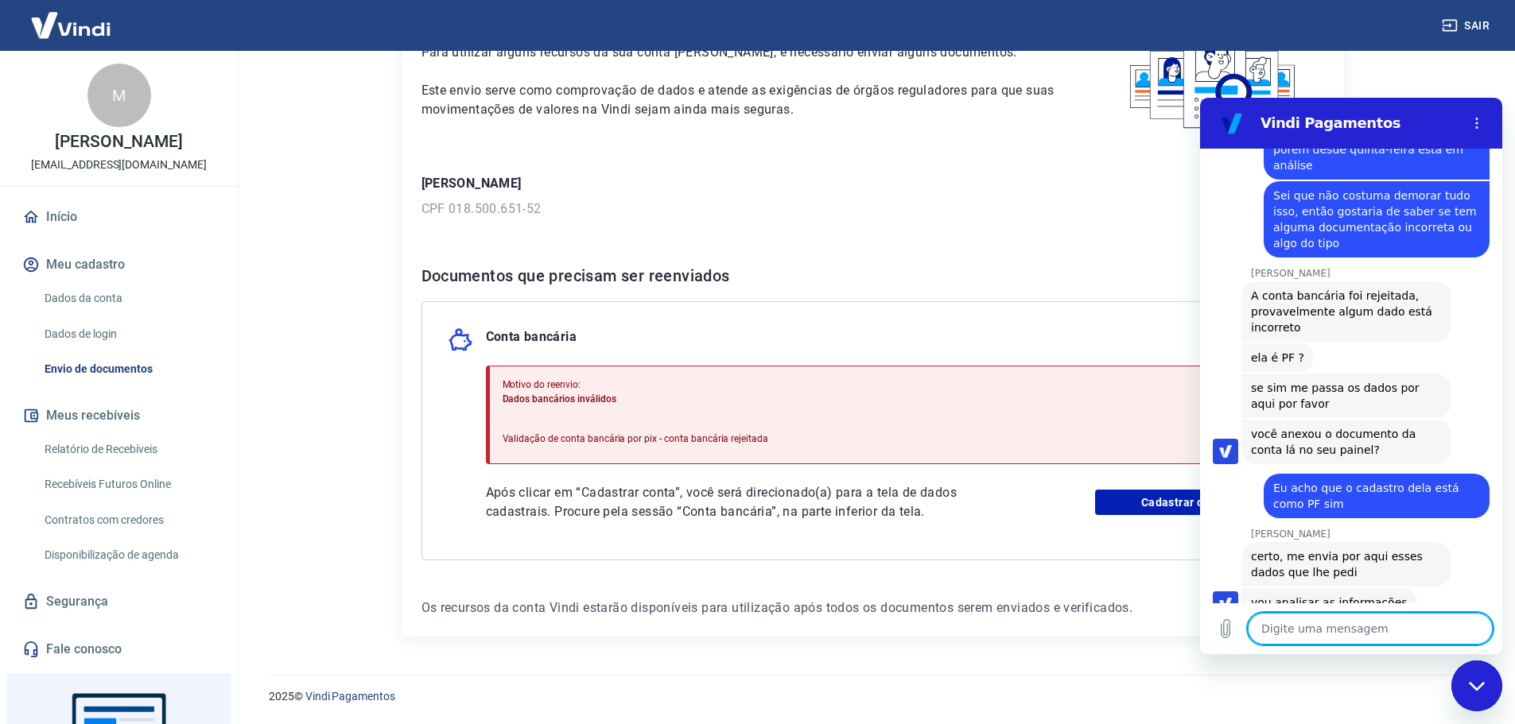
click at [1315, 630] on textarea at bounding box center [1370, 629] width 245 height 32
click at [1350, 619] on textarea at bounding box center [1370, 629] width 245 height 32
click at [1365, 632] on textarea at bounding box center [1370, 629] width 245 height 32
click at [1366, 631] on textarea at bounding box center [1370, 629] width 245 height 32
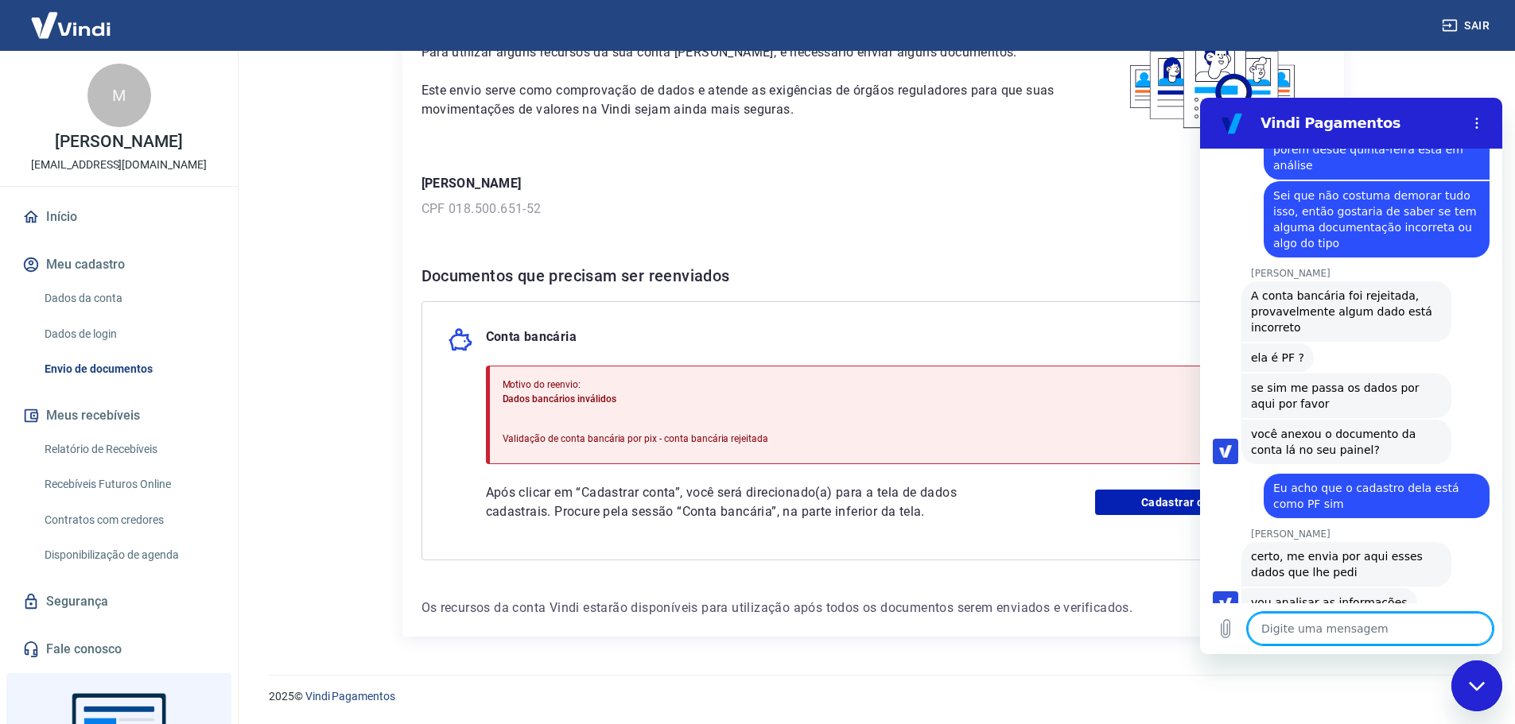
click at [1366, 631] on textarea at bounding box center [1370, 629] width 245 height 32
click at [1359, 630] on textarea at bounding box center [1370, 629] width 245 height 32
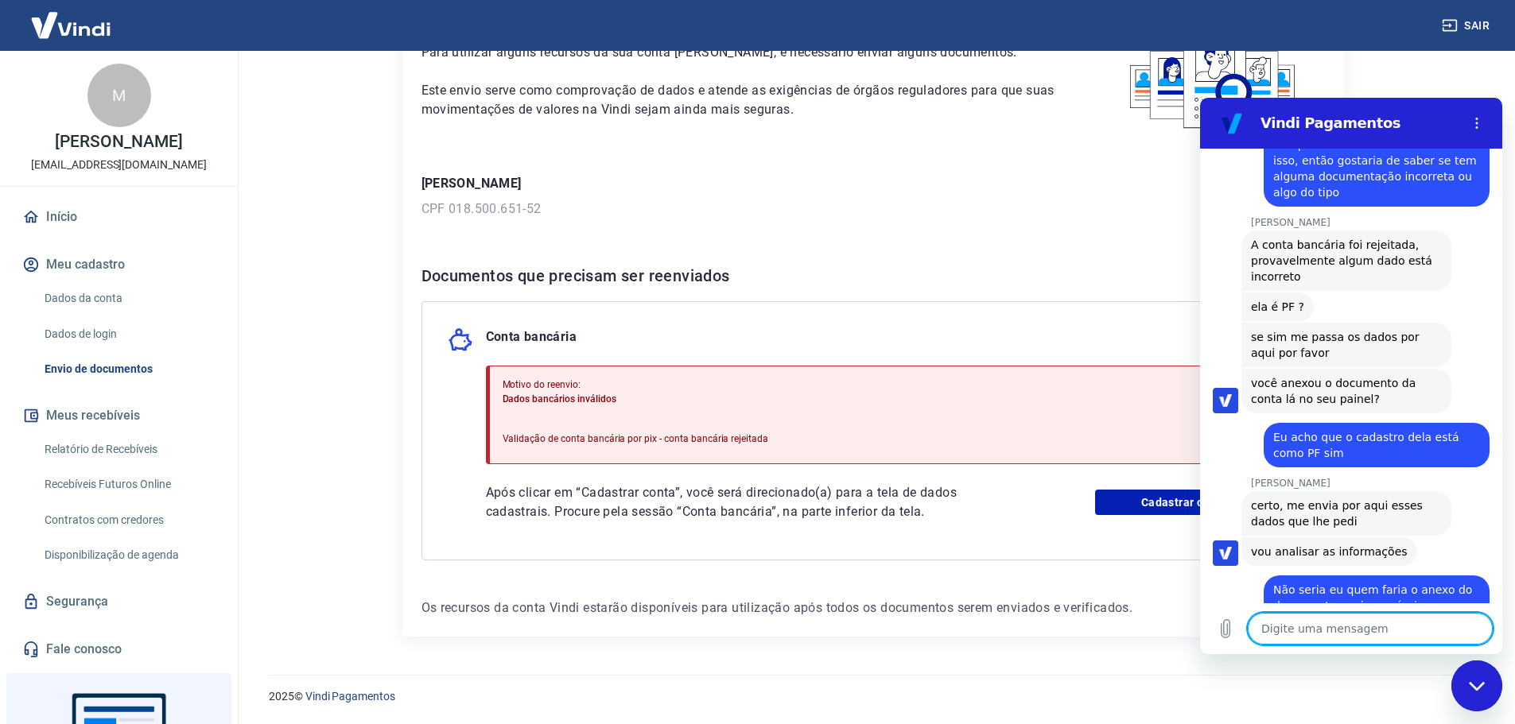
scroll to position [1101, 0]
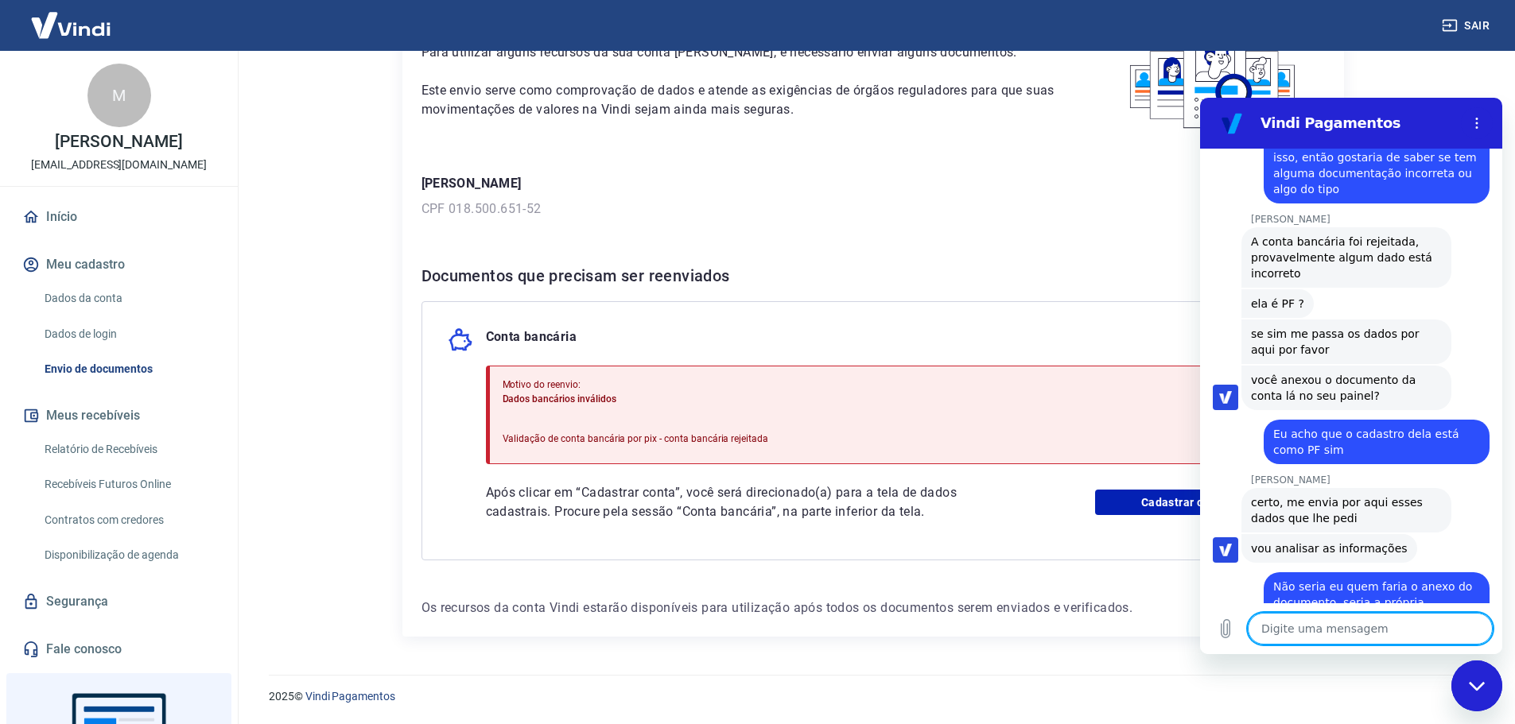
click at [1474, 678] on div "Fechar janela de mensagens" at bounding box center [1477, 686] width 48 height 48
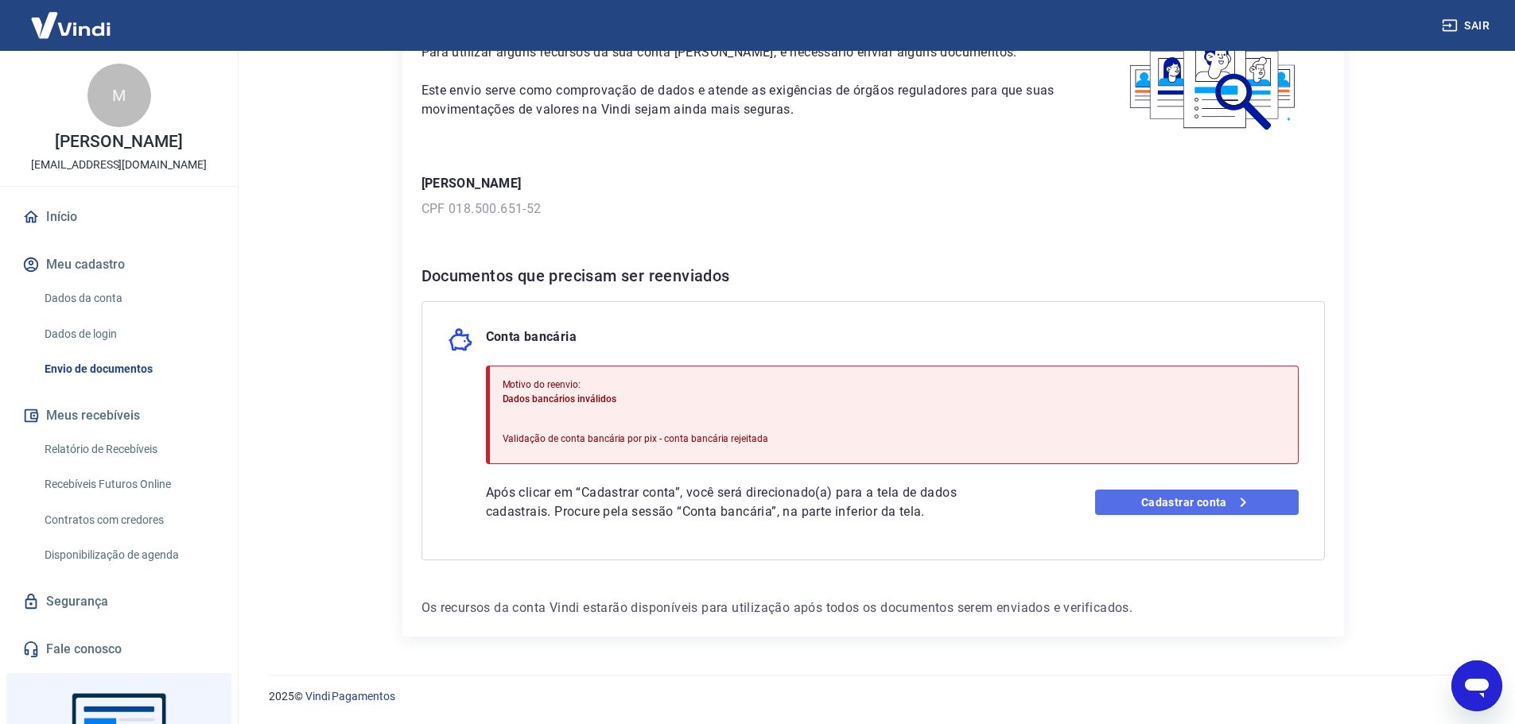
click at [1199, 504] on link "Cadastrar conta" at bounding box center [1197, 502] width 204 height 25
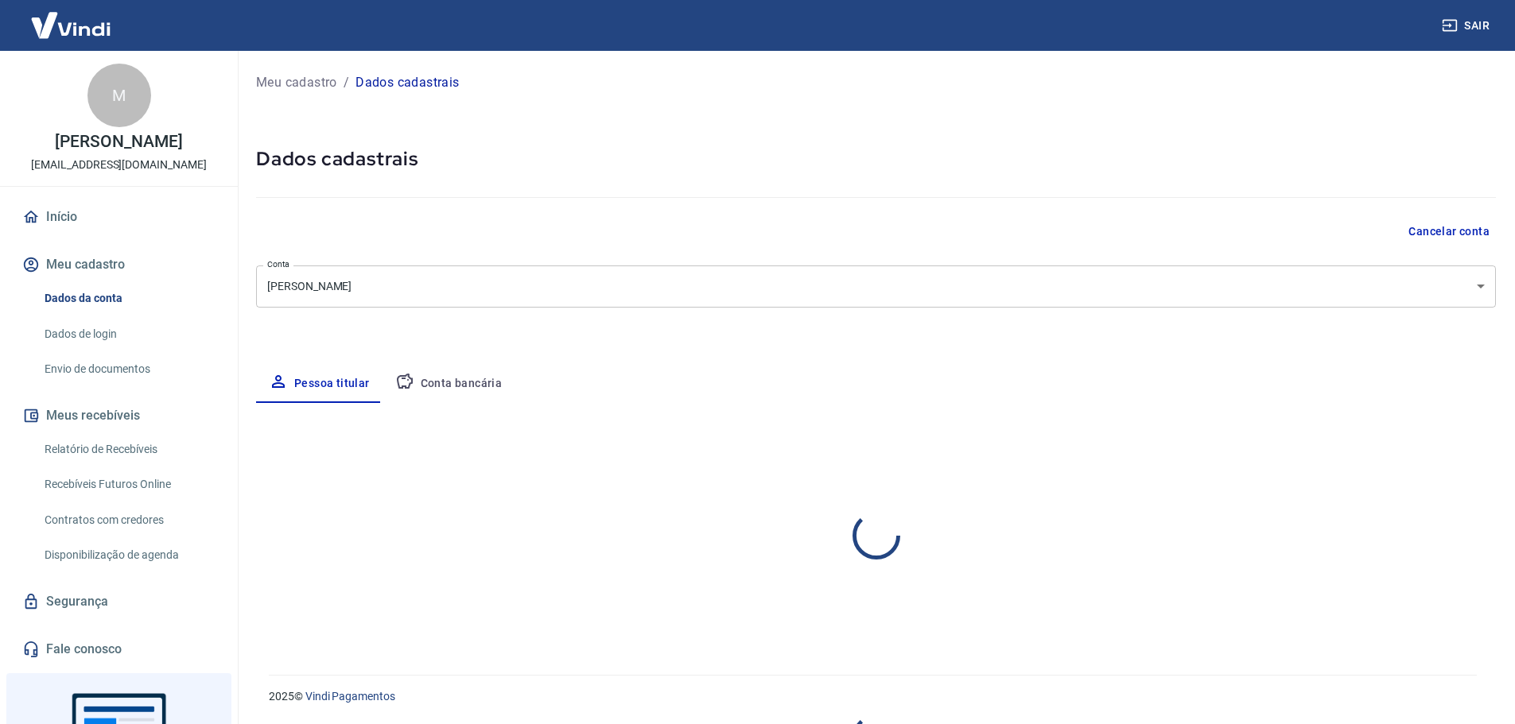
select select "GO"
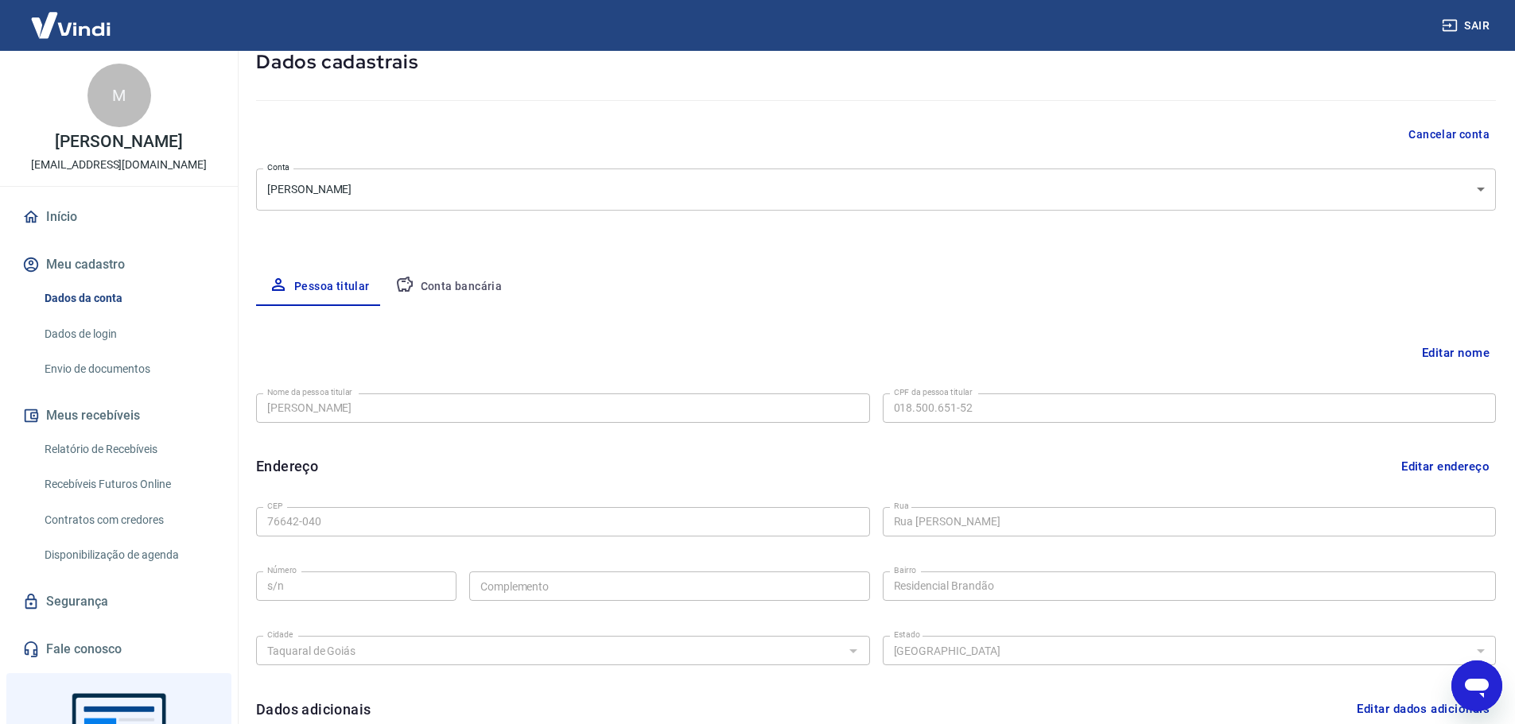
scroll to position [55, 0]
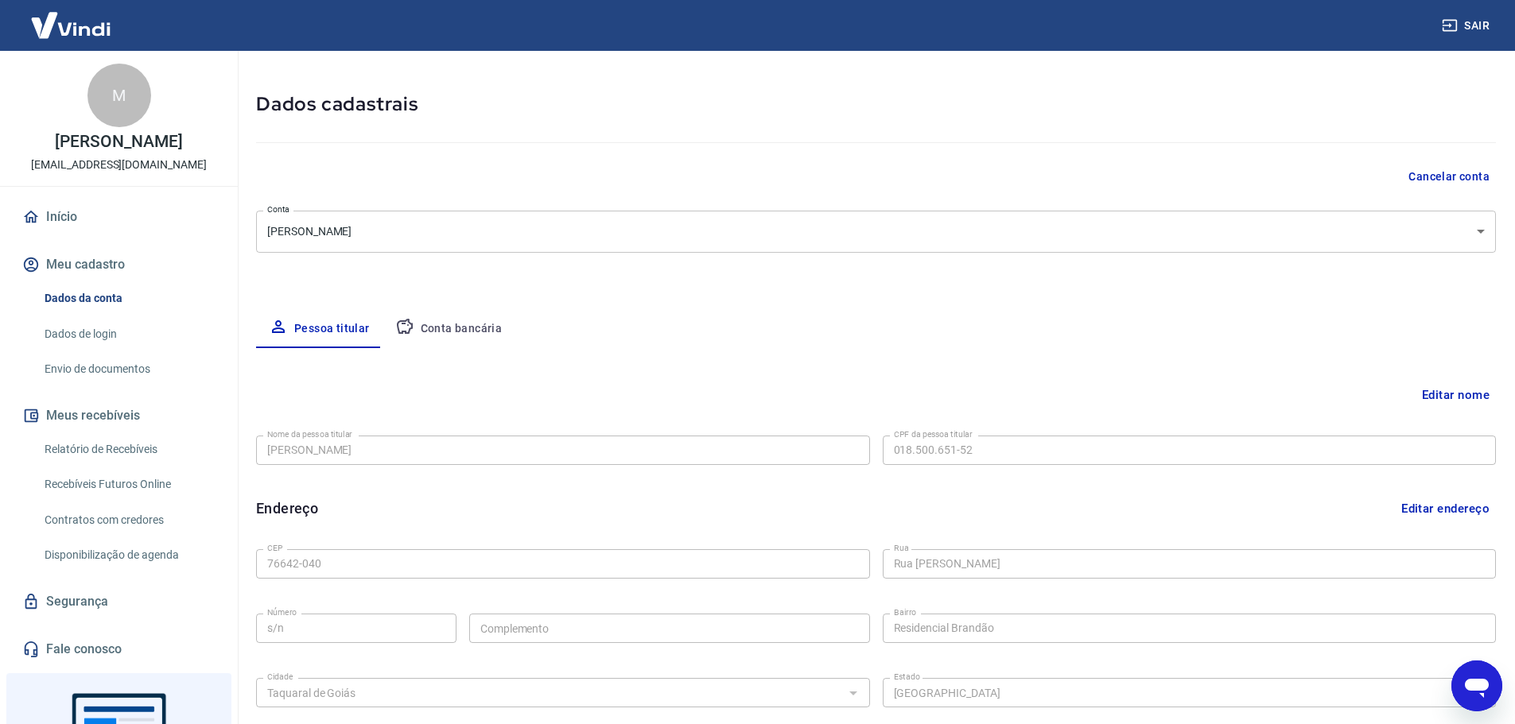
click at [467, 325] on button "Conta bancária" at bounding box center [449, 329] width 133 height 38
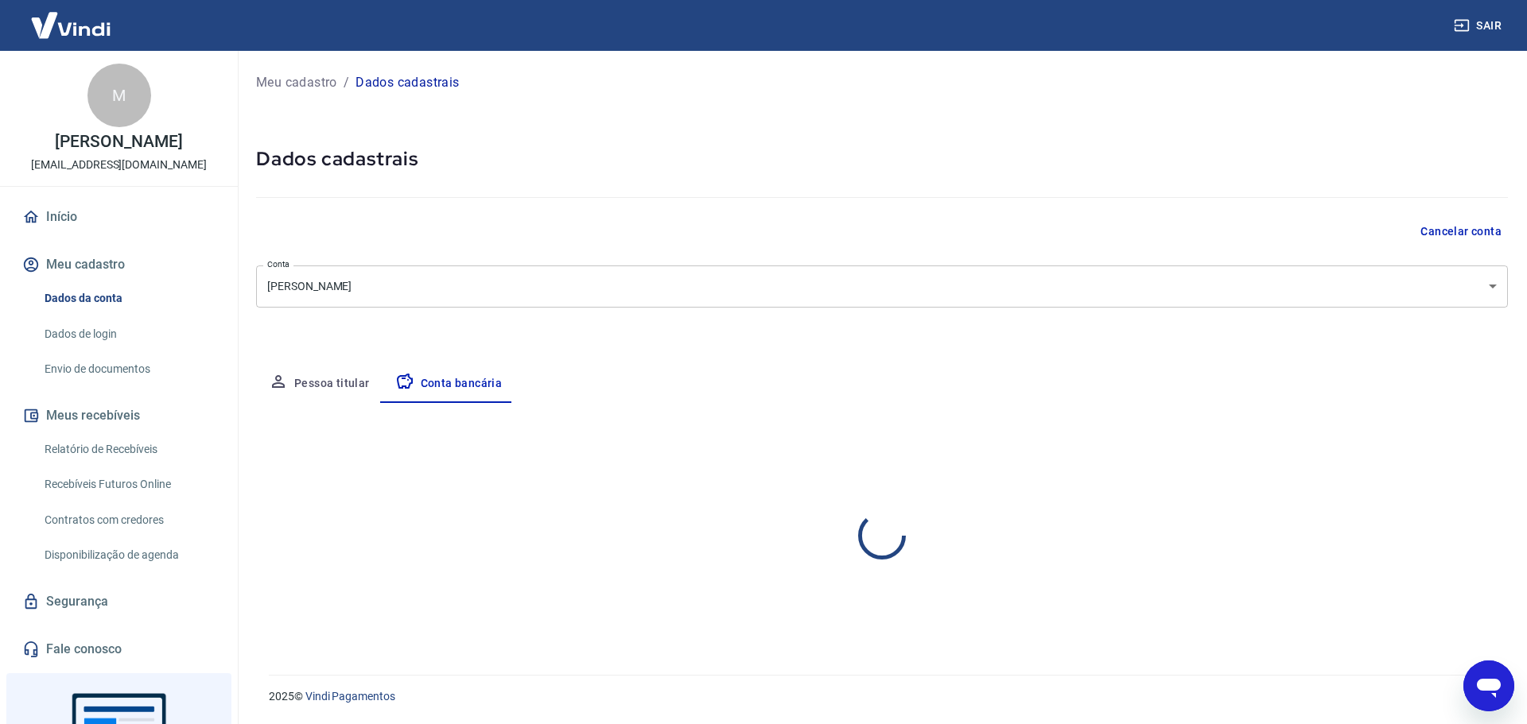
select select "1"
click at [341, 378] on button "Pessoa titular" at bounding box center [319, 384] width 126 height 38
select select "GO"
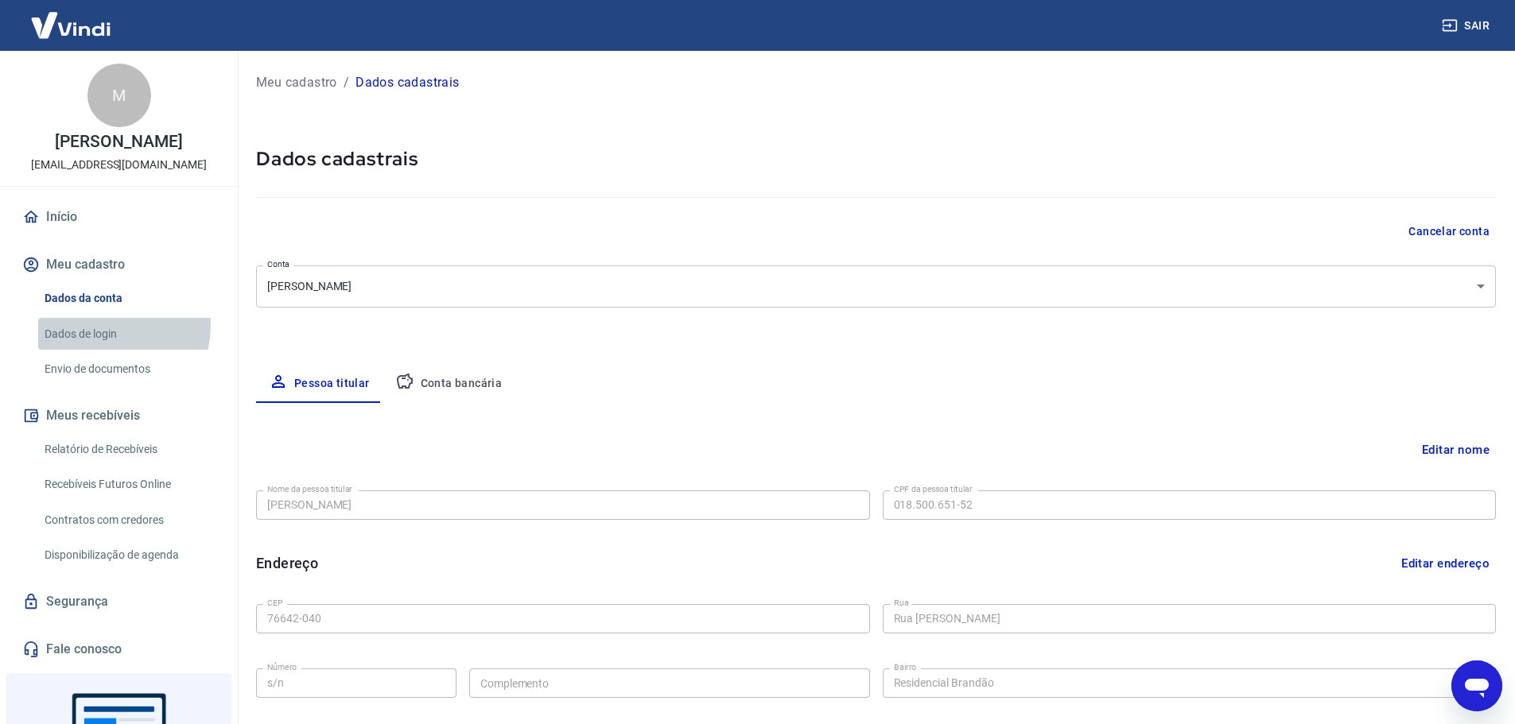
click at [104, 325] on link "Dados de login" at bounding box center [128, 334] width 181 height 33
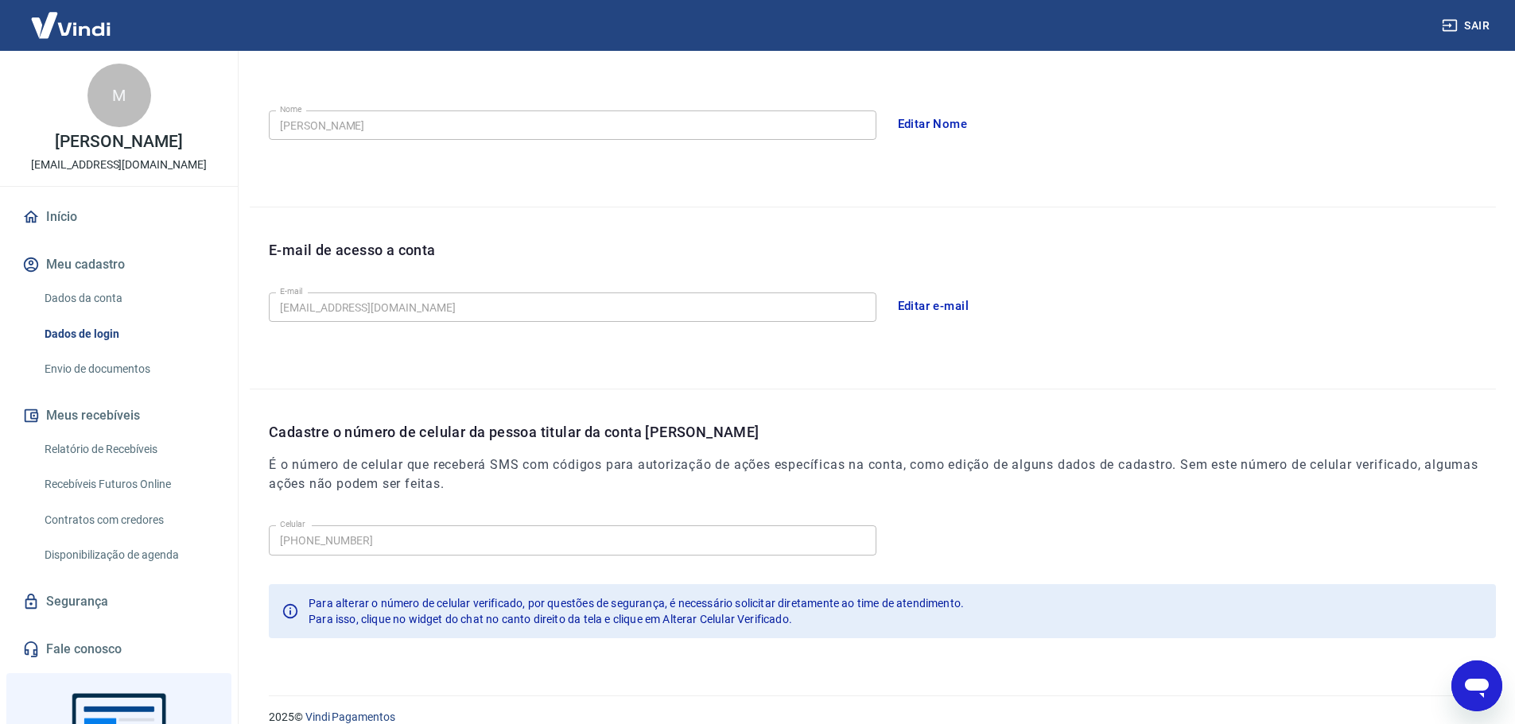
scroll to position [294, 0]
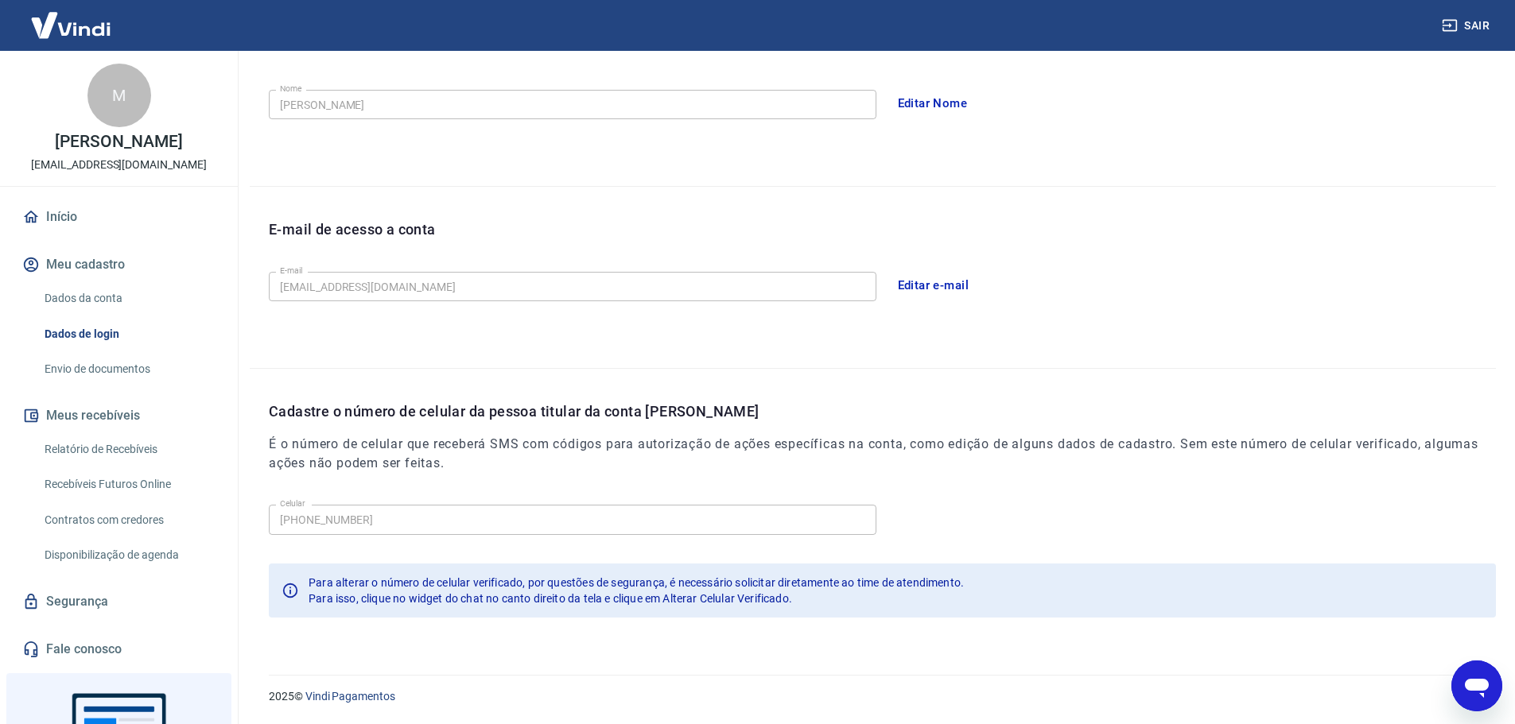
click at [102, 285] on link "Dados da conta" at bounding box center [128, 298] width 181 height 33
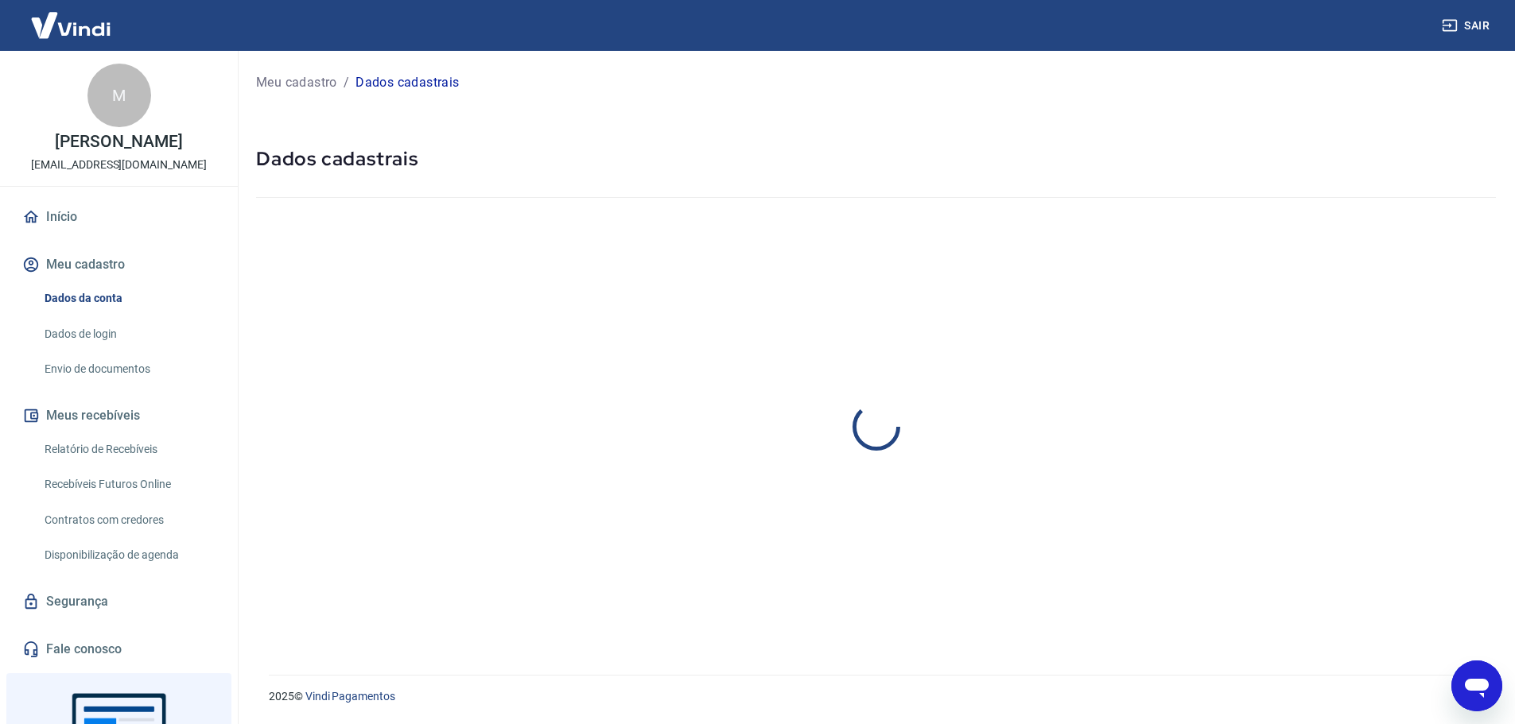
select select "GO"
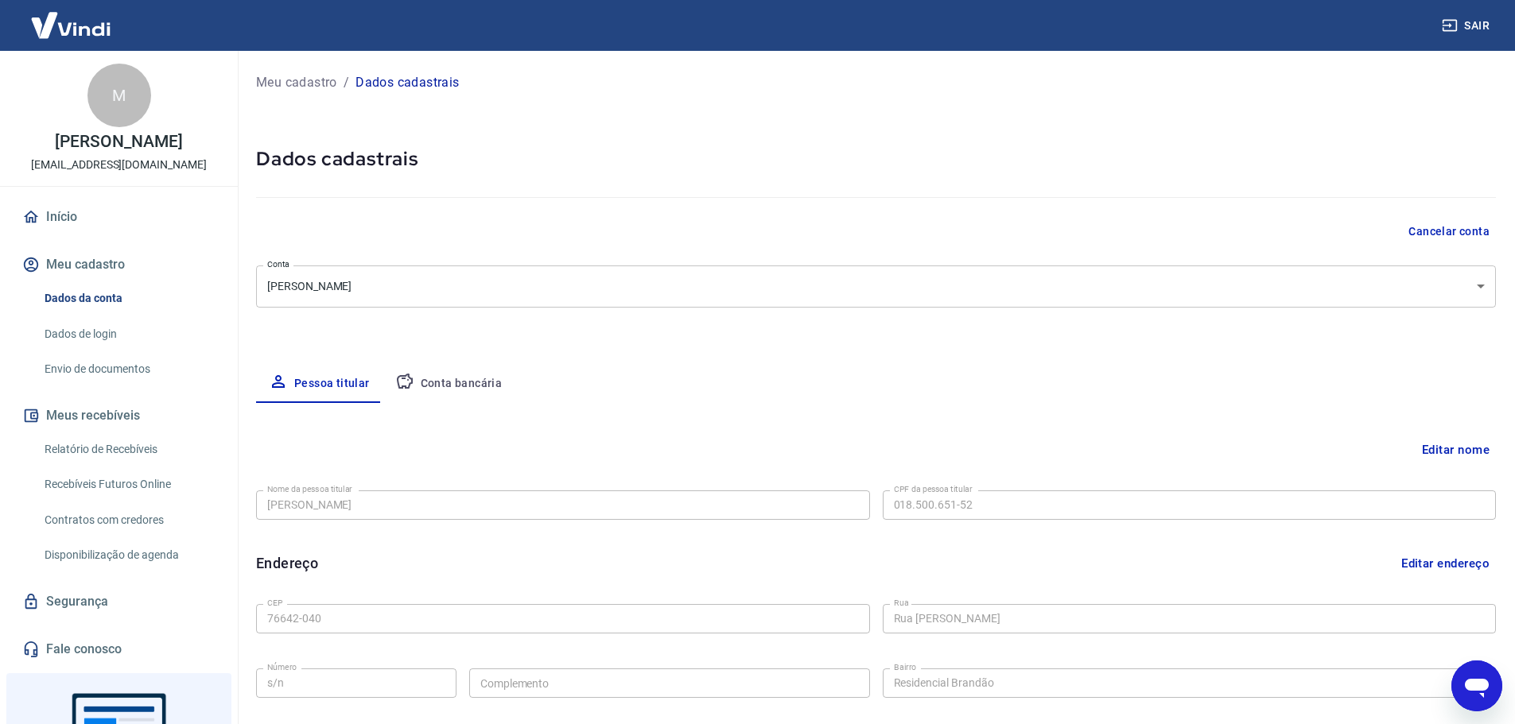
click at [123, 358] on link "Envio de documentos" at bounding box center [128, 369] width 181 height 33
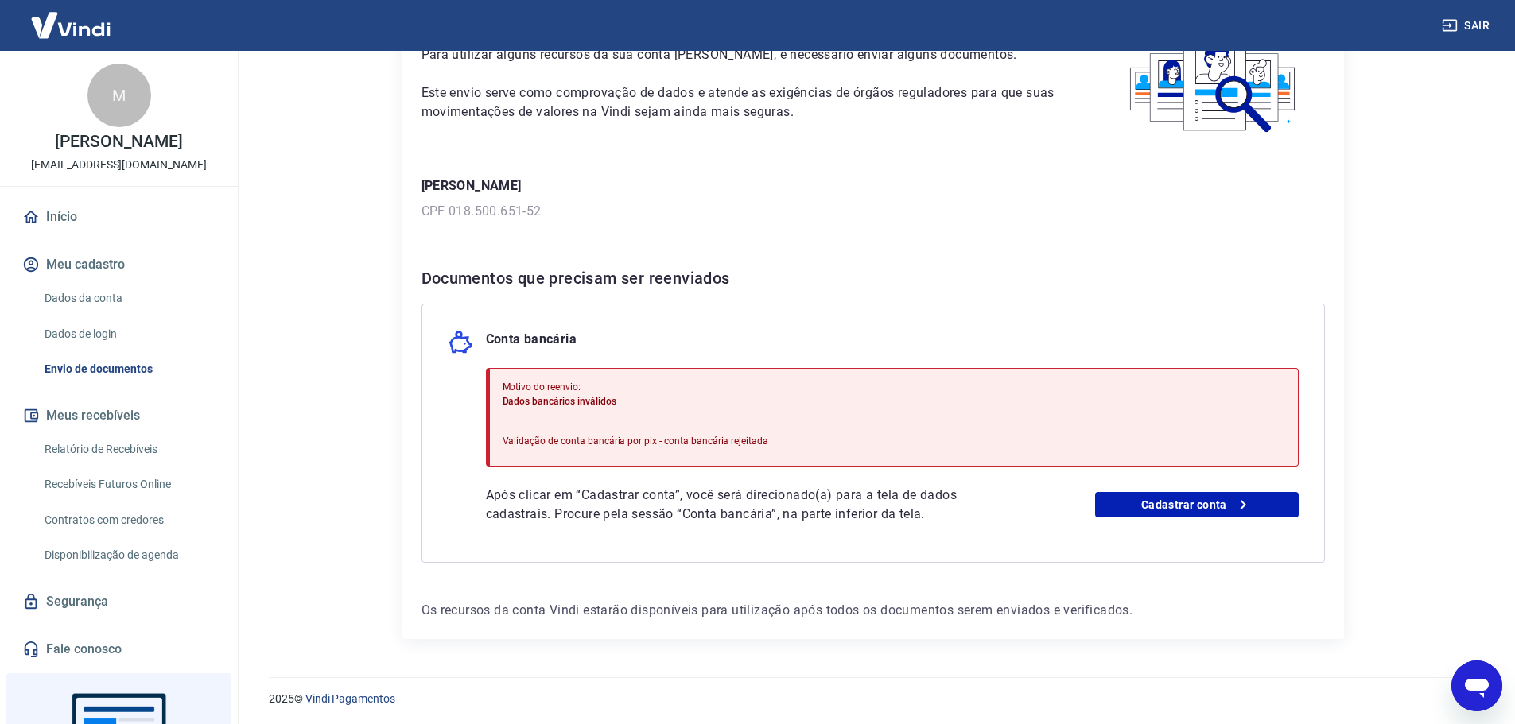
scroll to position [122, 0]
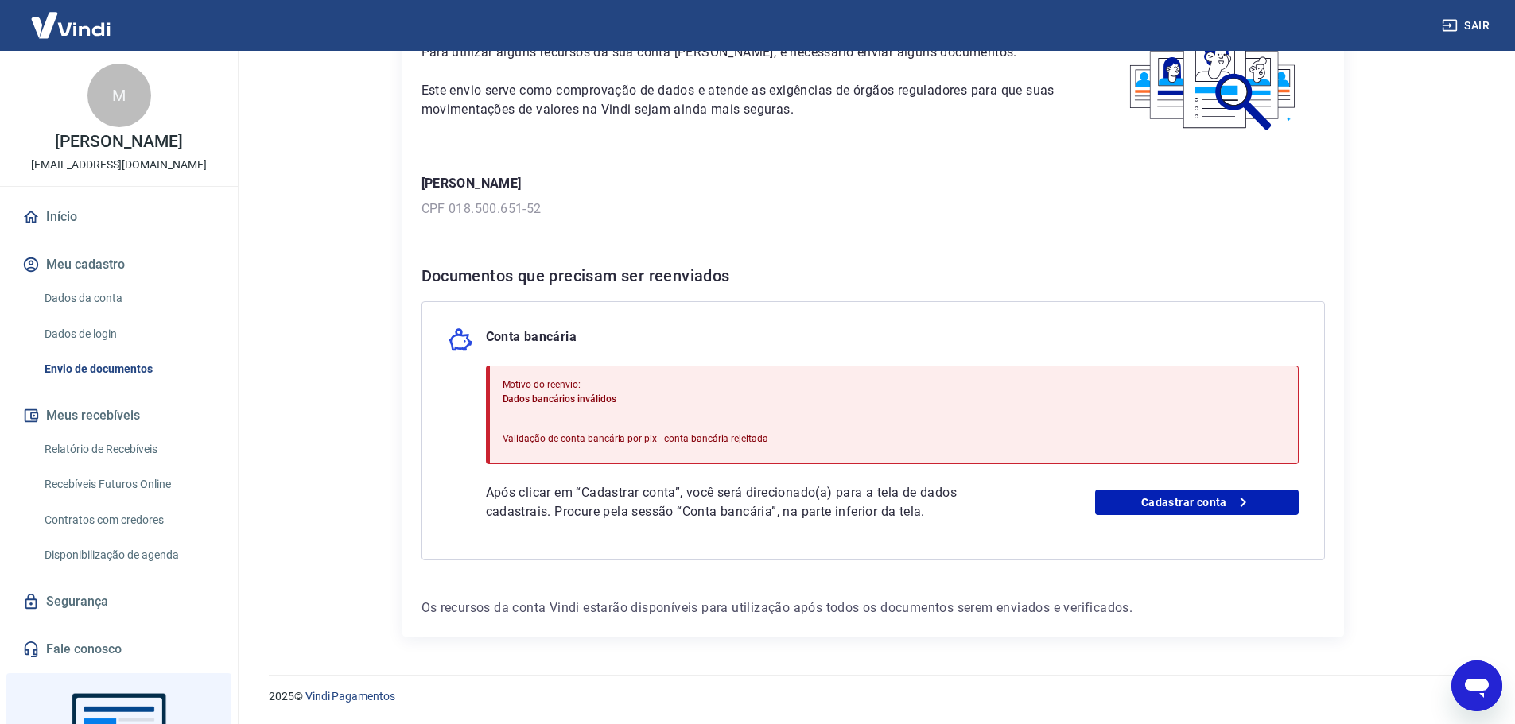
click at [1490, 683] on icon "Abrir janela de mensagens" at bounding box center [1476, 686] width 29 height 29
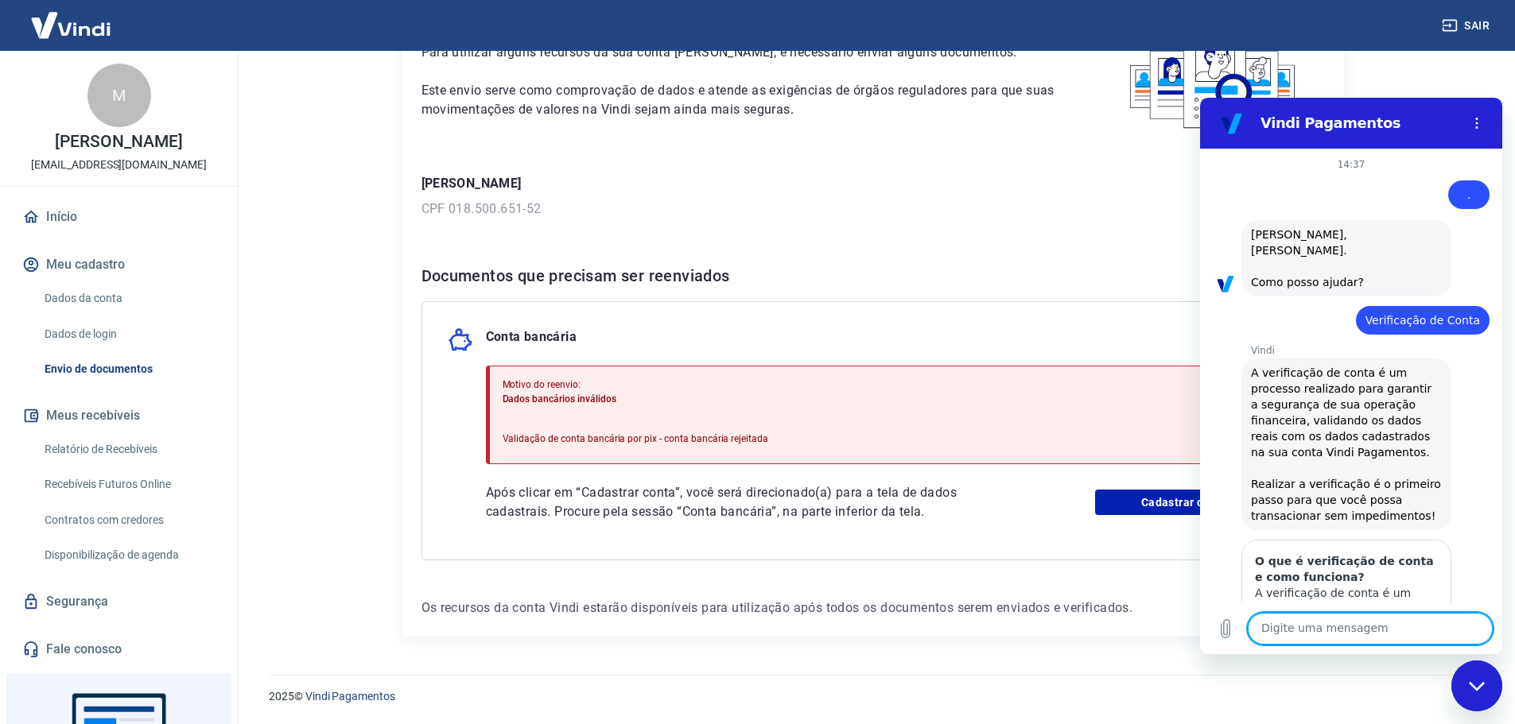
scroll to position [1101, 0]
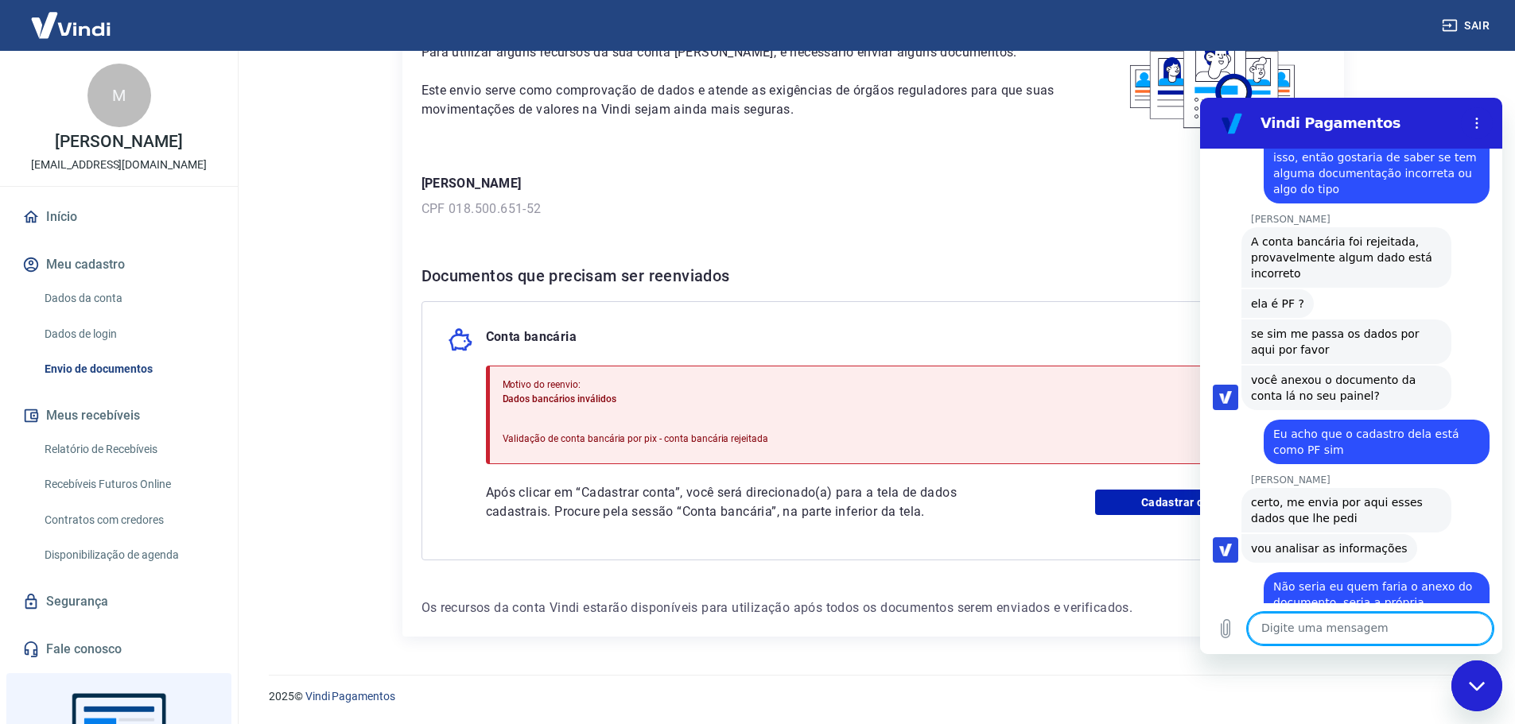
click at [1355, 630] on textarea at bounding box center [1370, 629] width 245 height 32
type textarea "Você sabe me dizer o porque o"
type textarea "Aqui na parte de conta bancária mostra que"
type textarea "A conta bancária pode ter sido rejeitada porque ela colocou uma conta no PJ?"
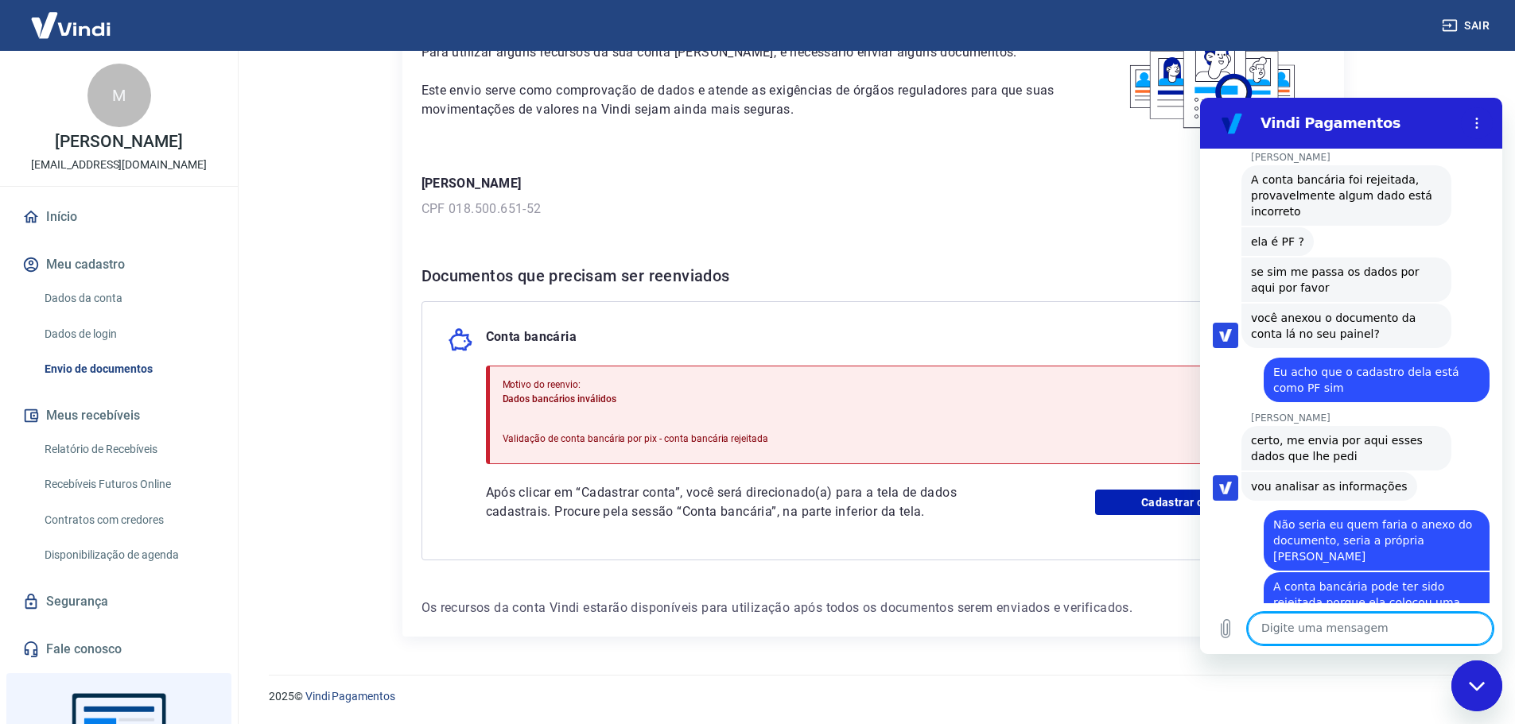
scroll to position [1224, 0]
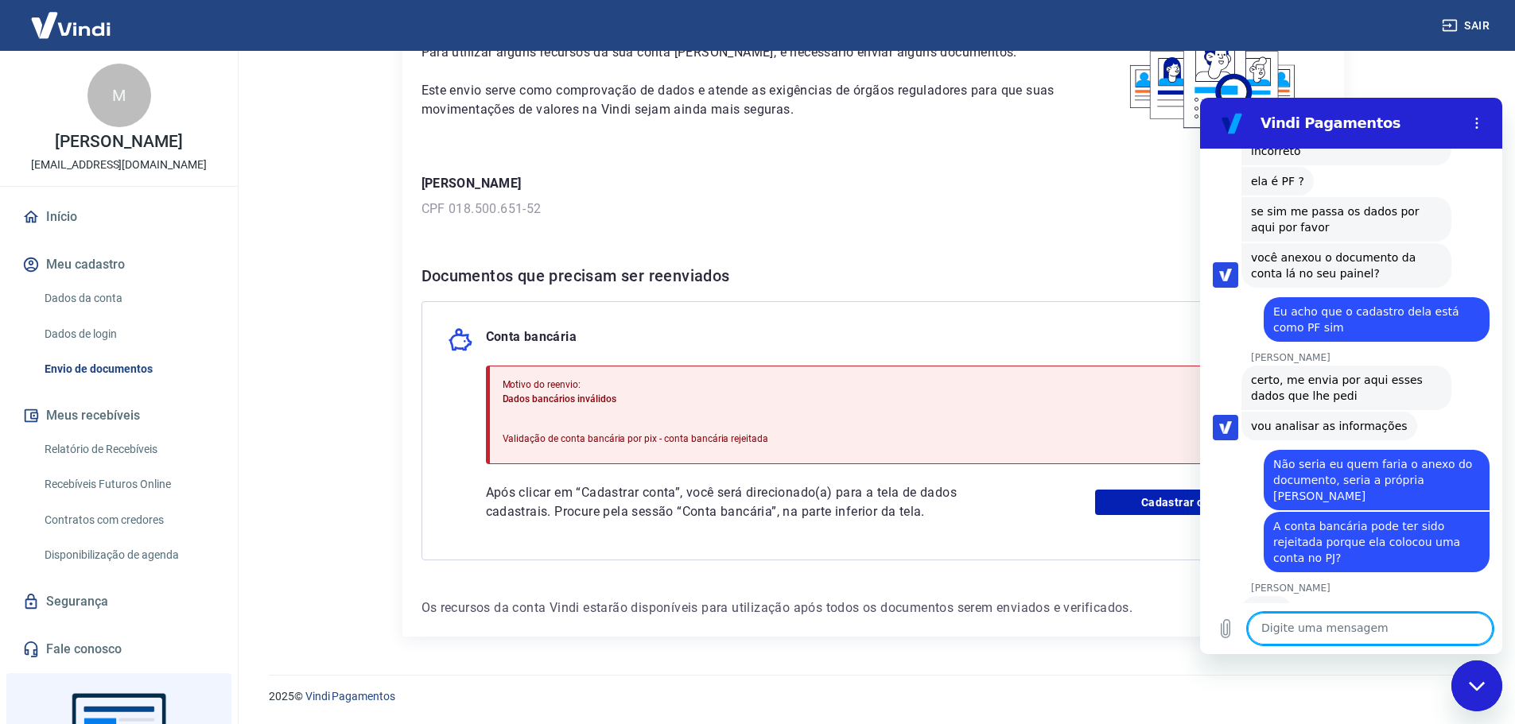
drag, startPoint x: 1359, startPoint y: 614, endPoint x: 1358, endPoint y: 628, distance: 14.3
click at [1359, 615] on textarea at bounding box center [1370, 629] width 245 height 32
click at [1357, 642] on textarea at bounding box center [1370, 629] width 245 height 32
click at [1354, 642] on textarea at bounding box center [1370, 629] width 245 height 32
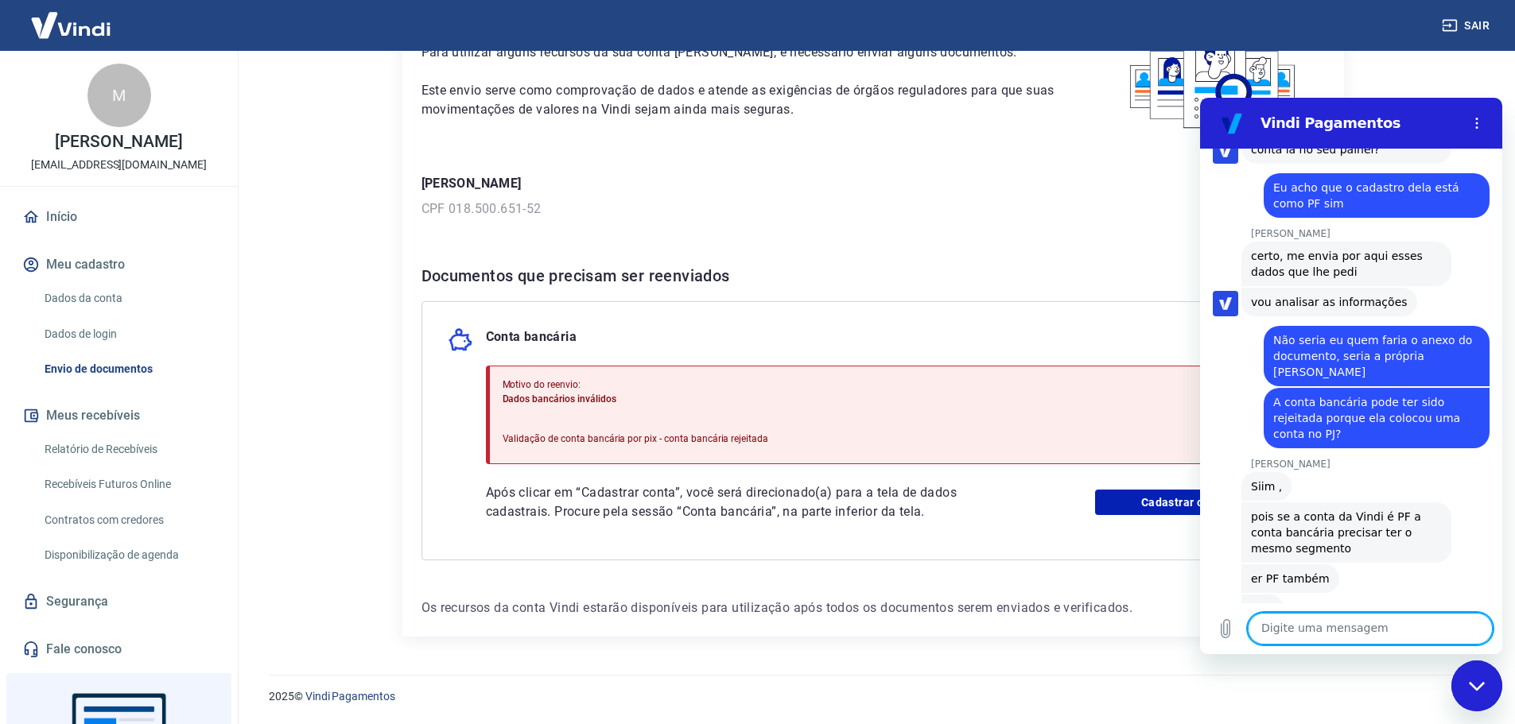
scroll to position [1346, 0]
click at [1326, 631] on textarea at bounding box center [1370, 629] width 245 height 32
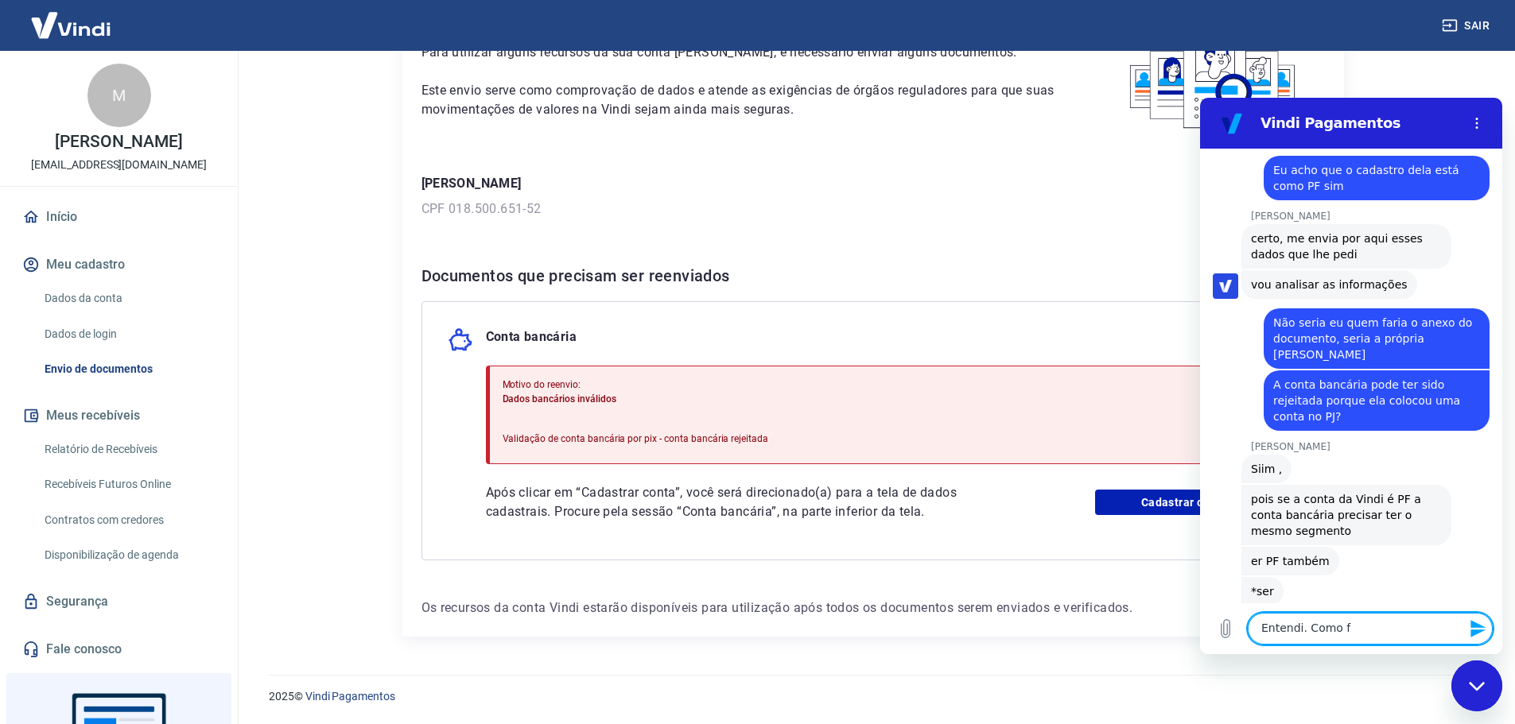
scroll to position [1369, 0]
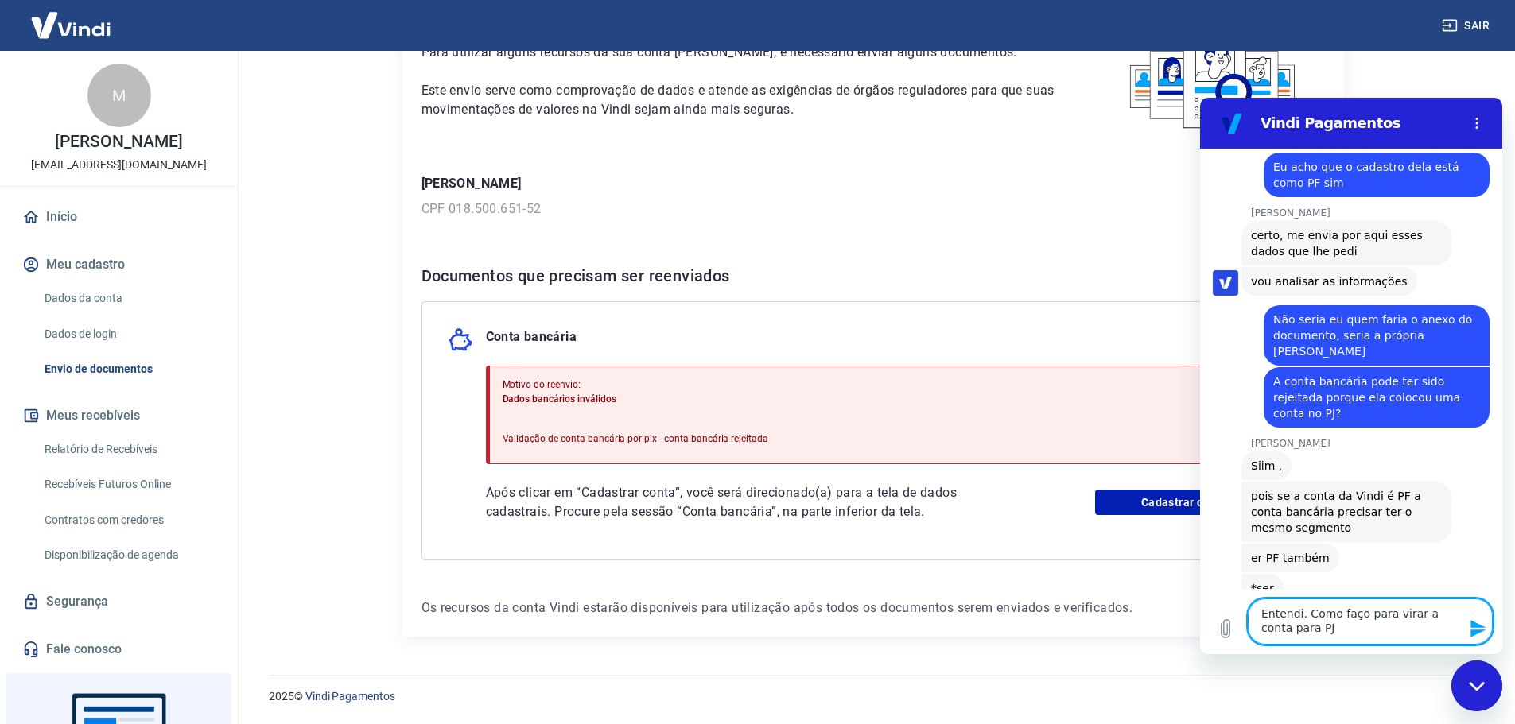
type textarea "Entendi. Como faço para virar a conta para PJ?"
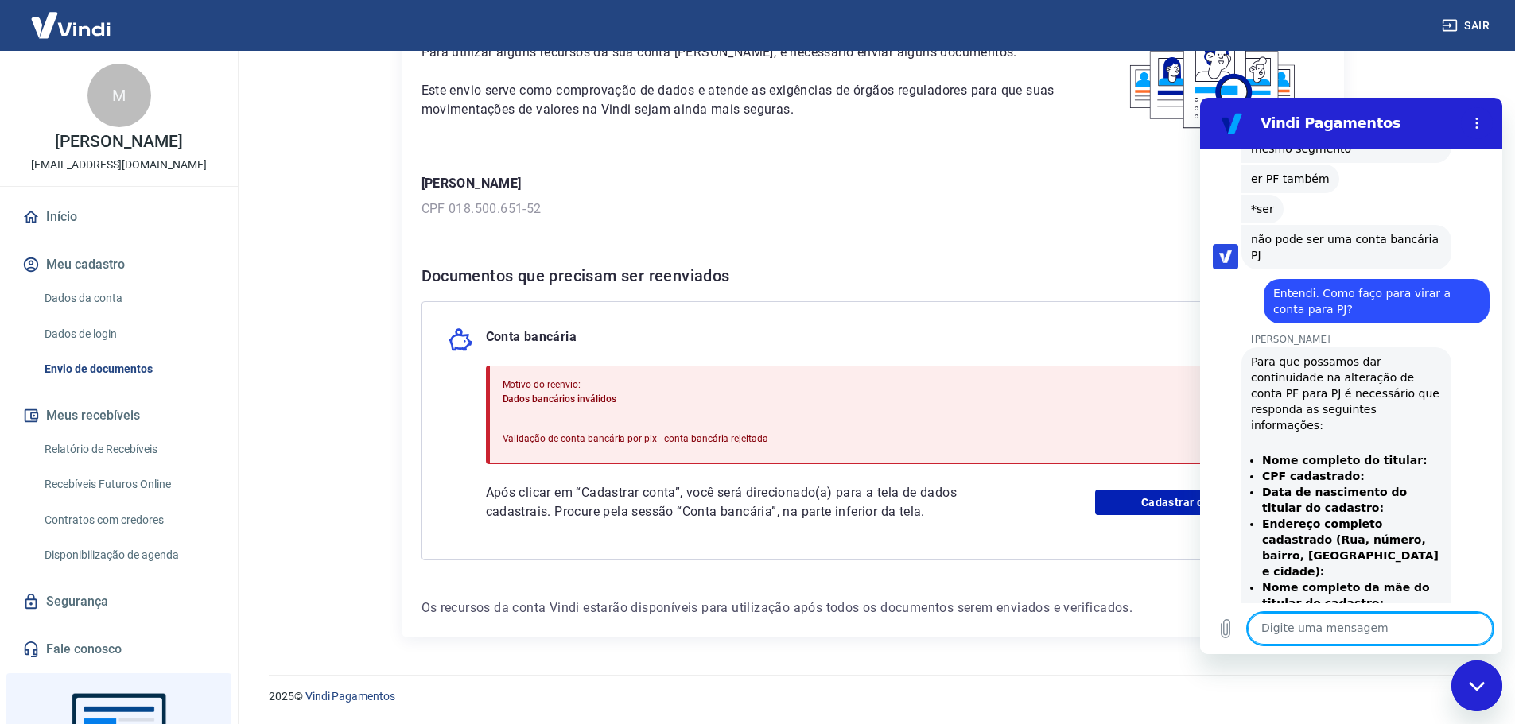
scroll to position [1755, 0]
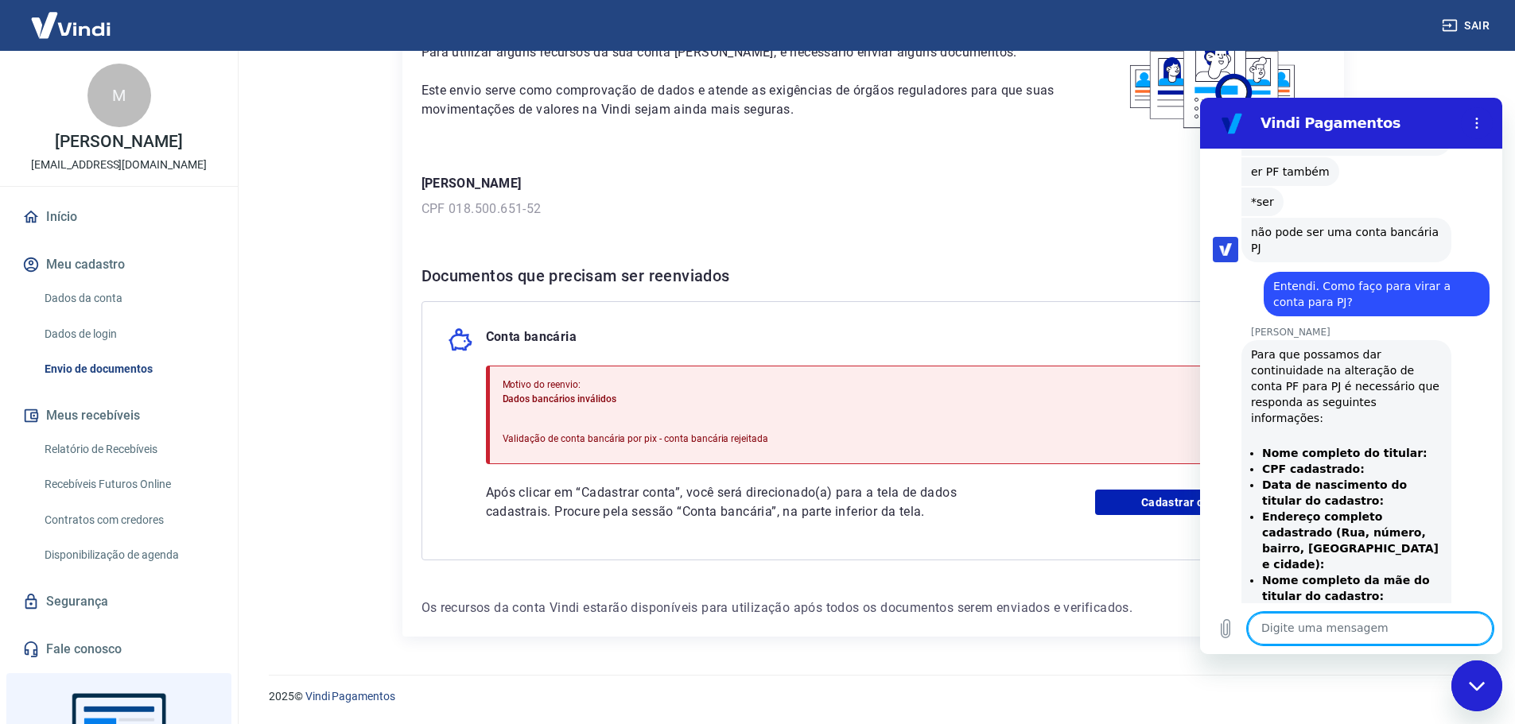
click at [1359, 618] on textarea at bounding box center [1370, 629] width 245 height 32
click at [1397, 631] on textarea at bounding box center [1370, 629] width 245 height 32
type textarea "OK. Um momento. Estou consultando qual vai ser a preferência dela."
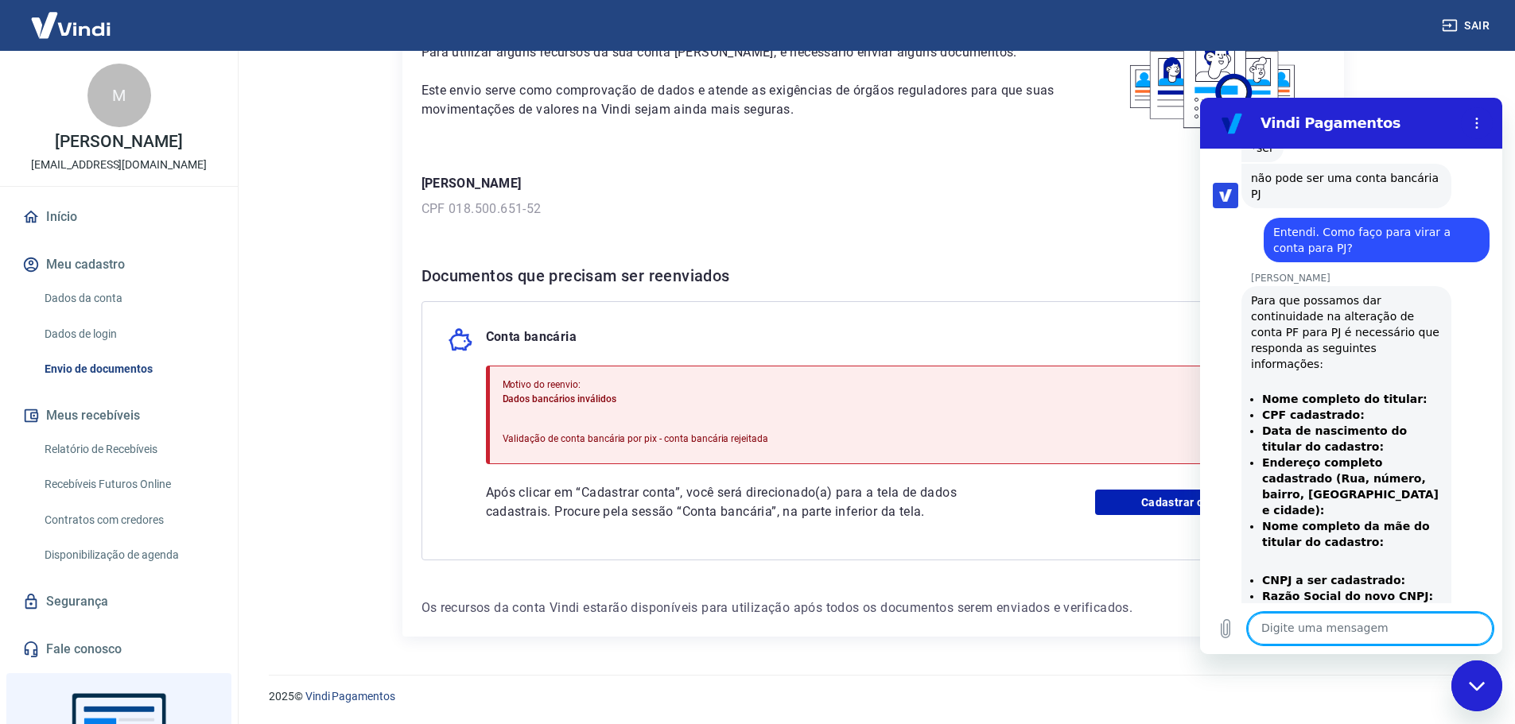
scroll to position [1862, 0]
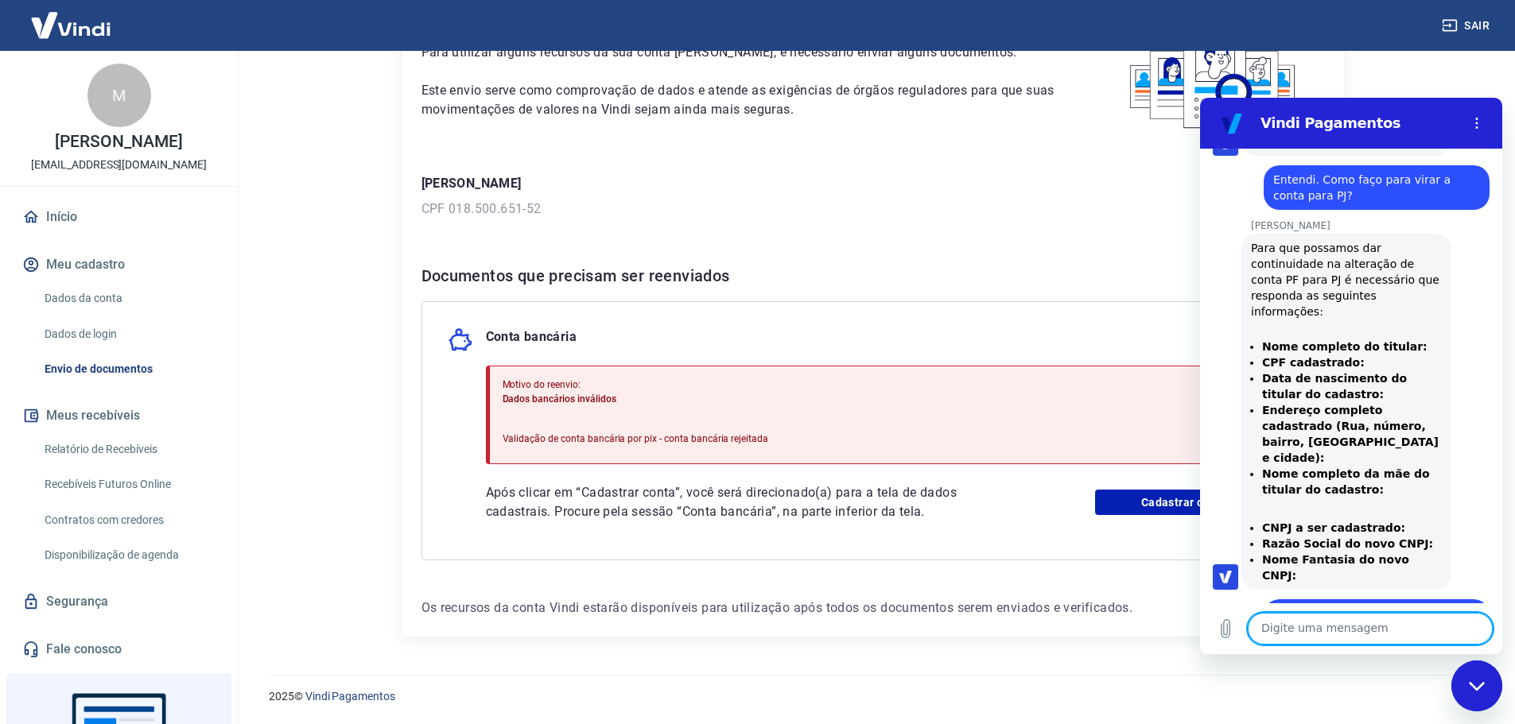
click at [1284, 631] on textarea at bounding box center [1370, 629] width 245 height 32
click at [1383, 625] on textarea at bounding box center [1370, 629] width 245 height 32
click at [1352, 635] on textarea at bounding box center [1370, 629] width 245 height 32
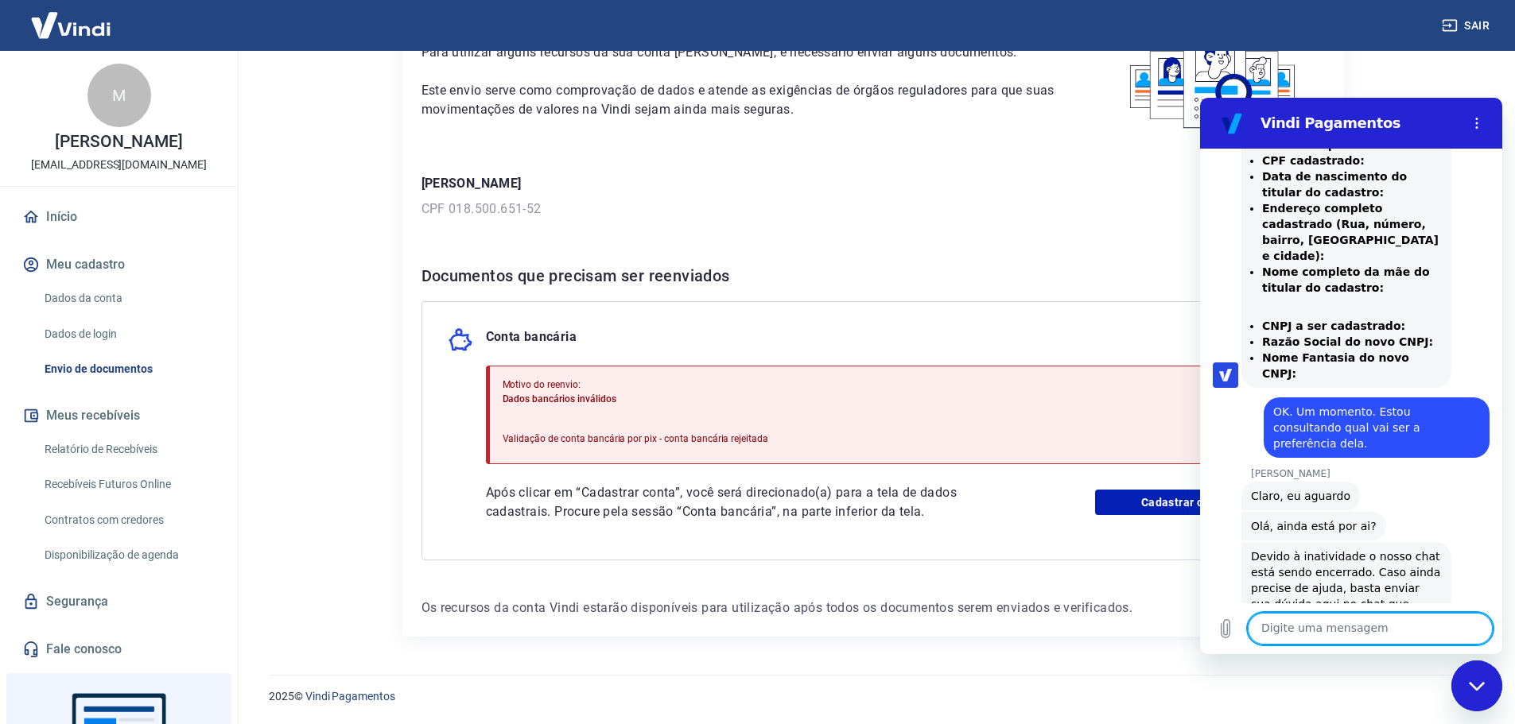
scroll to position [2075, 0]
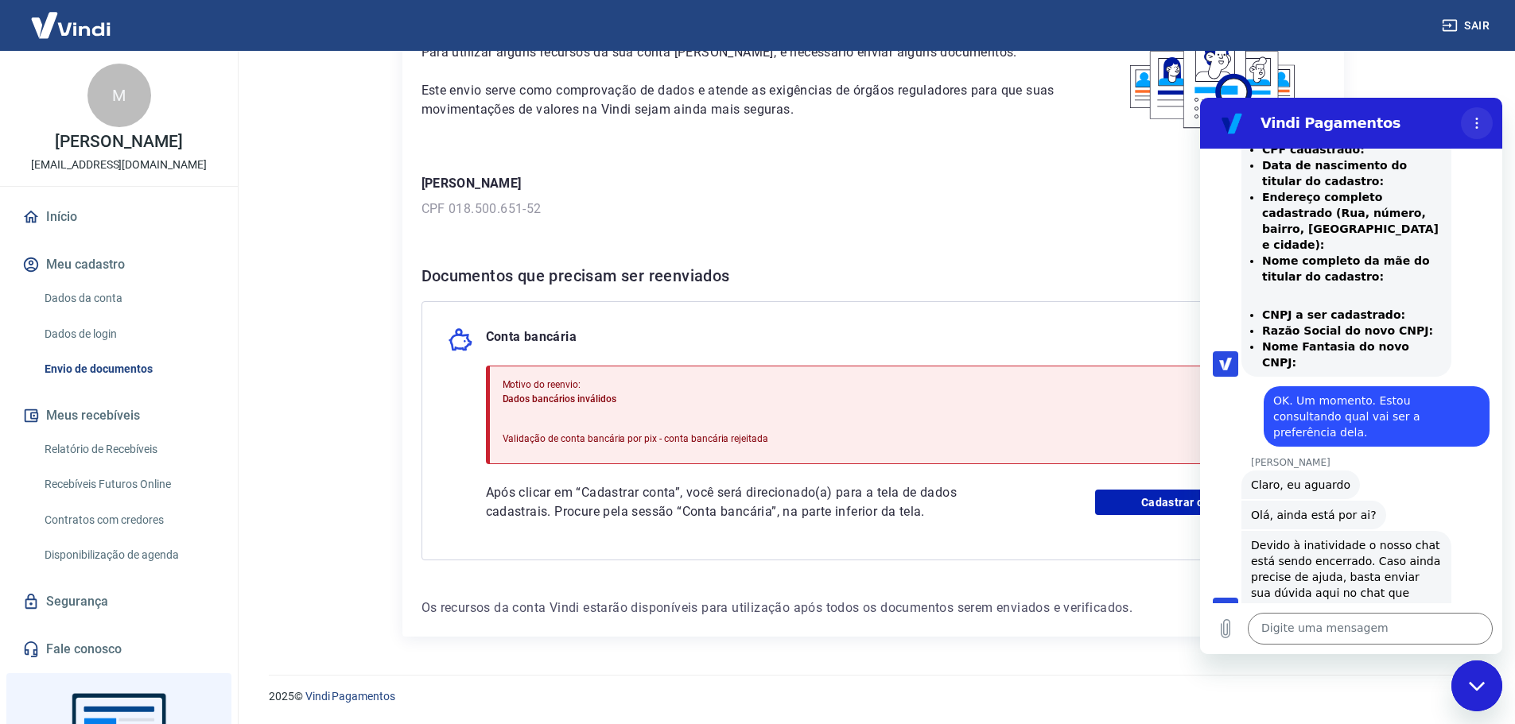
click at [1466, 123] on button "Menu de opções" at bounding box center [1477, 123] width 32 height 32
click at [1478, 122] on circle "Menu de opções" at bounding box center [1477, 123] width 2 height 2
click at [1478, 124] on icon "Menu de opções" at bounding box center [1476, 123] width 13 height 13
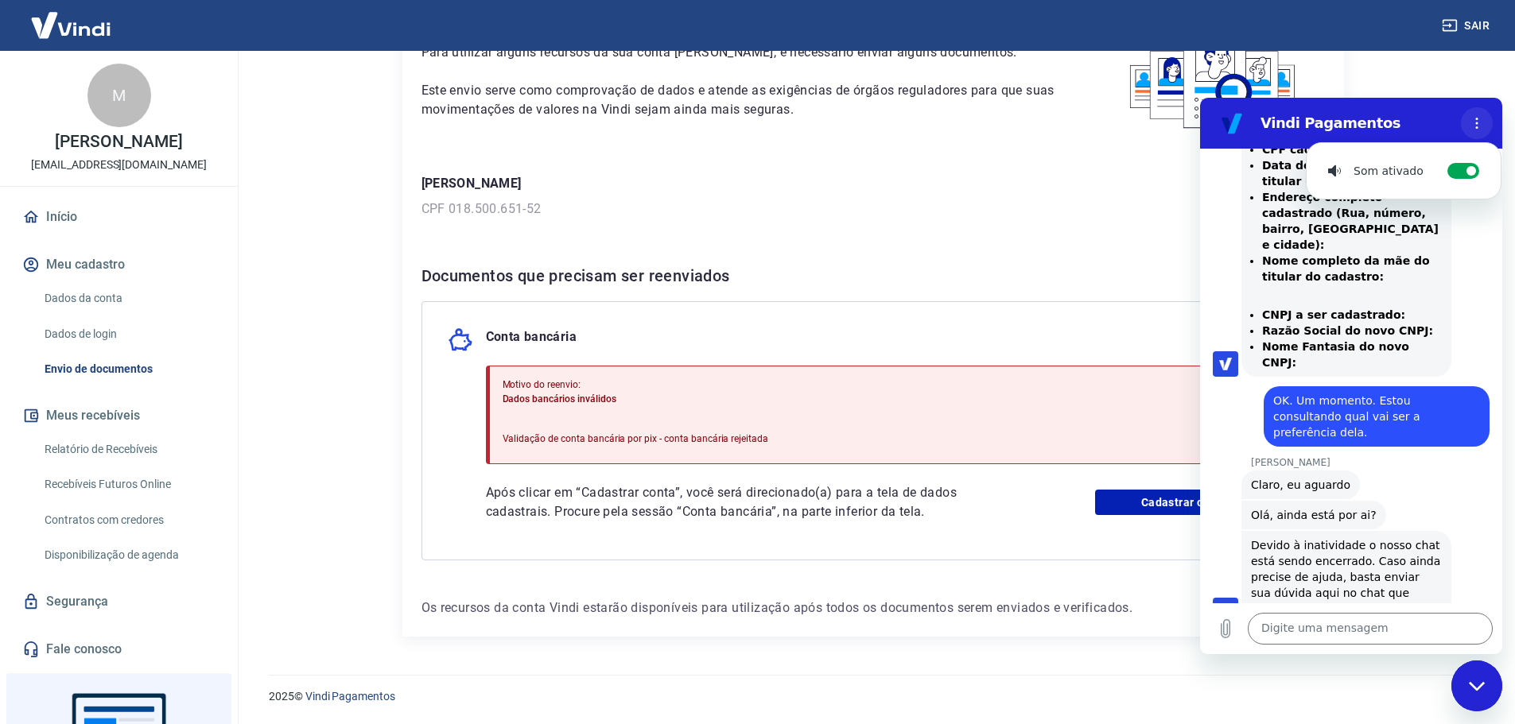
click at [1476, 125] on icon "Menu de opções" at bounding box center [1476, 123] width 13 height 13
click at [1447, 95] on main "Envio de documentos Para utilizar alguns recursos da sua conta [PERSON_NAME], é…" at bounding box center [873, 265] width 1284 height 674
drag, startPoint x: 1479, startPoint y: 682, endPoint x: 2903, endPoint y: 1331, distance: 1564.8
click at [1479, 682] on icon "Fechar janela de mensagens" at bounding box center [1477, 687] width 17 height 10
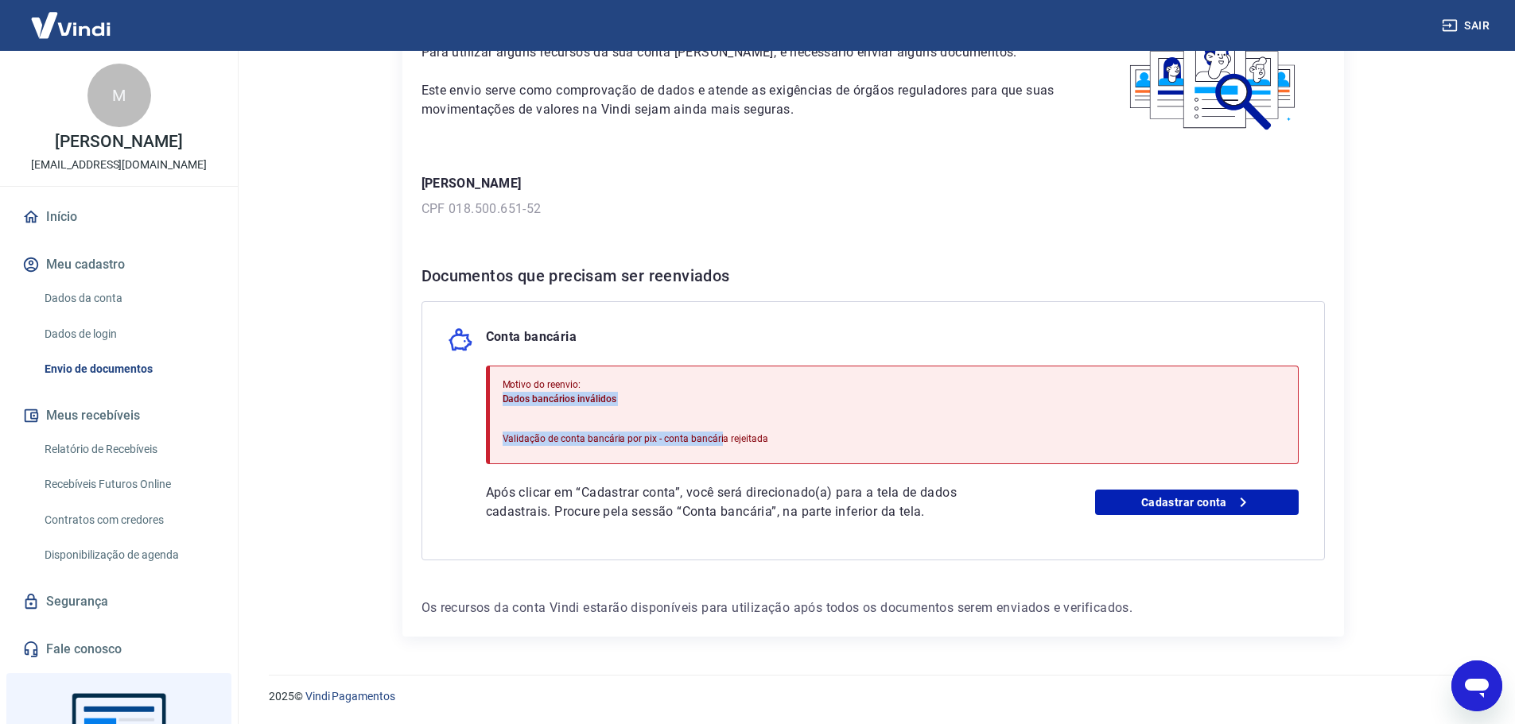
drag, startPoint x: 586, startPoint y: 398, endPoint x: 717, endPoint y: 413, distance: 131.3
click at [717, 413] on div "Motivo do reenvio: Dados bancários inválidos Validação de conta bancária por pi…" at bounding box center [892, 415] width 813 height 99
click at [717, 413] on div "Motivo do reenvio: Dados bancários inválidos Validação de conta bancária por pi…" at bounding box center [636, 414] width 266 height 87
drag, startPoint x: 744, startPoint y: 438, endPoint x: 824, endPoint y: 439, distance: 79.5
click at [823, 439] on div "Motivo do reenvio: Dados bancários inválidos Validação de conta bancária por pi…" at bounding box center [892, 415] width 813 height 99
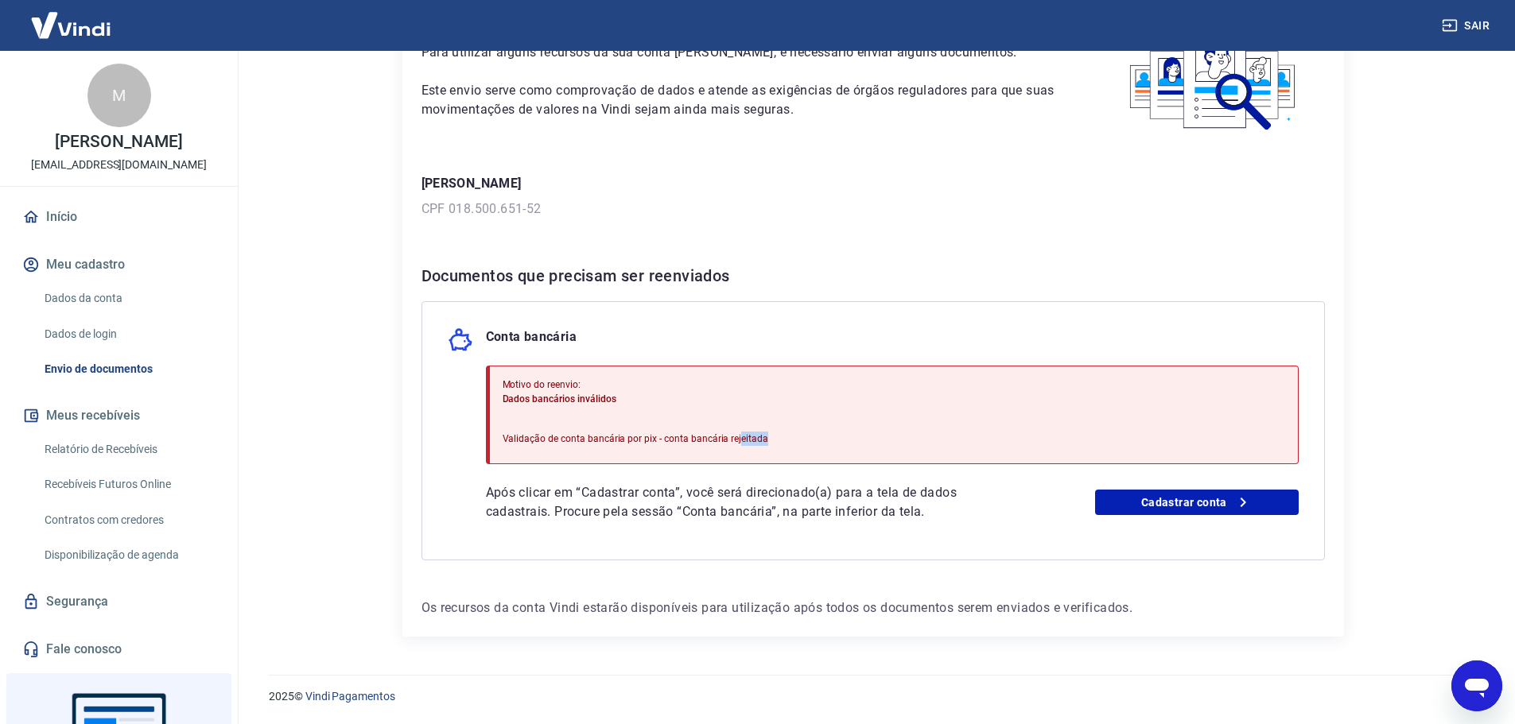
click at [824, 439] on div "Motivo do reenvio: Dados bancários inválidos Validação de conta bancária por pi…" at bounding box center [892, 415] width 813 height 99
drag, startPoint x: 798, startPoint y: 441, endPoint x: 823, endPoint y: 437, distance: 24.9
click at [808, 440] on div "Motivo do reenvio: Dados bancários inválidos Validação de conta bancária por pi…" at bounding box center [892, 415] width 813 height 99
click at [824, 437] on div "Motivo do reenvio: Dados bancários inválidos Validação de conta bancária por pi…" at bounding box center [892, 415] width 813 height 99
